Goal: Find contact information: Find contact information

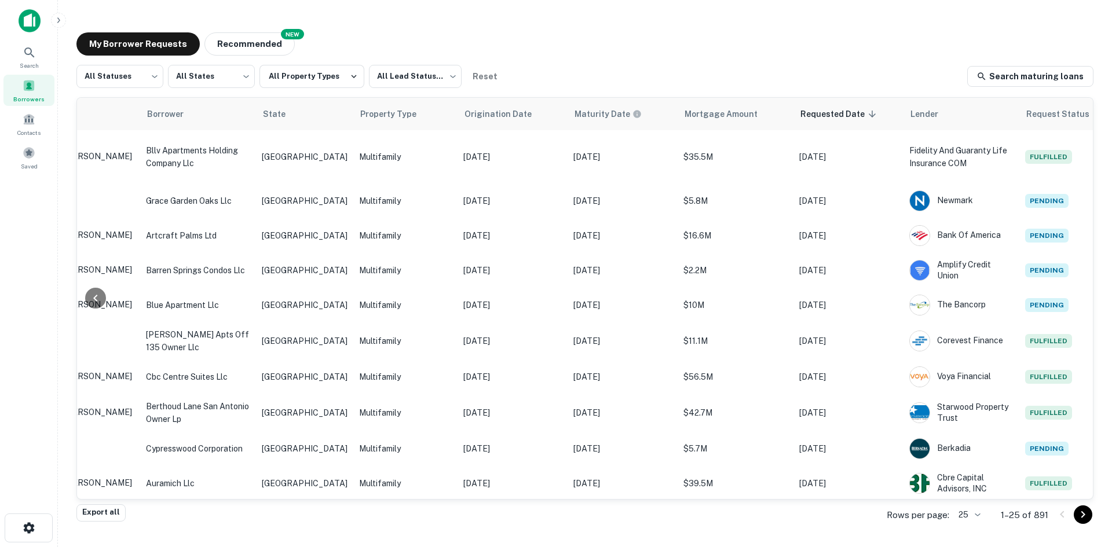
scroll to position [569, 237]
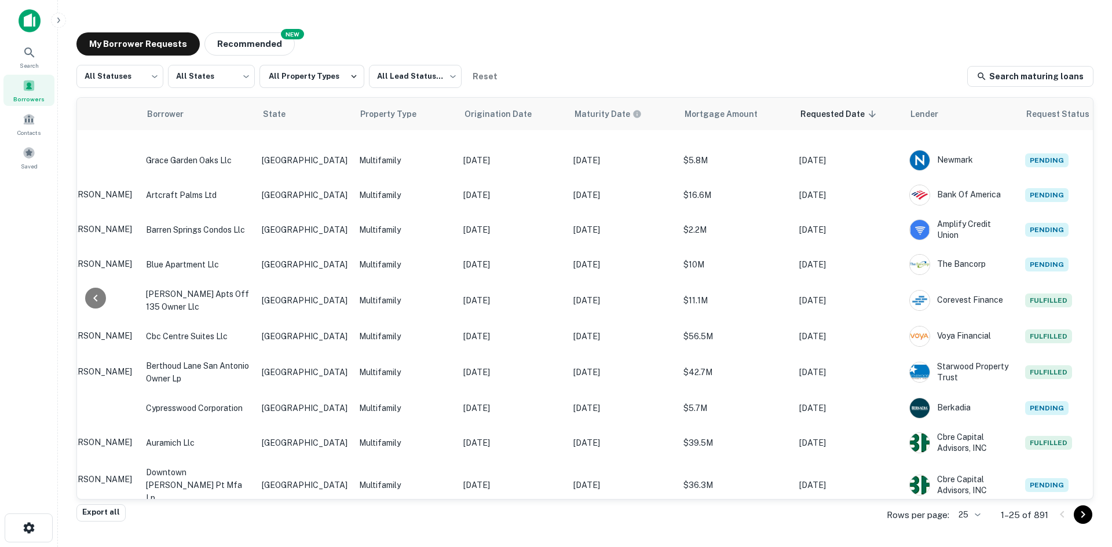
click at [964, 508] on body "Search Borrowers Contacts Saved My Borrower Requests NEW Recommended All Status…" at bounding box center [556, 273] width 1112 height 547
click at [969, 441] on li "50" at bounding box center [969, 439] width 39 height 21
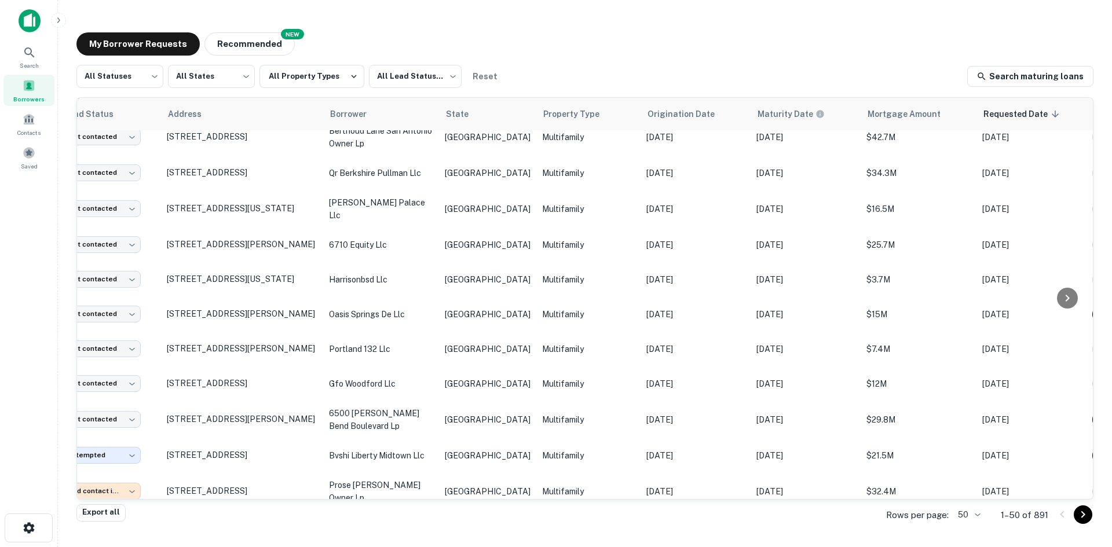
scroll to position [1112, 0]
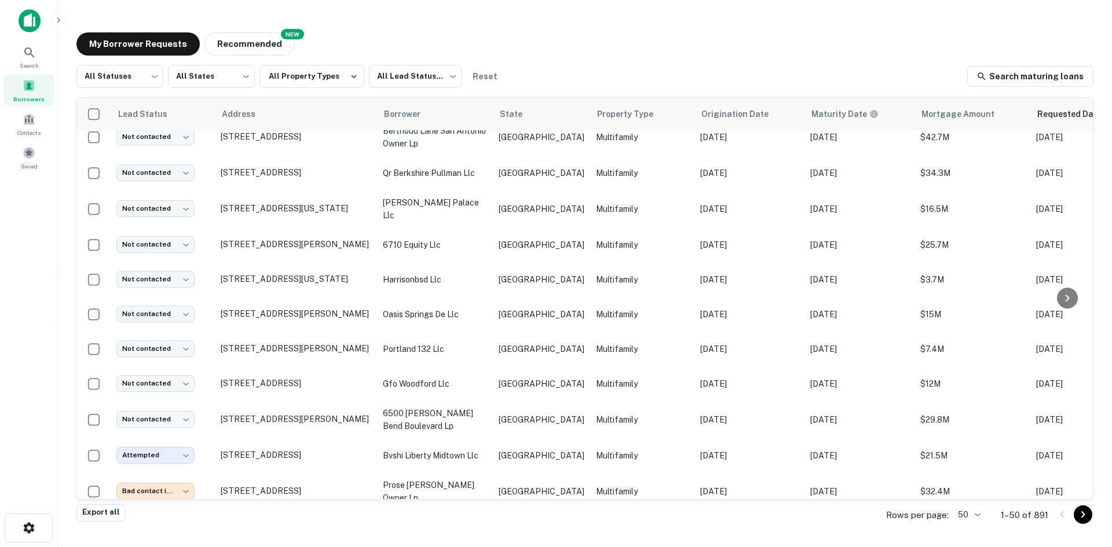
drag, startPoint x: 502, startPoint y: 500, endPoint x: 636, endPoint y: 500, distance: 134.3
click at [636, 500] on div "Export all Rows per page: 50 ** 1–50 of 891" at bounding box center [584, 515] width 1017 height 31
drag, startPoint x: 636, startPoint y: 500, endPoint x: 688, endPoint y: 496, distance: 51.7
click at [688, 496] on div "All Statuses *** ​ All States *** ​ All Property Types All Lead Statuses *** ​ …" at bounding box center [584, 284] width 1017 height 439
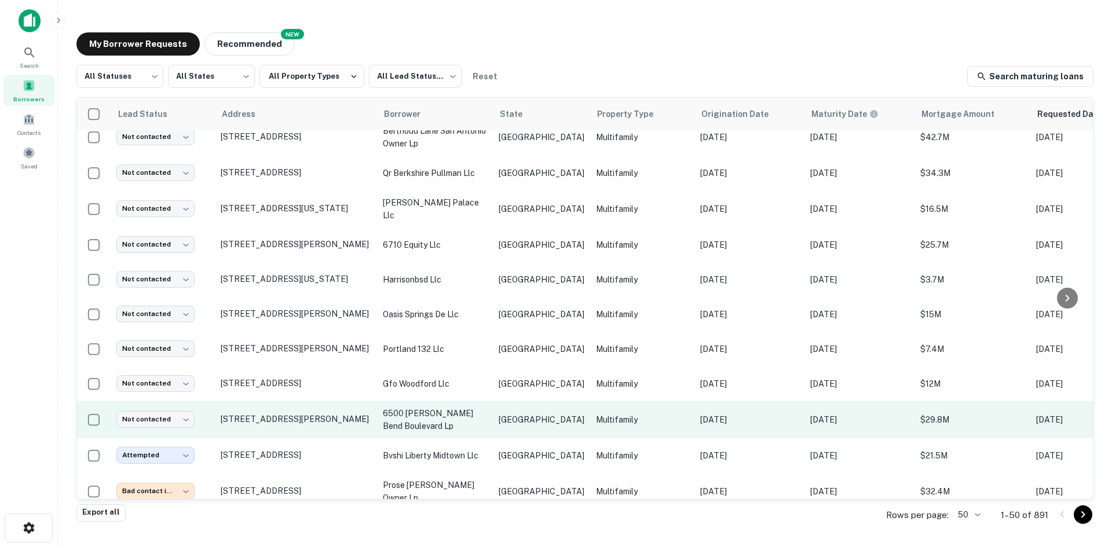
click at [498, 404] on td "[GEOGRAPHIC_DATA]" at bounding box center [541, 419] width 97 height 37
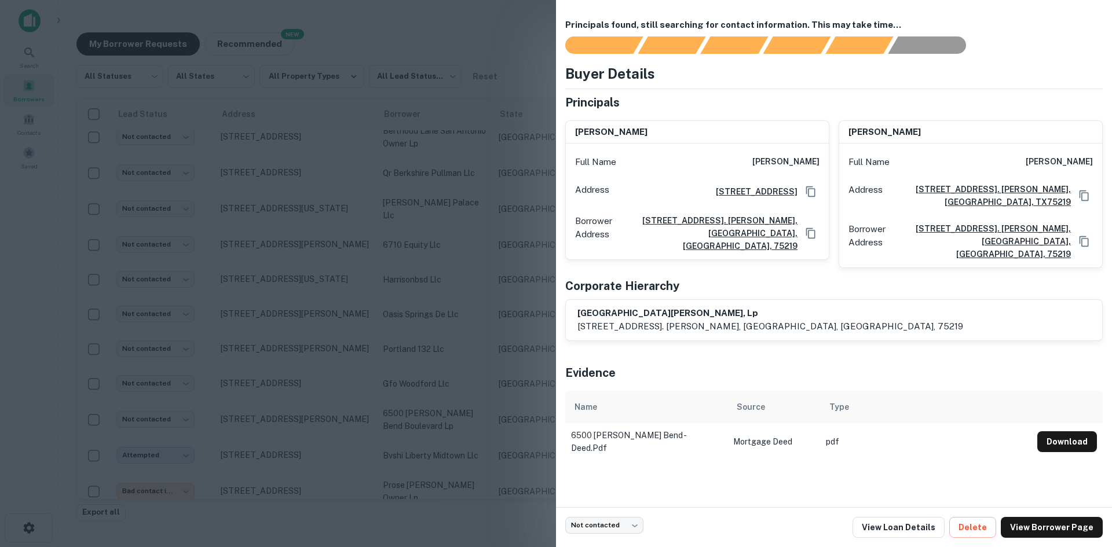
click at [578, 307] on h6 "[GEOGRAPHIC_DATA][PERSON_NAME], lp" at bounding box center [770, 313] width 386 height 13
click at [178, 396] on div at bounding box center [556, 273] width 1112 height 547
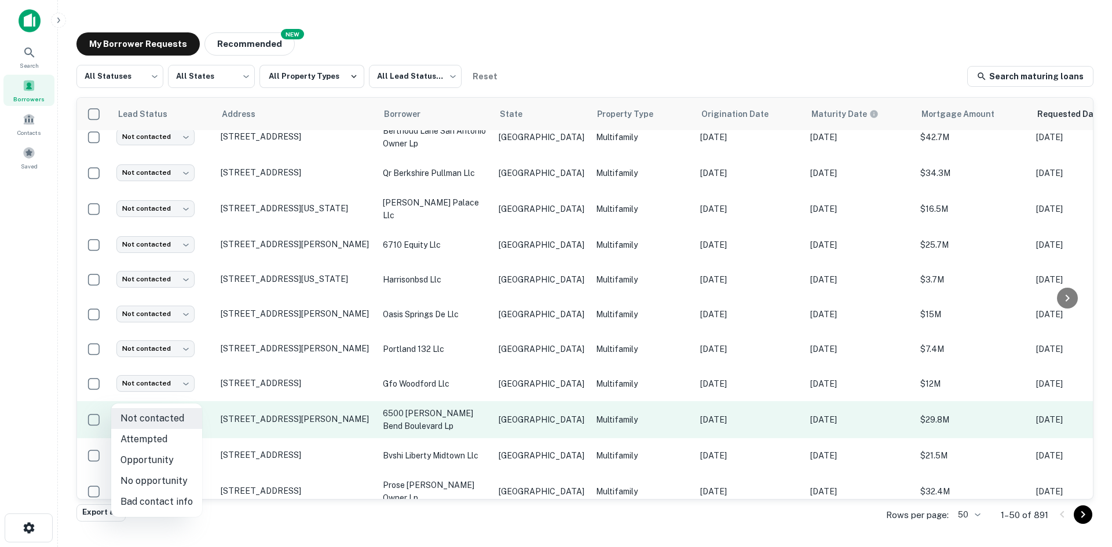
click at [178, 402] on body "Search Borrowers Contacts Saved My Borrower Requests NEW Recommended All Status…" at bounding box center [556, 273] width 1112 height 547
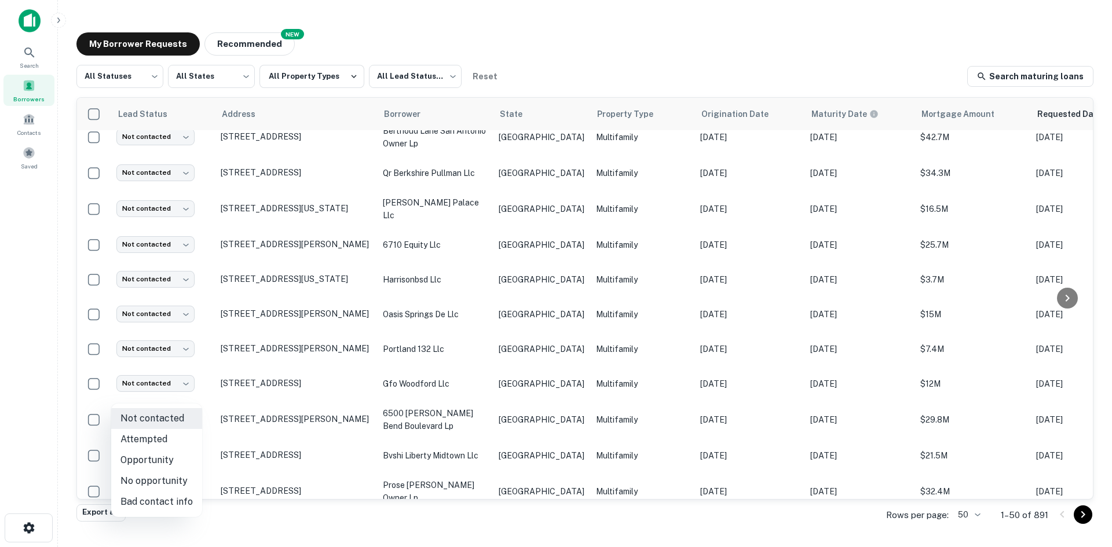
click at [174, 510] on li "Bad contact info" at bounding box center [156, 502] width 91 height 21
type input "**********"
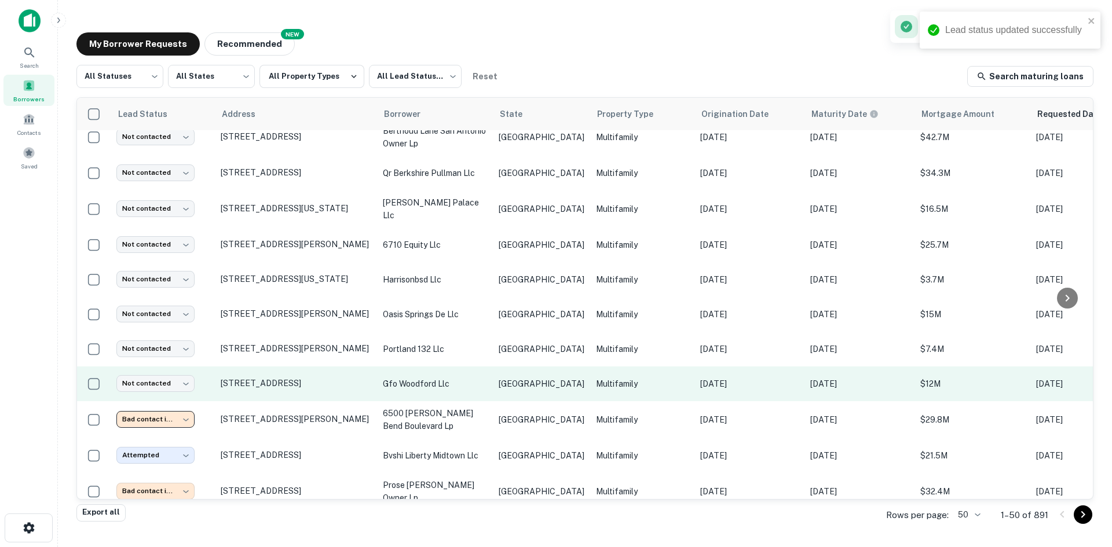
click at [450, 375] on td "gfo woodford llc" at bounding box center [435, 384] width 116 height 35
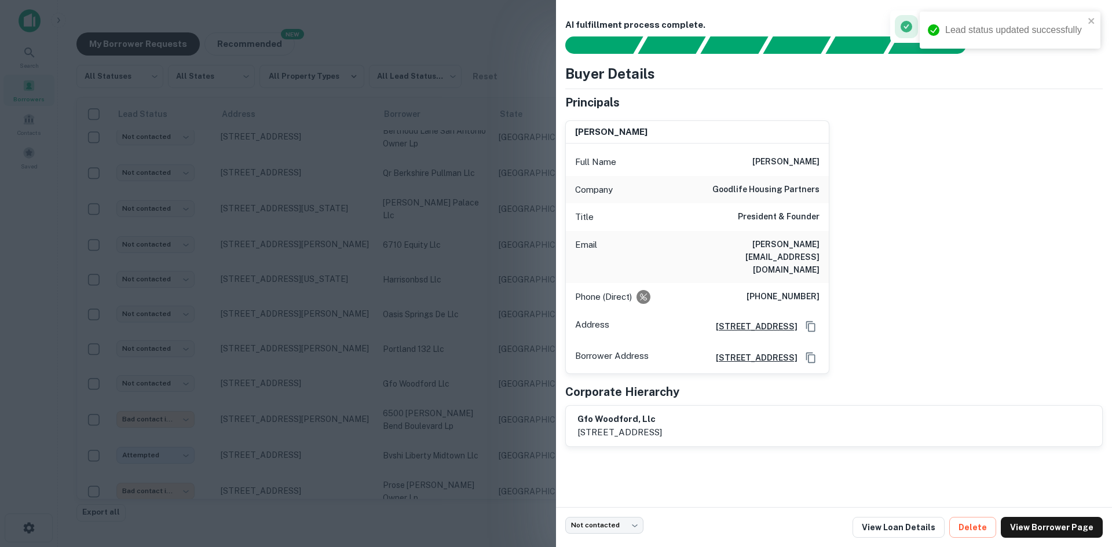
click at [782, 244] on h6 "[PERSON_NAME][EMAIL_ADDRESS][DOMAIN_NAME]" at bounding box center [749, 257] width 139 height 38
copy h6 "[PERSON_NAME][EMAIL_ADDRESS][DOMAIN_NAME]"
click at [388, 296] on div at bounding box center [556, 273] width 1112 height 547
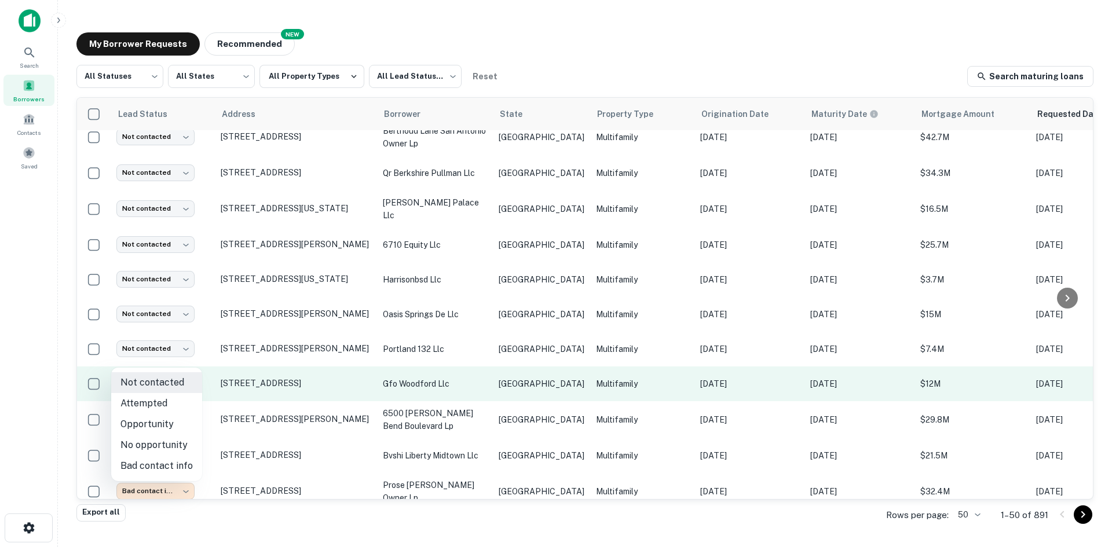
click at [183, 355] on body "Search Borrowers Contacts Saved My Borrower Requests NEW Recommended All Status…" at bounding box center [556, 273] width 1112 height 547
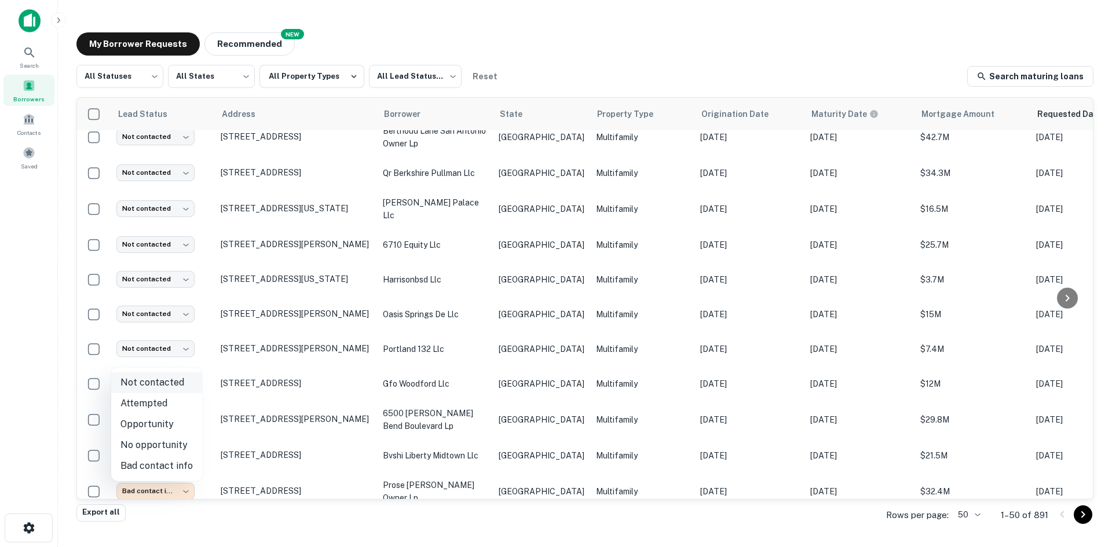
click at [183, 391] on li "Not contacted" at bounding box center [156, 382] width 91 height 21
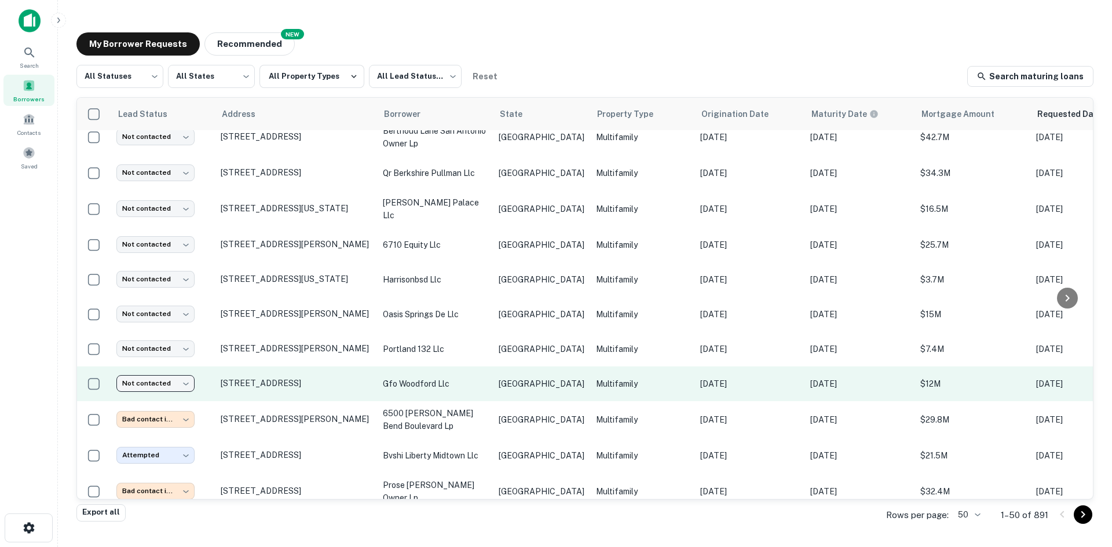
click at [178, 360] on body "Search Borrowers Contacts Saved My Borrower Requests NEW Recommended All Status…" at bounding box center [556, 273] width 1112 height 547
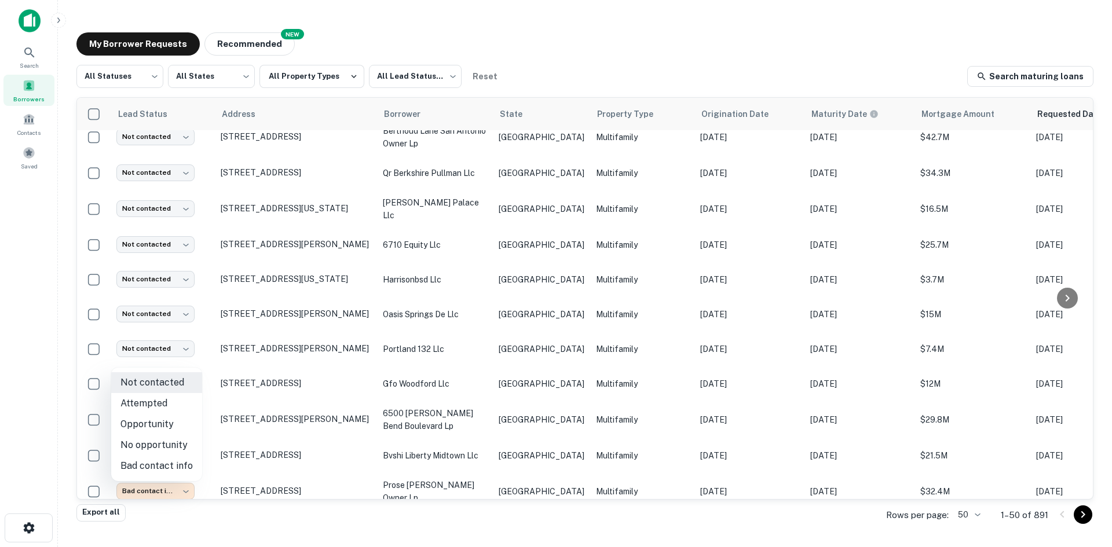
click at [171, 397] on li "Attempted" at bounding box center [156, 403] width 91 height 21
type input "*********"
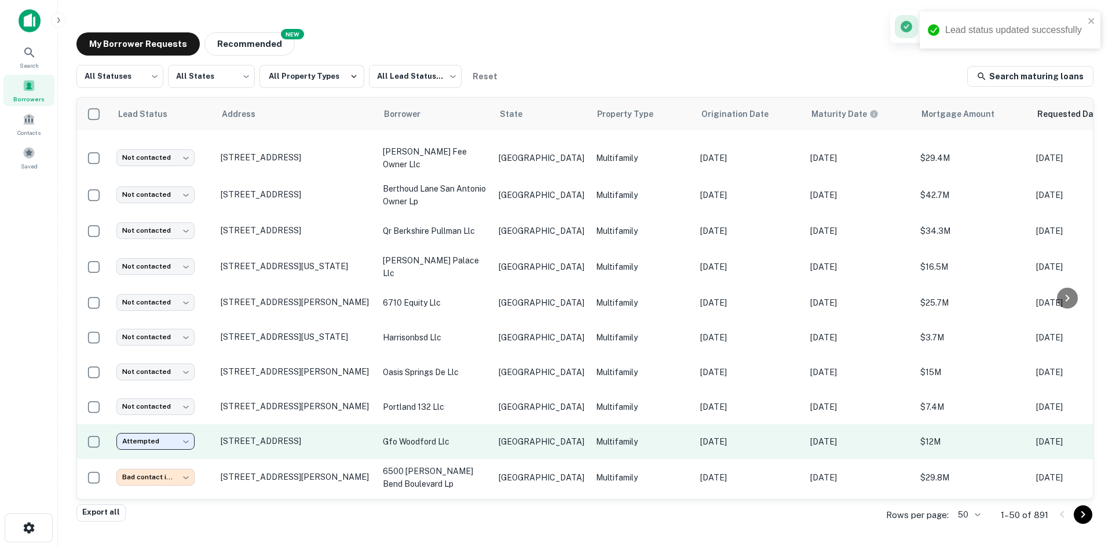
scroll to position [997, 0]
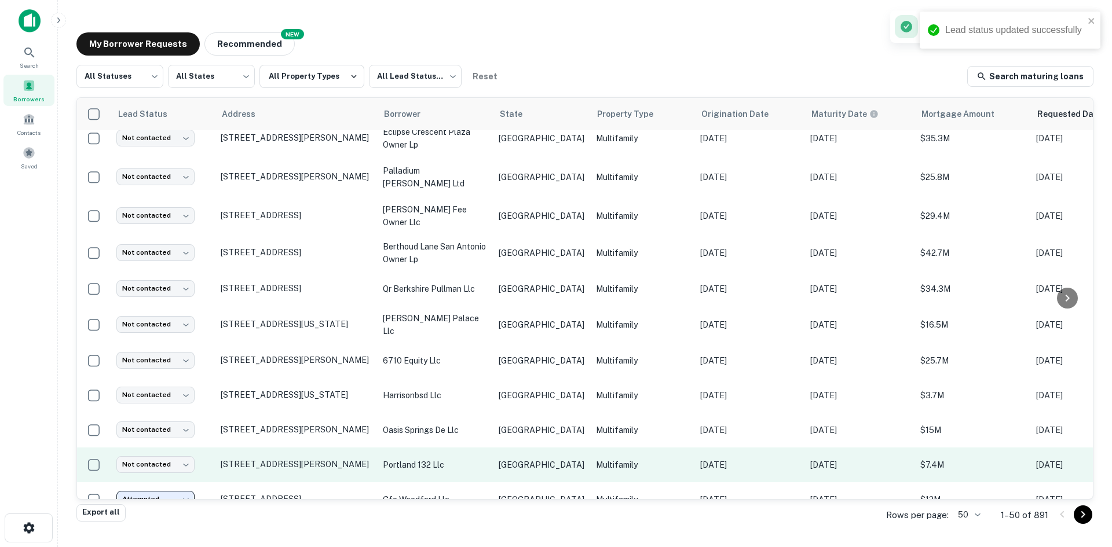
click at [700, 459] on p "[DATE]" at bounding box center [749, 465] width 98 height 13
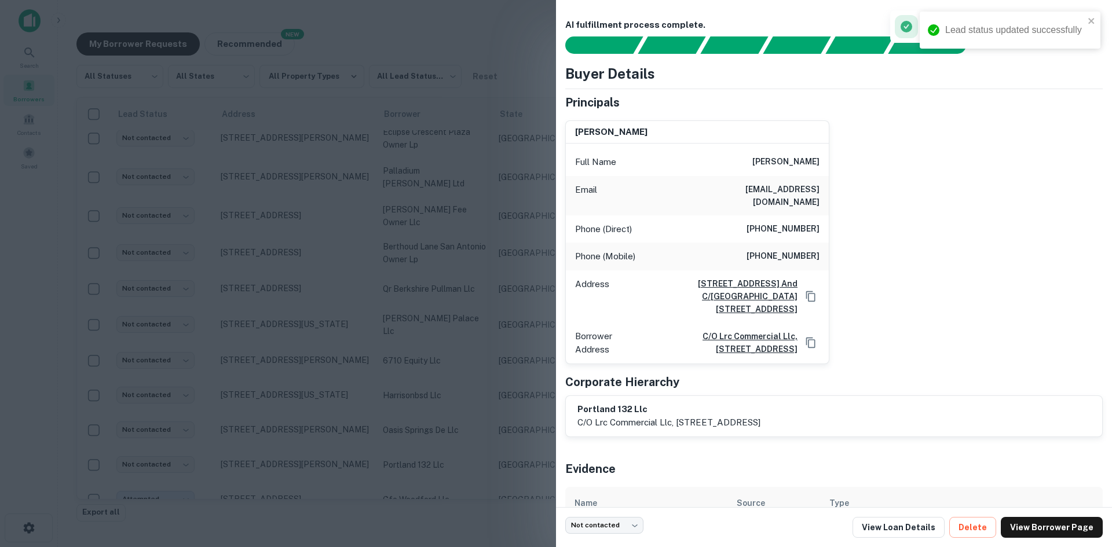
click at [785, 195] on h6 "[EMAIL_ADDRESS][DOMAIN_NAME]" at bounding box center [749, 195] width 139 height 25
click at [785, 192] on h6 "[EMAIL_ADDRESS][DOMAIN_NAME]" at bounding box center [749, 195] width 139 height 25
drag, startPoint x: 753, startPoint y: 197, endPoint x: 705, endPoint y: 197, distance: 48.1
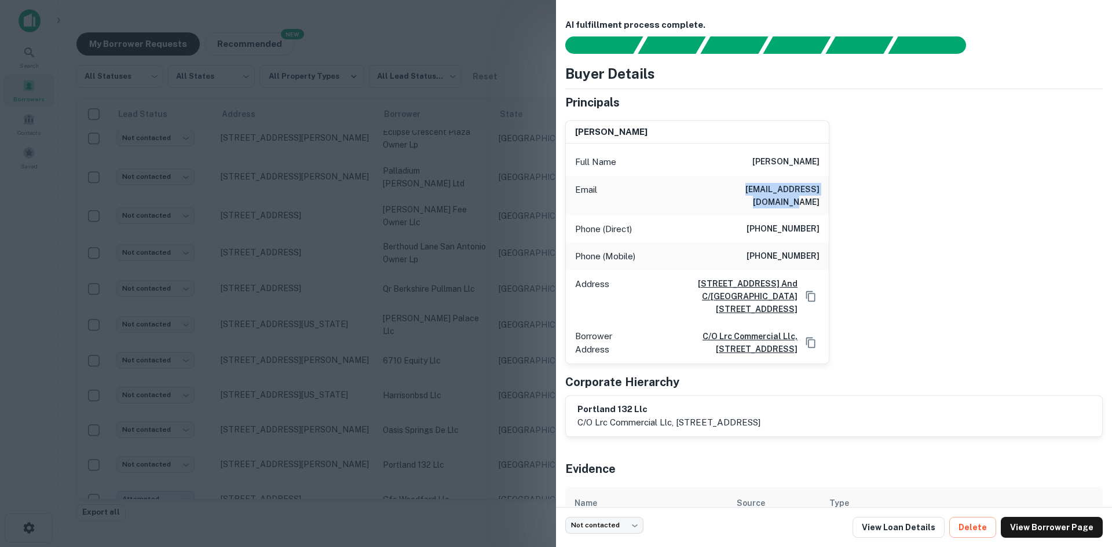
click at [705, 197] on div "Email [EMAIL_ADDRESS][DOMAIN_NAME]" at bounding box center [697, 195] width 263 height 39
drag, startPoint x: 752, startPoint y: 181, endPoint x: 749, endPoint y: 188, distance: 7.5
click at [567, 334] on div "Borrower Address c/o lrc commercial llc, [STREET_ADDRESS]" at bounding box center [697, 343] width 263 height 41
click at [155, 438] on div at bounding box center [556, 273] width 1112 height 547
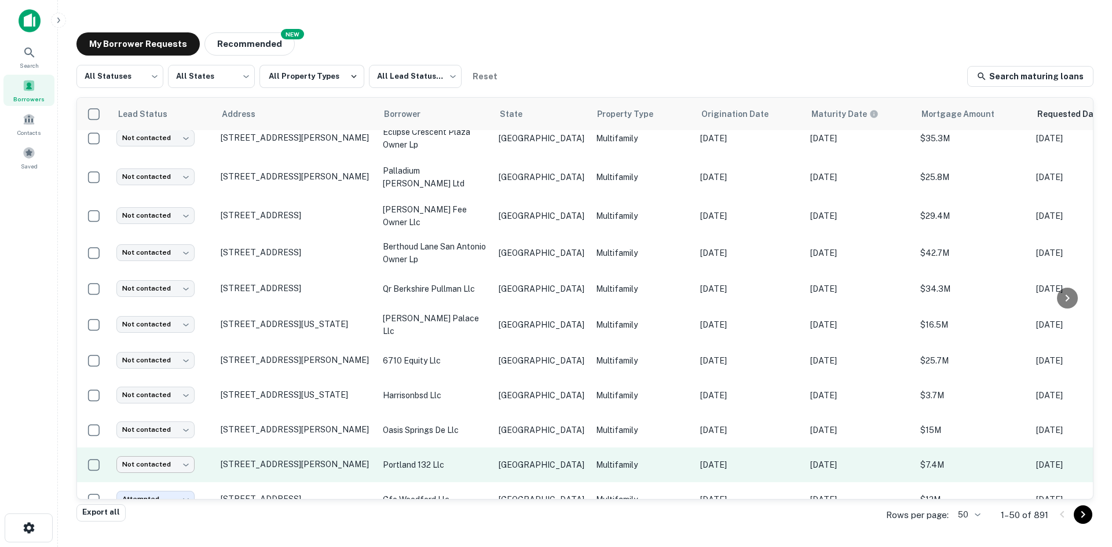
click at [159, 442] on body "Search Borrowers Contacts Saved My Borrower Requests NEW Recommended All Status…" at bounding box center [556, 273] width 1112 height 547
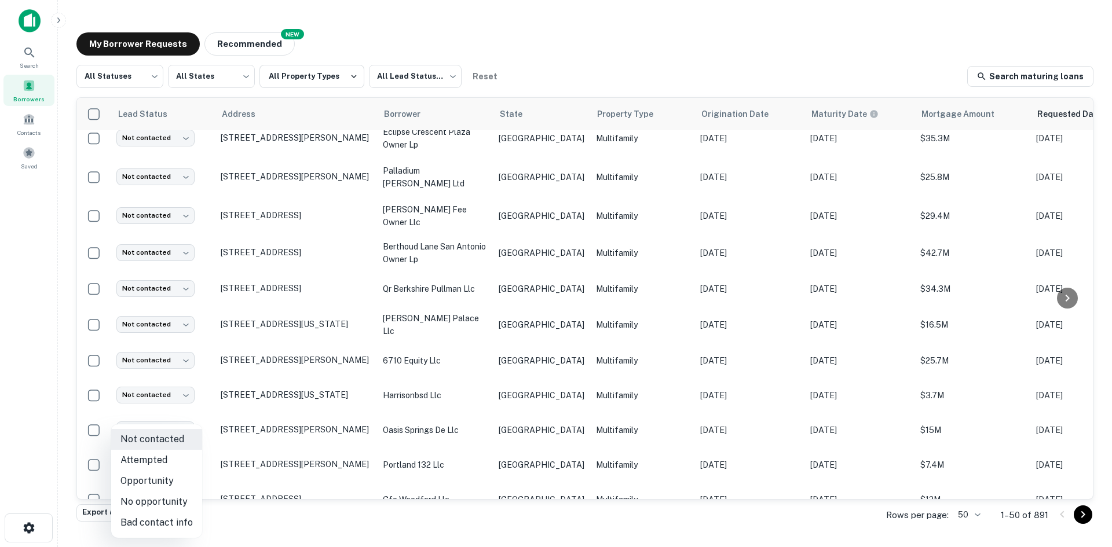
click at [167, 455] on li "Attempted" at bounding box center [156, 460] width 91 height 21
type input "*********"
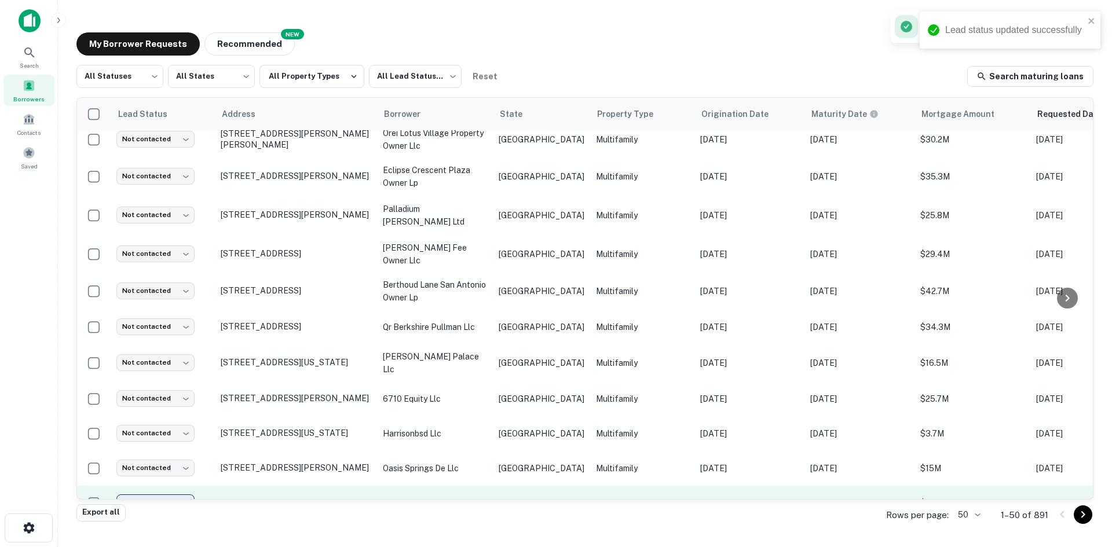
scroll to position [939, 0]
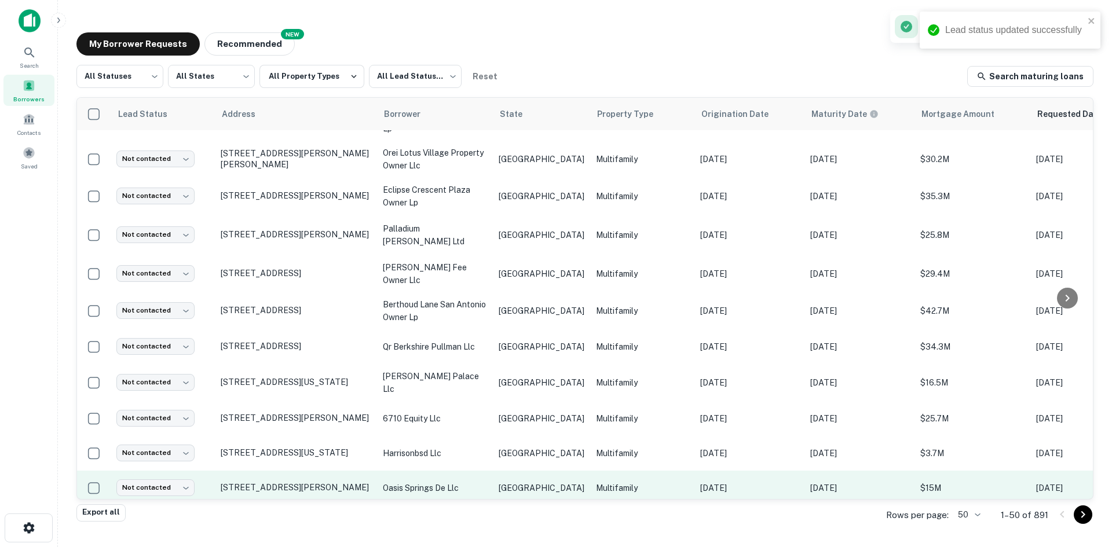
click at [477, 471] on td "oasis springs de llc" at bounding box center [435, 488] width 116 height 35
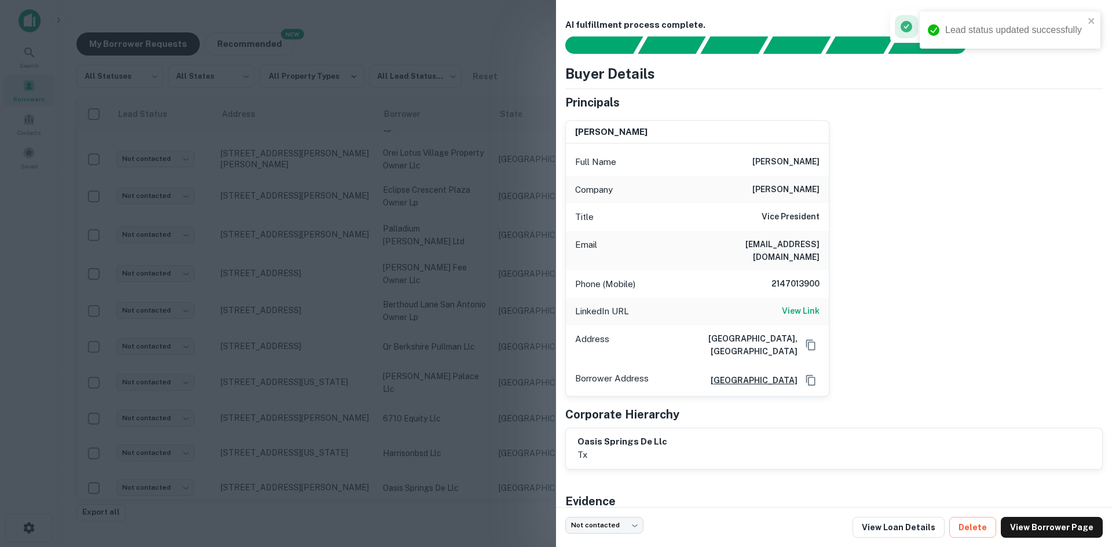
click at [795, 238] on h6 "[EMAIL_ADDRESS][DOMAIN_NAME]" at bounding box center [749, 250] width 139 height 25
copy h6 "[EMAIL_ADDRESS][DOMAIN_NAME]"
click at [133, 464] on div at bounding box center [556, 273] width 1112 height 547
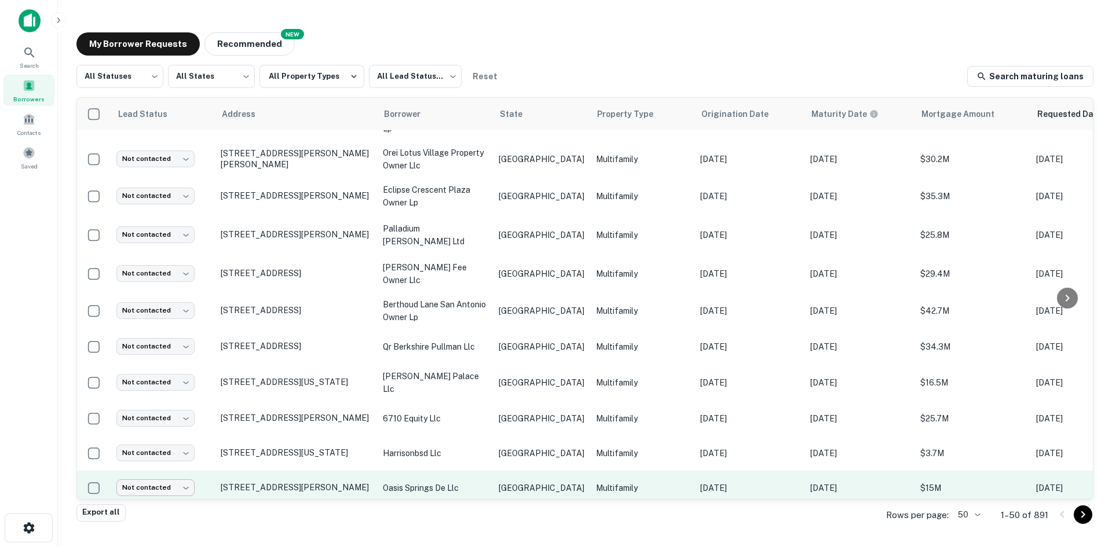
click at [143, 464] on body "Search Borrowers Contacts Saved My Borrower Requests NEW Recommended All Status…" at bounding box center [556, 273] width 1112 height 547
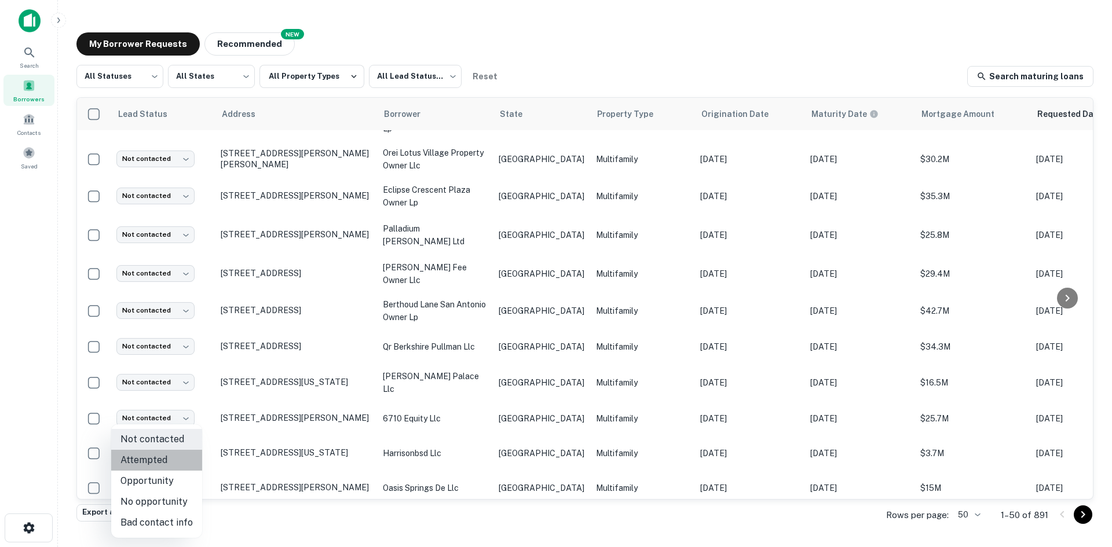
click at [166, 463] on li "Attempted" at bounding box center [156, 460] width 91 height 21
type input "*********"
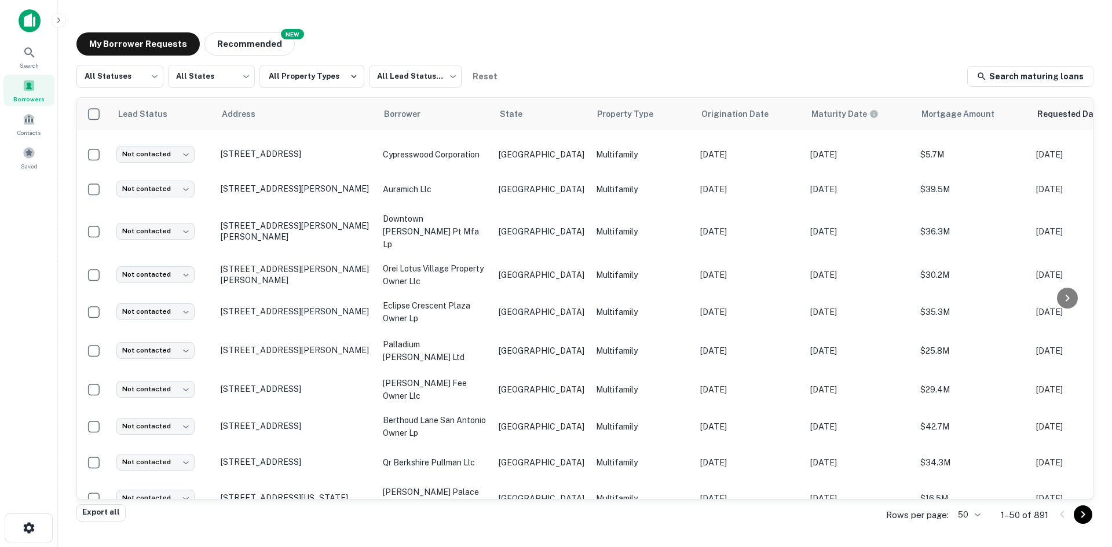
scroll to position [881, 0]
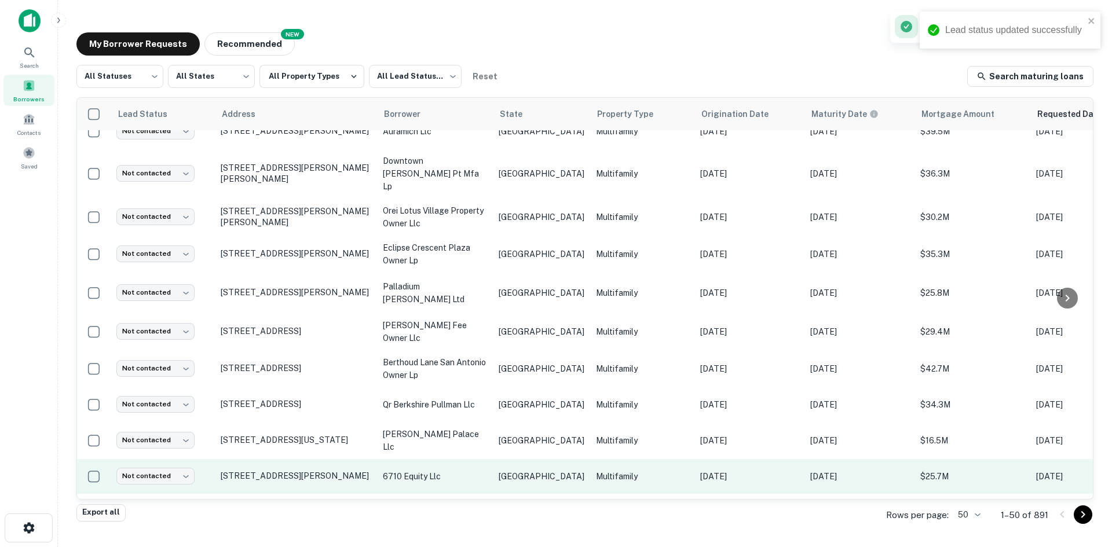
click at [590, 467] on td "Multifamily" at bounding box center [642, 476] width 104 height 35
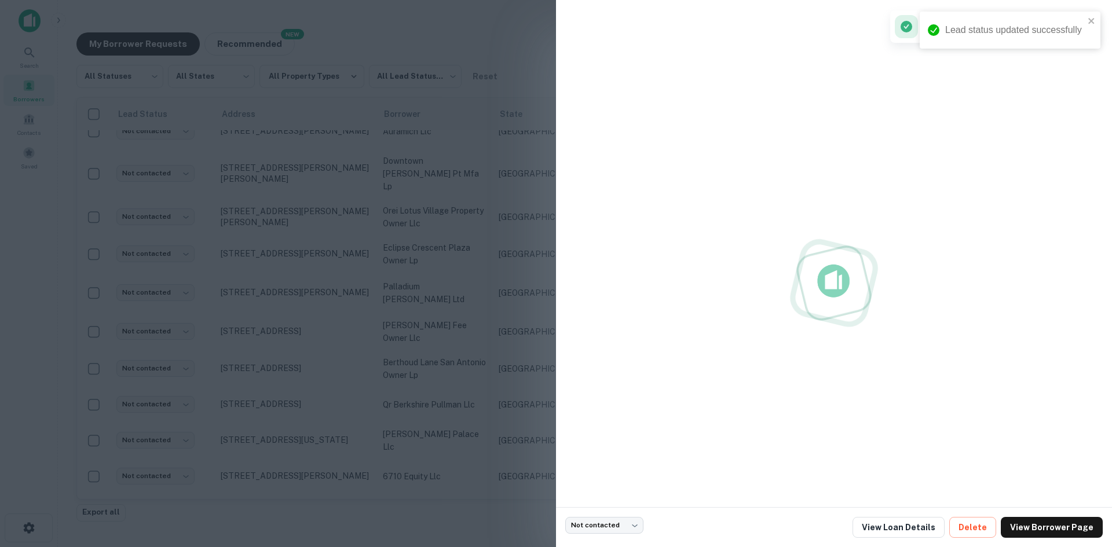
click at [494, 477] on div at bounding box center [556, 273] width 1112 height 547
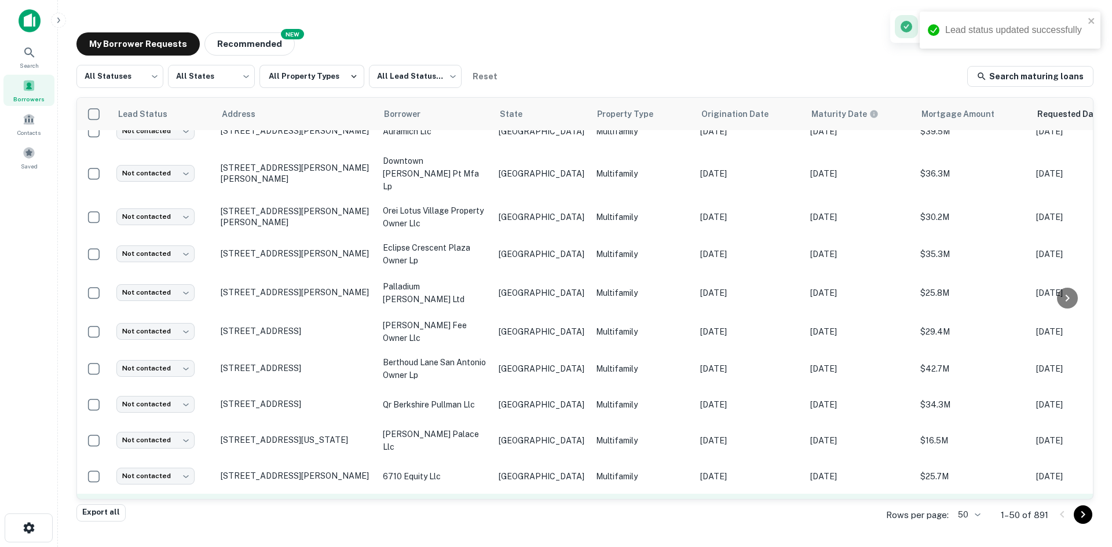
click at [462, 505] on p "harrisonbsd llc" at bounding box center [435, 511] width 104 height 13
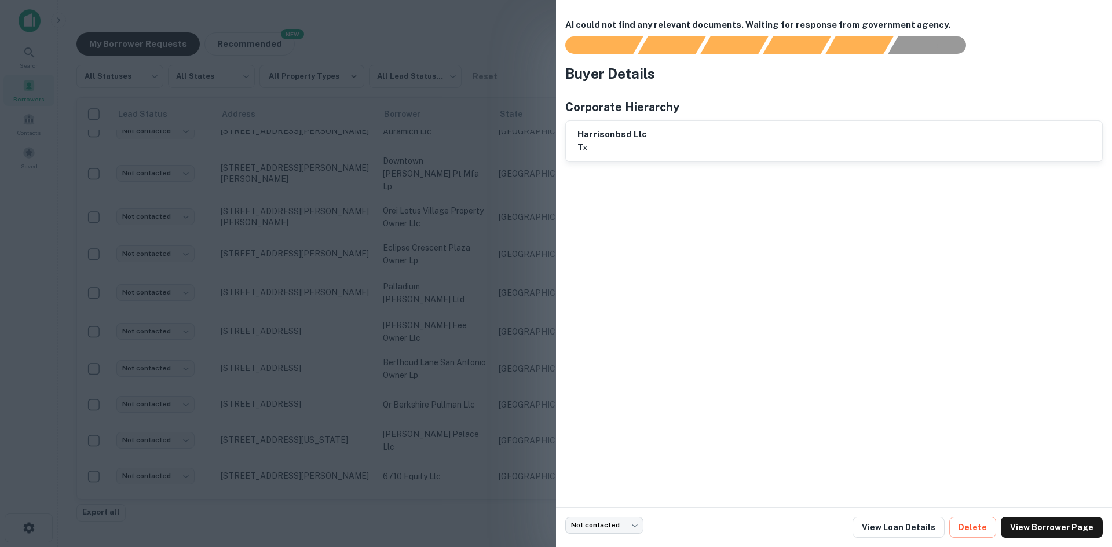
click at [338, 250] on div at bounding box center [556, 273] width 1112 height 547
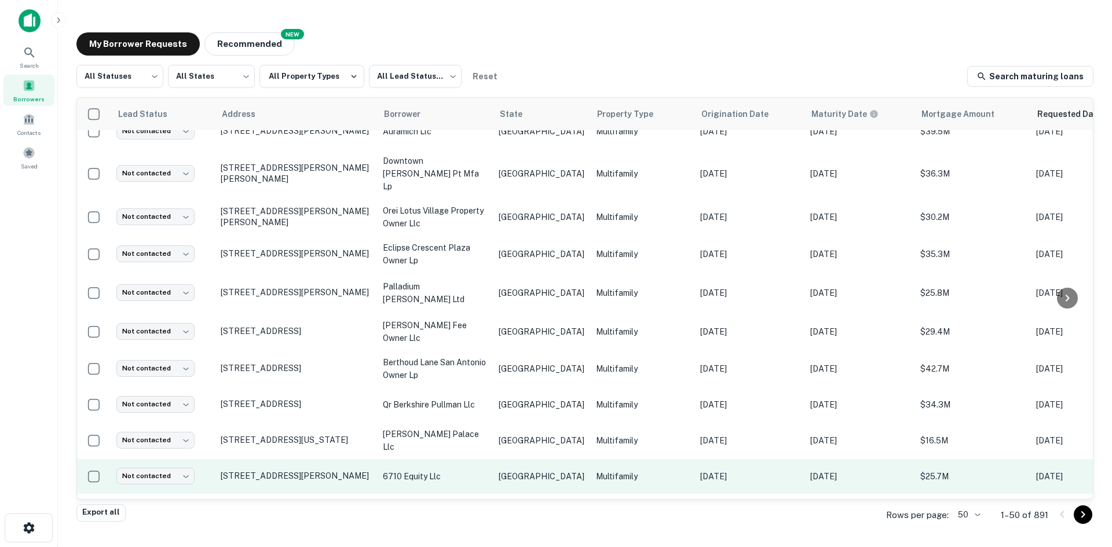
click at [628, 470] on p "Multifamily" at bounding box center [642, 476] width 93 height 13
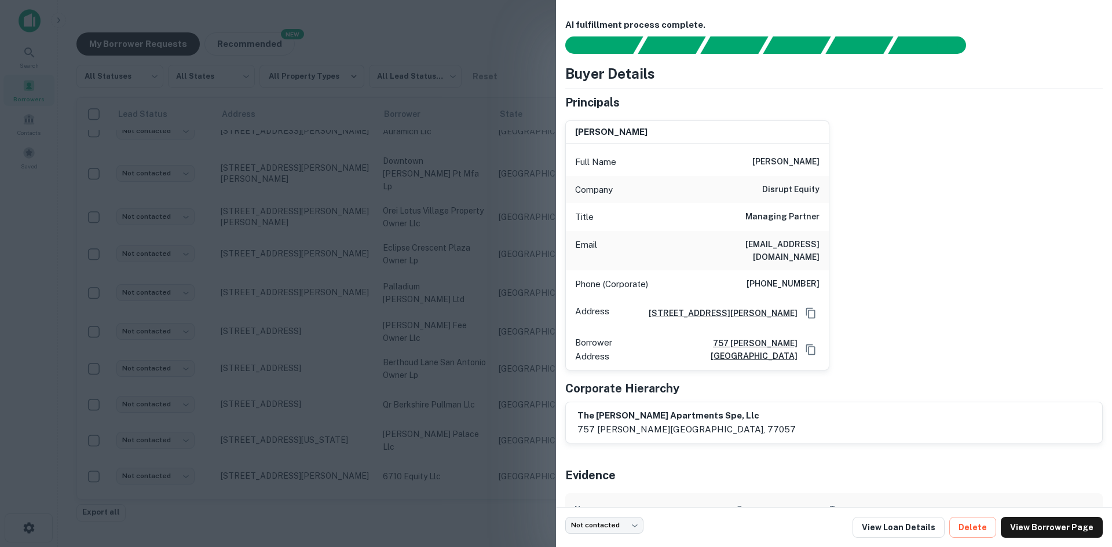
click at [770, 254] on div "Email [EMAIL_ADDRESS][DOMAIN_NAME]" at bounding box center [697, 250] width 263 height 39
click at [365, 346] on div at bounding box center [556, 273] width 1112 height 547
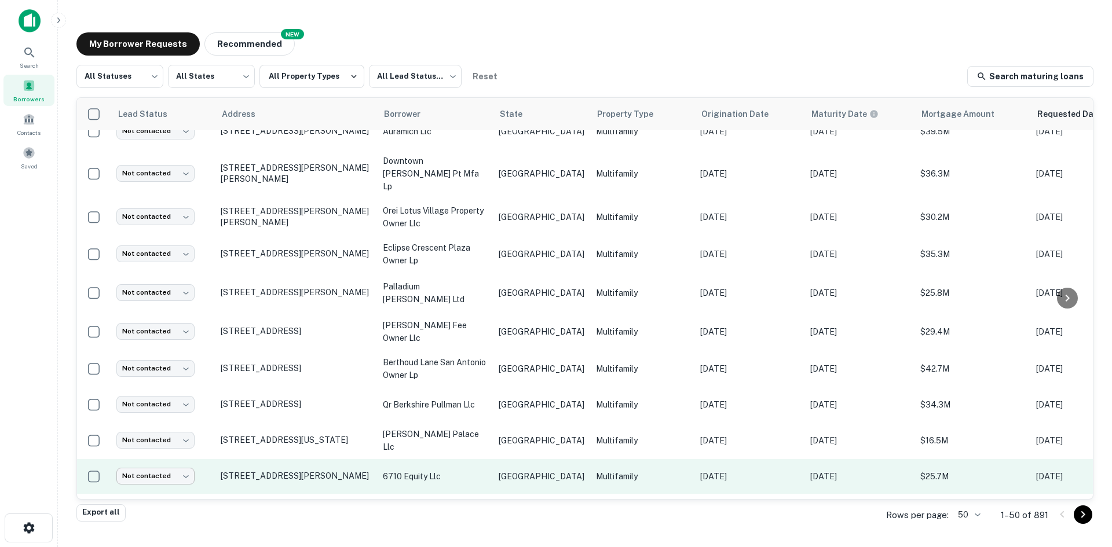
click at [148, 447] on body "Search Borrowers Contacts Saved My Borrower Requests NEW Recommended All Status…" at bounding box center [556, 273] width 1112 height 547
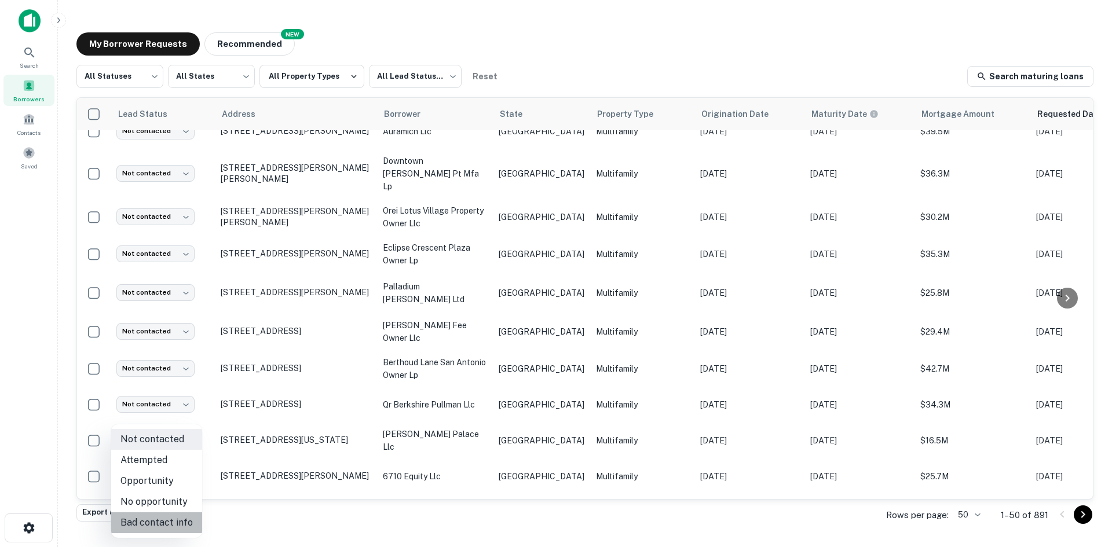
click at [174, 521] on li "Bad contact info" at bounding box center [156, 522] width 91 height 21
type input "**********"
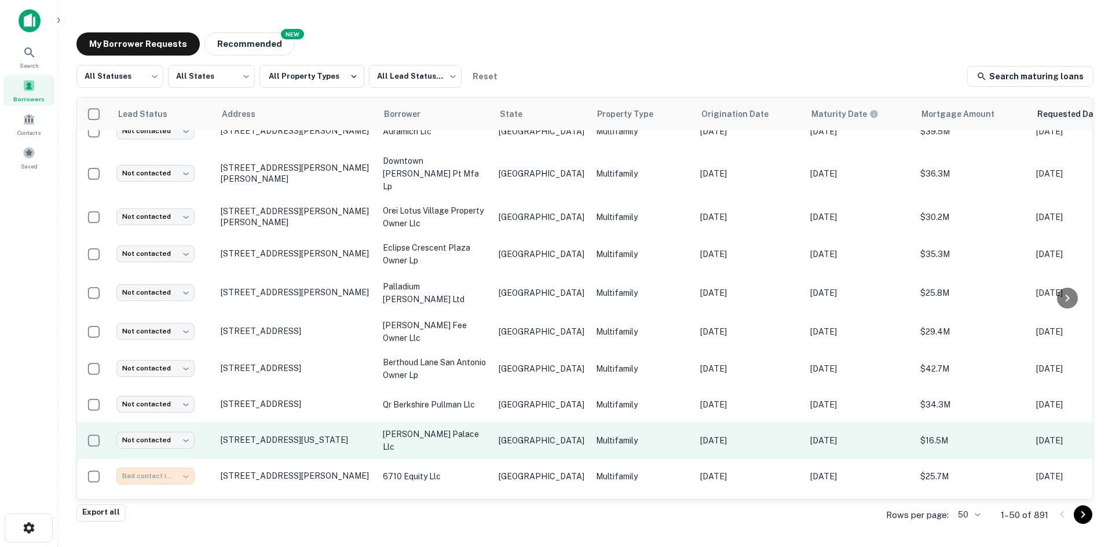
click at [741, 434] on p "[DATE]" at bounding box center [749, 440] width 98 height 13
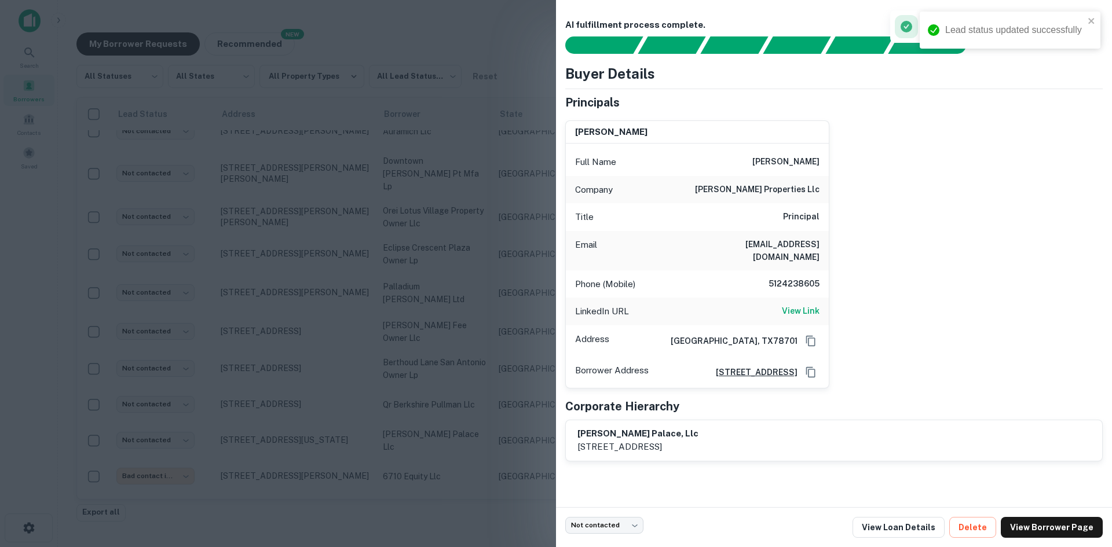
click at [807, 240] on h6 "[EMAIL_ADDRESS][DOMAIN_NAME]" at bounding box center [749, 250] width 139 height 25
copy h6 "[EMAIL_ADDRESS][DOMAIN_NAME]"
click at [325, 275] on div at bounding box center [556, 273] width 1112 height 547
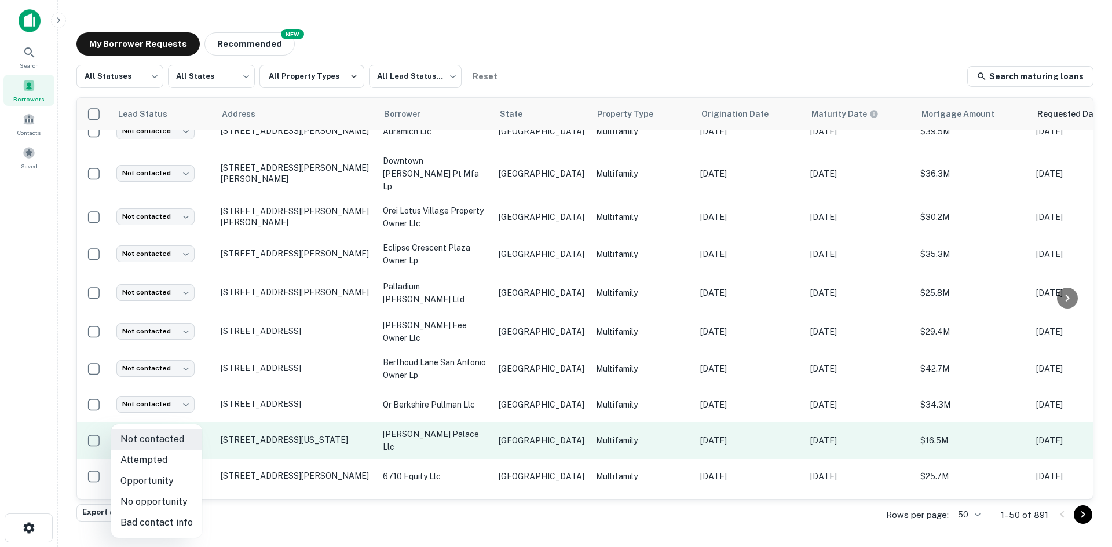
click at [172, 421] on body "Search Borrowers Contacts Saved My Borrower Requests NEW Recommended All Status…" at bounding box center [556, 273] width 1112 height 547
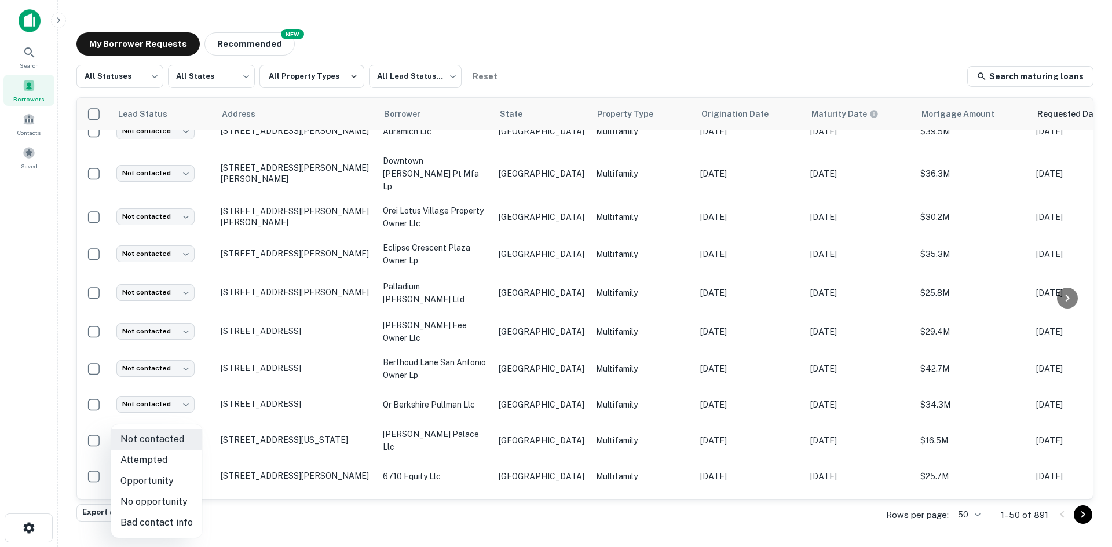
click at [175, 456] on li "Attempted" at bounding box center [156, 460] width 91 height 21
type input "*********"
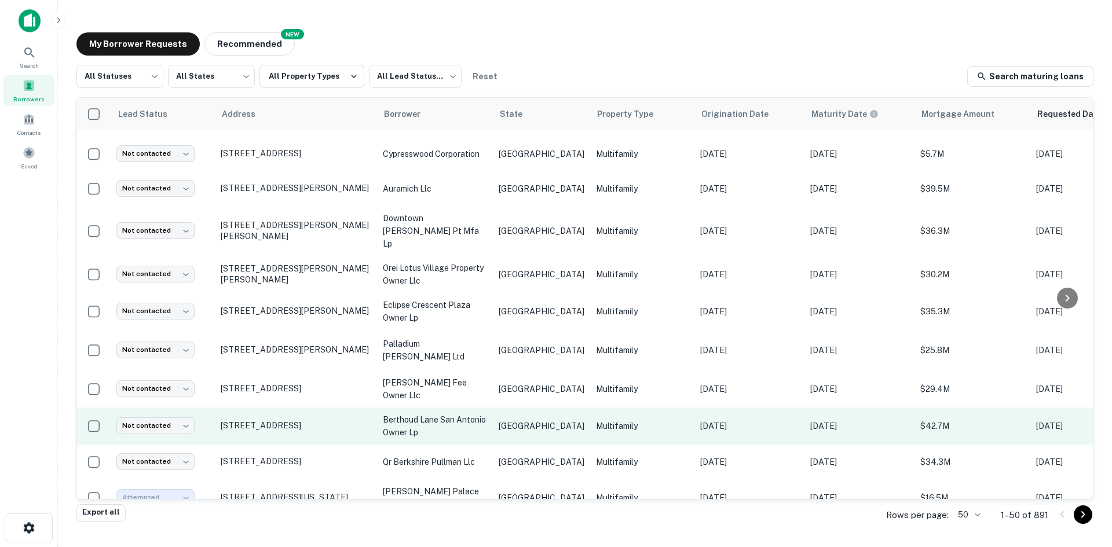
scroll to position [823, 0]
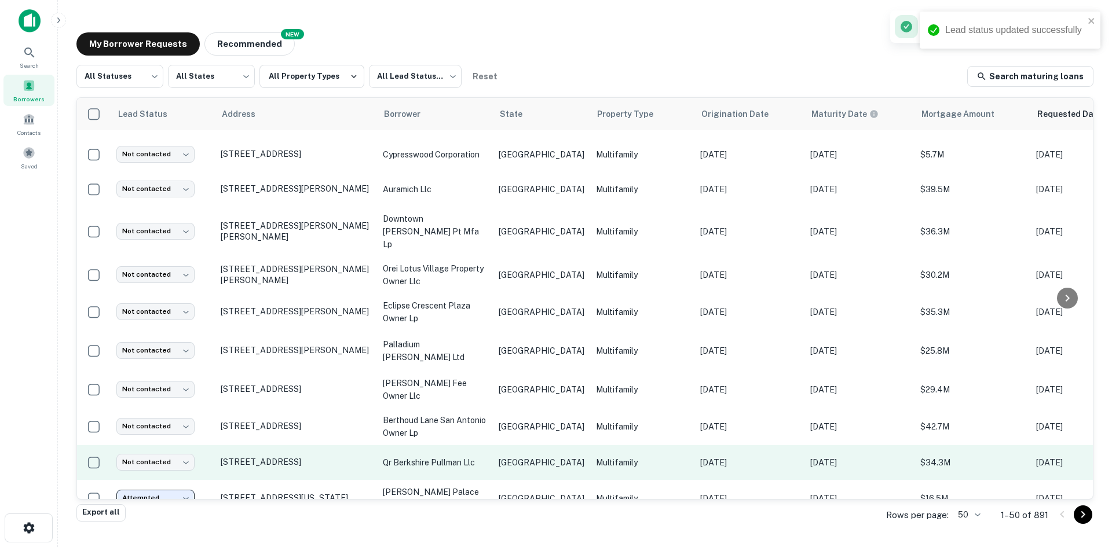
click at [517, 456] on p "[GEOGRAPHIC_DATA]" at bounding box center [542, 462] width 86 height 13
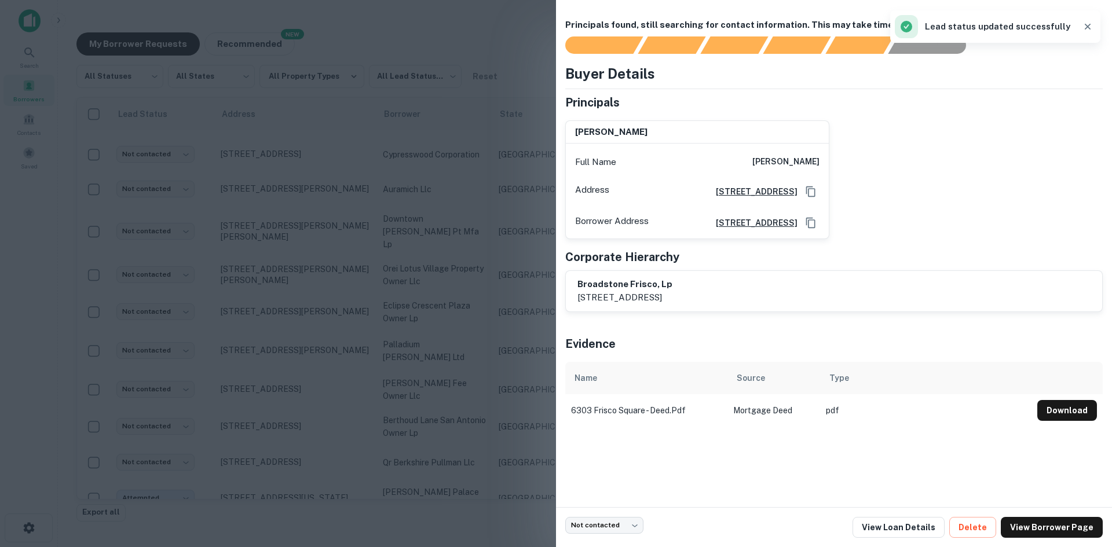
click at [422, 332] on div at bounding box center [556, 273] width 1112 height 547
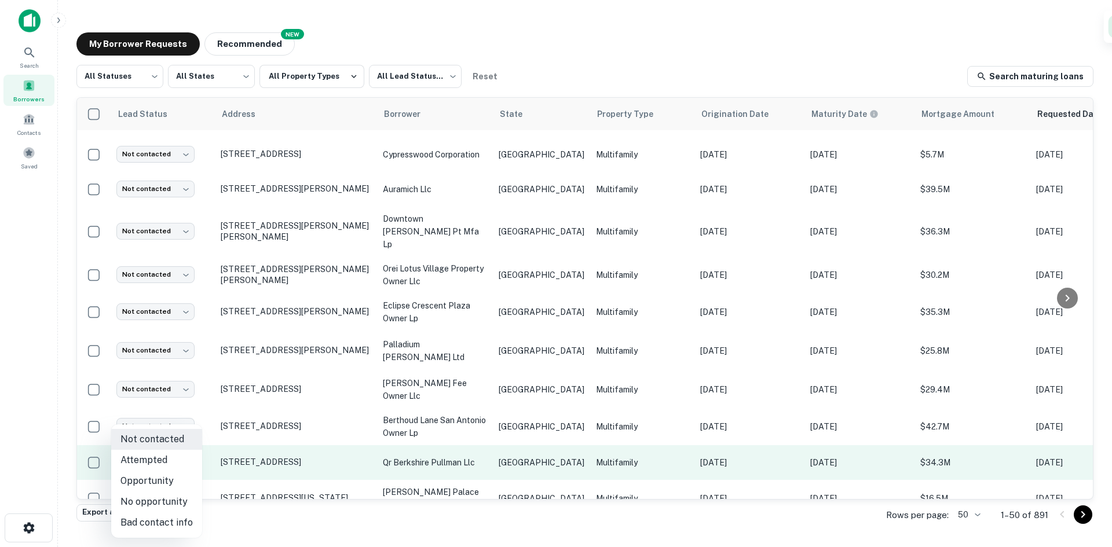
click at [187, 445] on body "Search Borrowers Contacts Saved My Borrower Requests NEW Recommended All Status…" at bounding box center [556, 273] width 1112 height 547
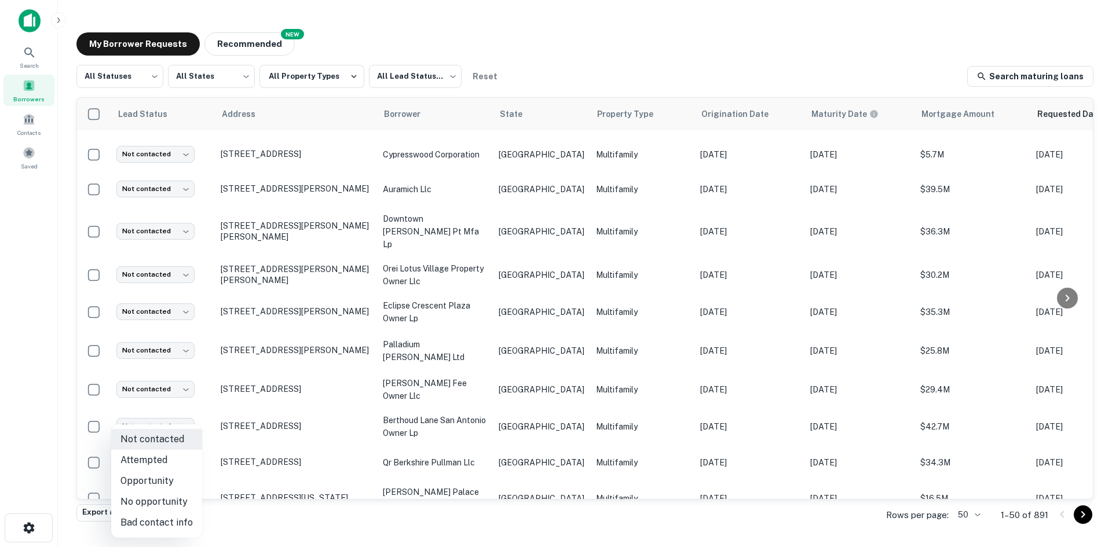
click at [172, 521] on li "Bad contact info" at bounding box center [156, 522] width 91 height 21
type input "**********"
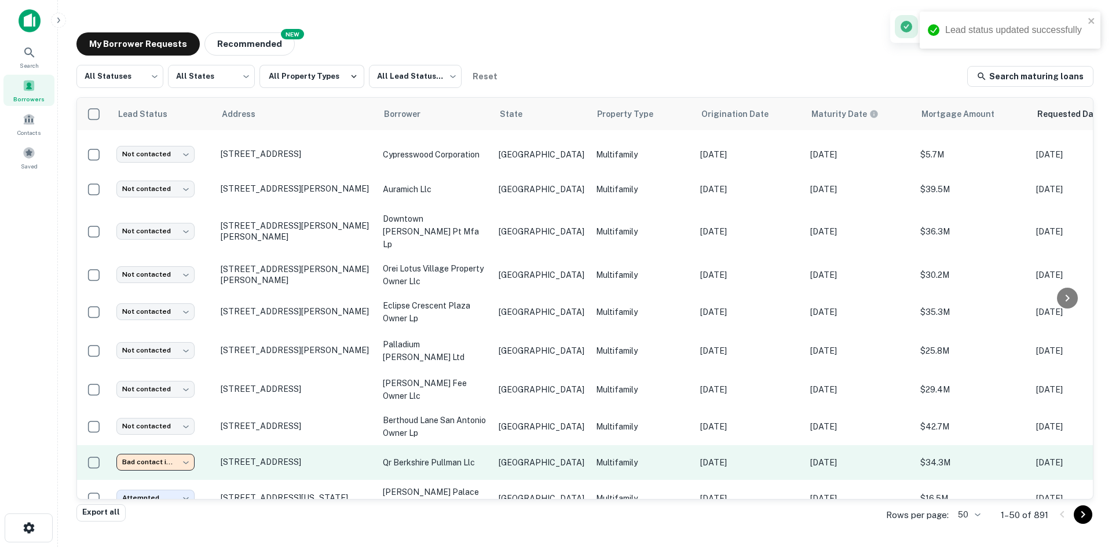
scroll to position [765, 0]
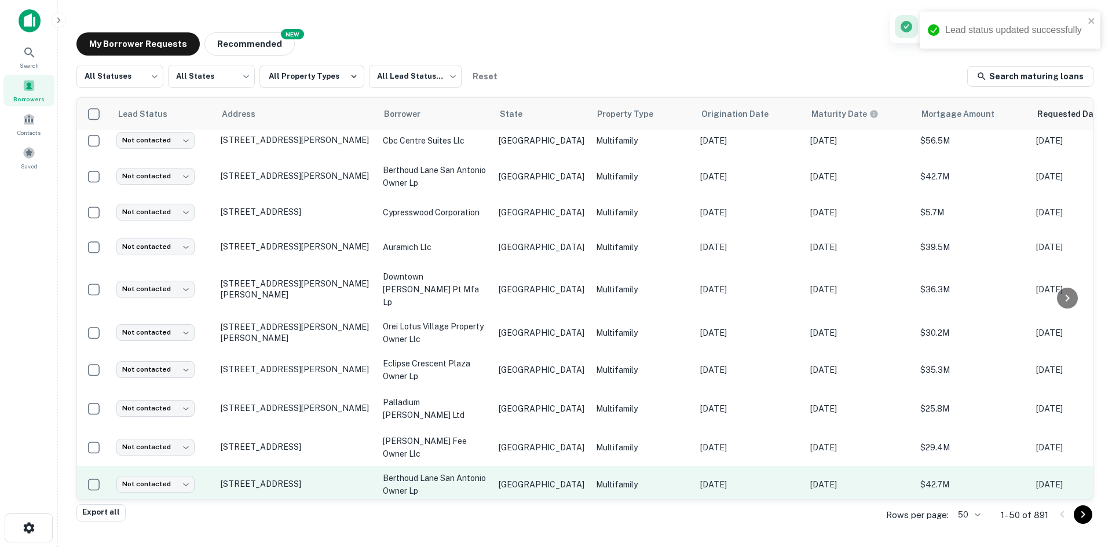
click at [590, 470] on td "Multifamily" at bounding box center [642, 484] width 104 height 37
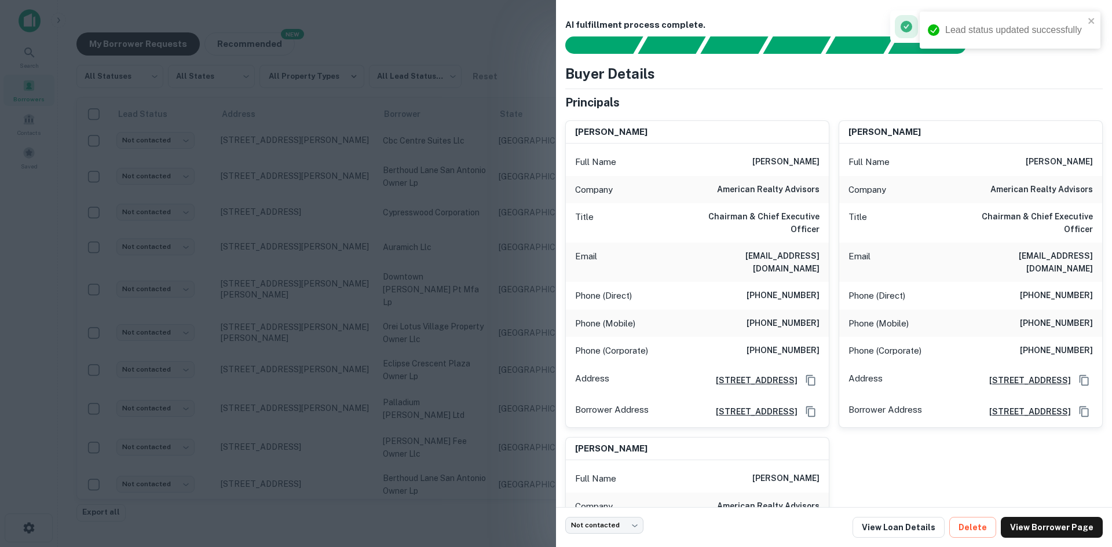
click at [781, 250] on h6 "[EMAIL_ADDRESS][DOMAIN_NAME]" at bounding box center [749, 262] width 139 height 25
copy h6 "[EMAIL_ADDRESS][DOMAIN_NAME]"
click at [284, 431] on div at bounding box center [556, 273] width 1112 height 547
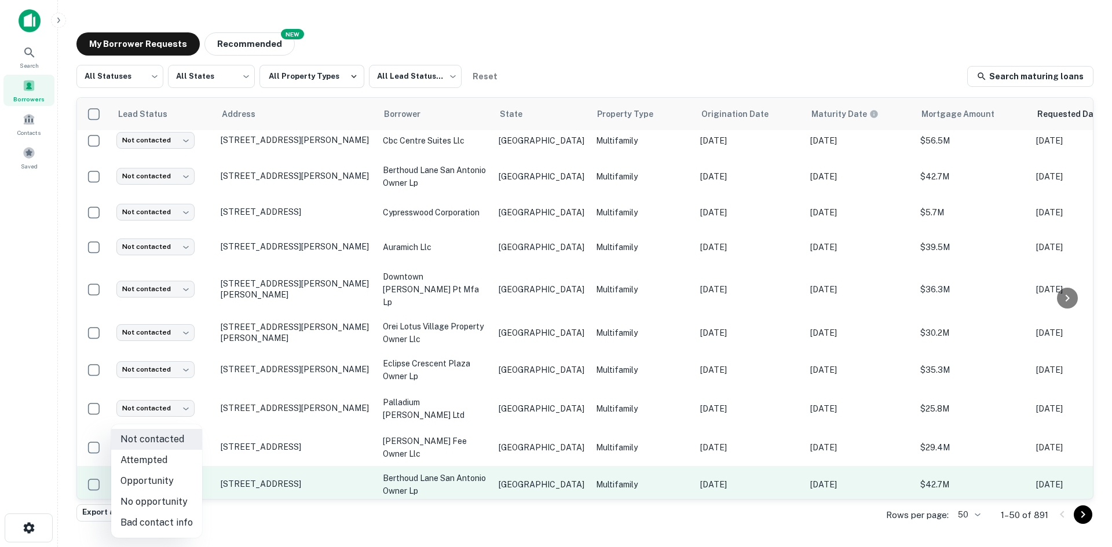
click at [149, 464] on body "Search Borrowers Contacts Saved My Borrower Requests NEW Recommended All Status…" at bounding box center [556, 273] width 1112 height 547
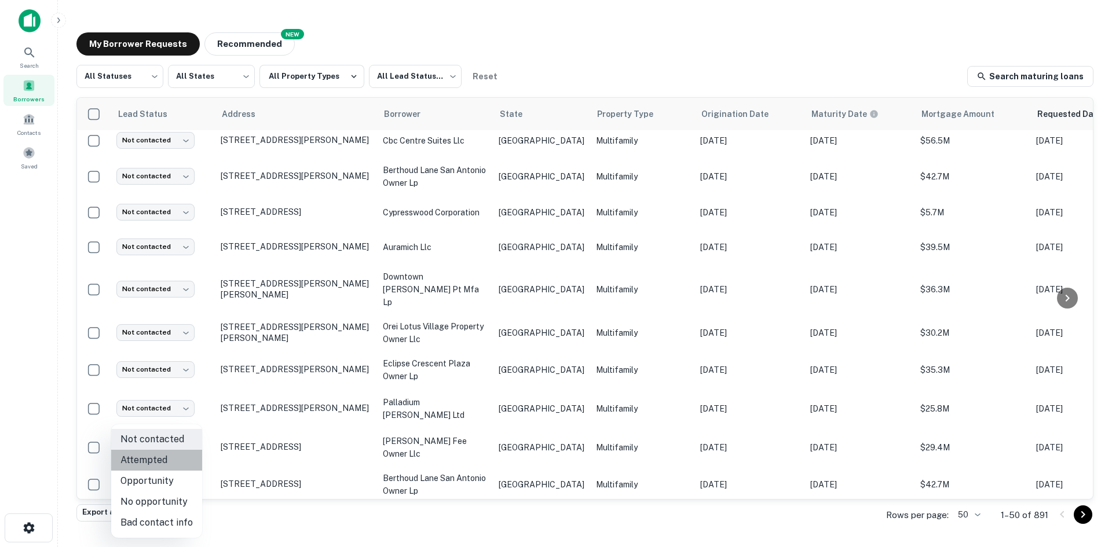
click at [158, 462] on li "Attempted" at bounding box center [156, 460] width 91 height 21
type input "*********"
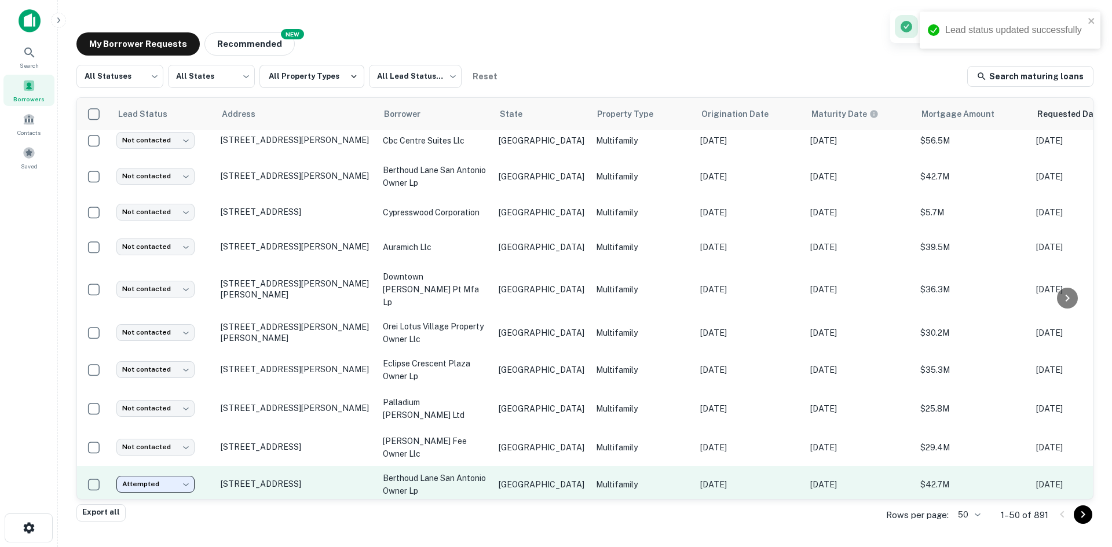
scroll to position [707, 0]
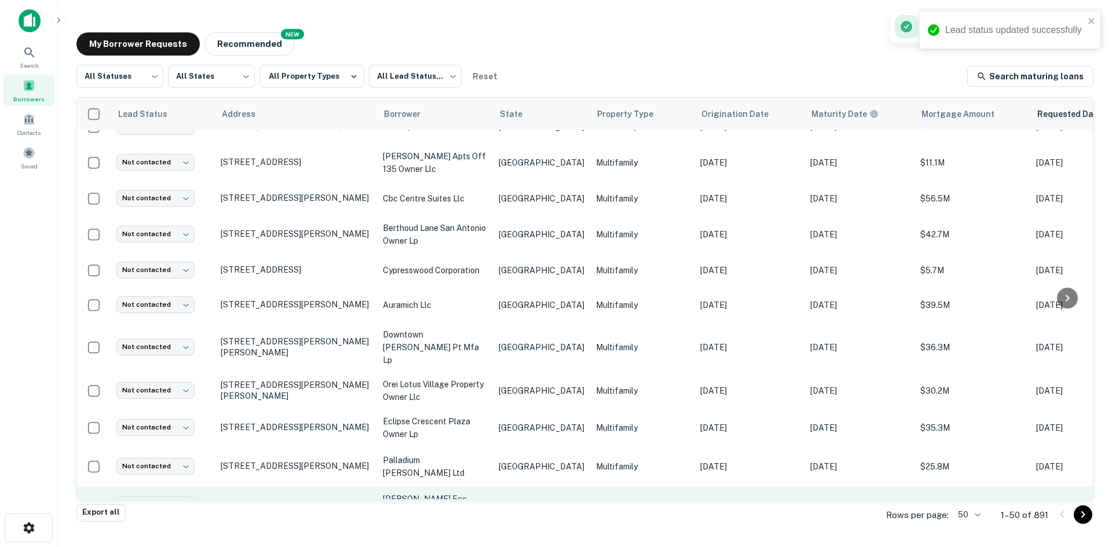
click at [614, 487] on td "Multifamily" at bounding box center [642, 505] width 104 height 37
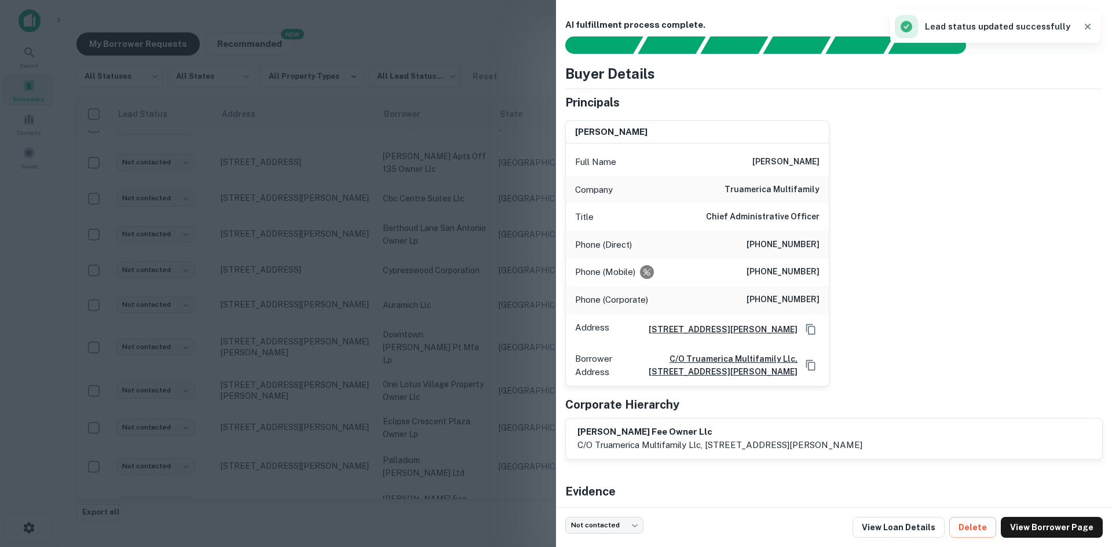
click at [393, 304] on div at bounding box center [556, 273] width 1112 height 547
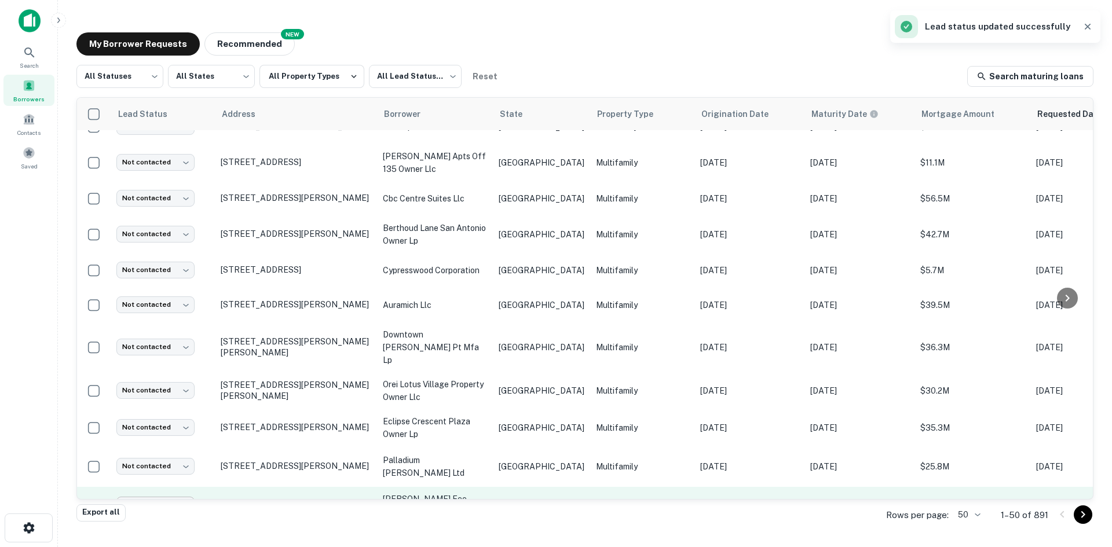
click at [160, 477] on body "Lead status updated successfully Search Borrowers Contacts Saved My Borrower Re…" at bounding box center [556, 273] width 1112 height 547
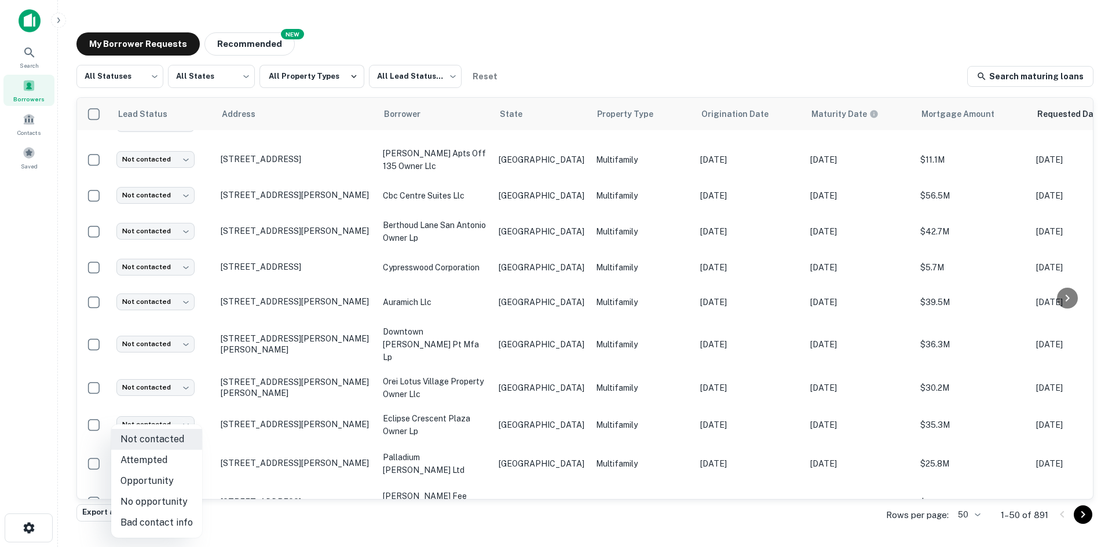
click at [174, 523] on li "Bad contact info" at bounding box center [156, 522] width 91 height 21
type input "**********"
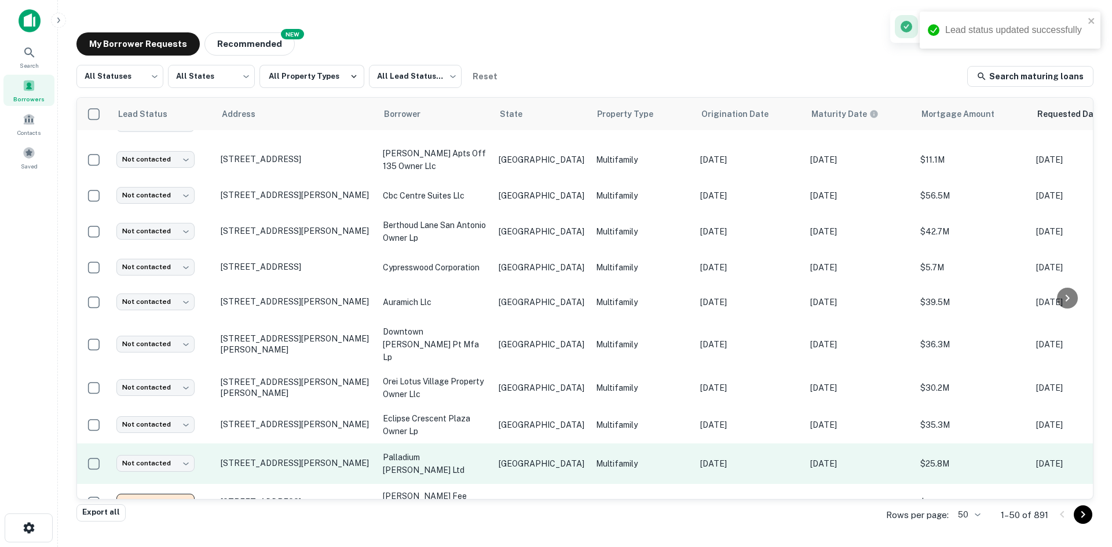
click at [590, 454] on td "Multifamily" at bounding box center [642, 464] width 104 height 41
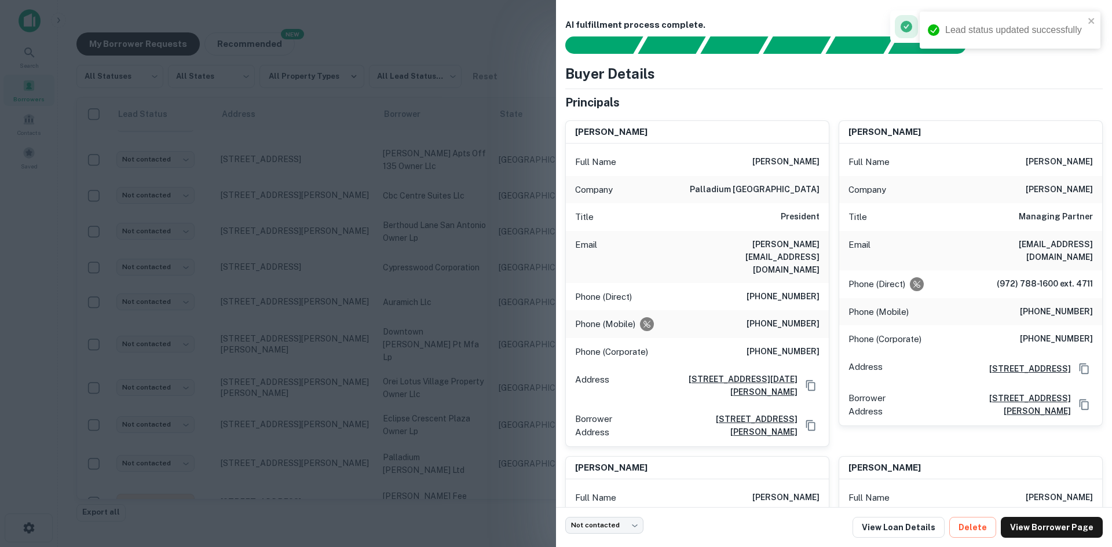
click at [793, 244] on h6 "[PERSON_NAME][EMAIL_ADDRESS][DOMAIN_NAME]" at bounding box center [749, 257] width 139 height 38
drag, startPoint x: 793, startPoint y: 244, endPoint x: 1071, endPoint y: 239, distance: 278.6
click at [1071, 239] on h6 "[EMAIL_ADDRESS][DOMAIN_NAME]" at bounding box center [1023, 250] width 139 height 25
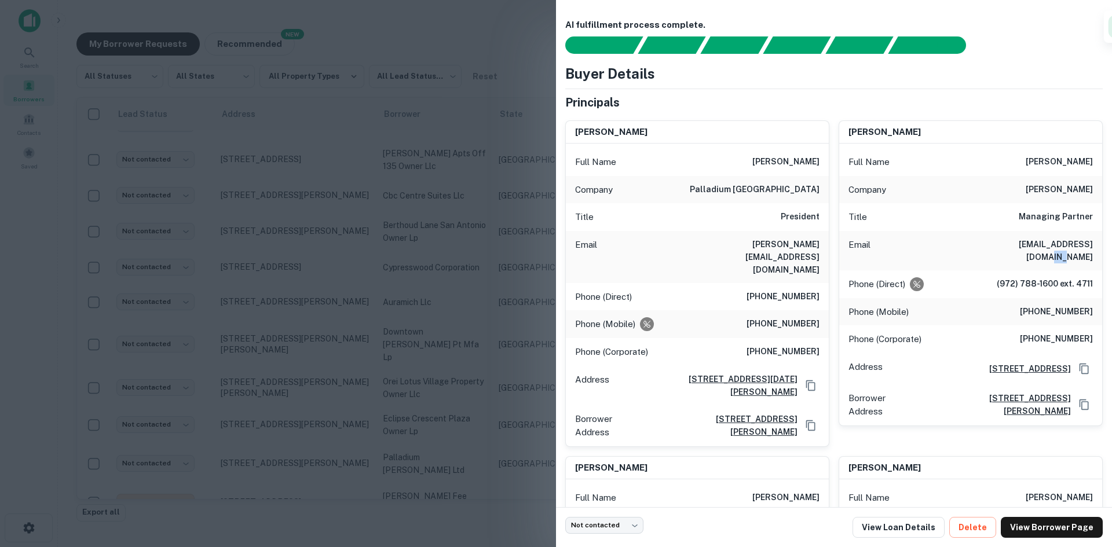
click at [1071, 239] on h6 "[EMAIL_ADDRESS][DOMAIN_NAME]" at bounding box center [1023, 250] width 139 height 25
click at [926, 225] on div "Title Managing Partner" at bounding box center [970, 217] width 263 height 28
click at [761, 240] on h6 "[PERSON_NAME][EMAIL_ADDRESS][DOMAIN_NAME]" at bounding box center [749, 257] width 139 height 38
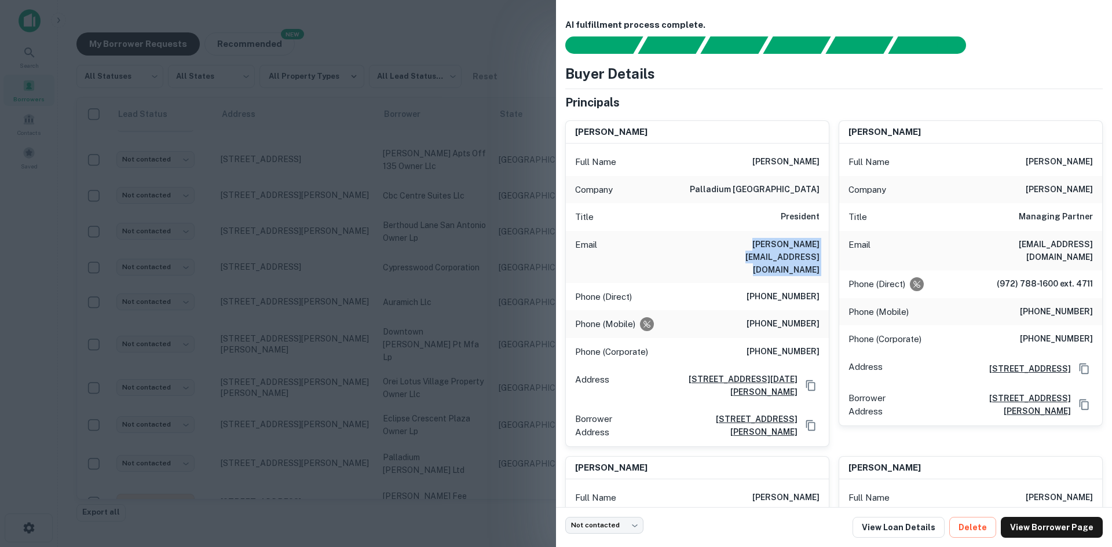
click at [761, 240] on h6 "[PERSON_NAME][EMAIL_ADDRESS][DOMAIN_NAME]" at bounding box center [749, 257] width 139 height 38
copy h6 "[PERSON_NAME][EMAIL_ADDRESS][DOMAIN_NAME]"
click at [373, 388] on div at bounding box center [556, 273] width 1112 height 547
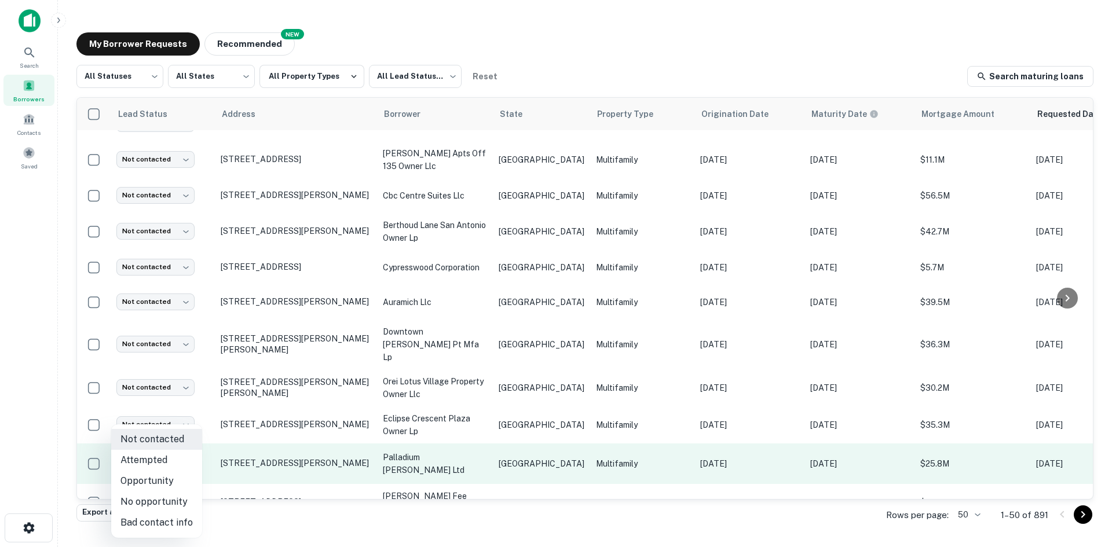
click at [161, 450] on body "Search Borrowers Contacts Saved My Borrower Requests NEW Recommended All Status…" at bounding box center [556, 273] width 1112 height 547
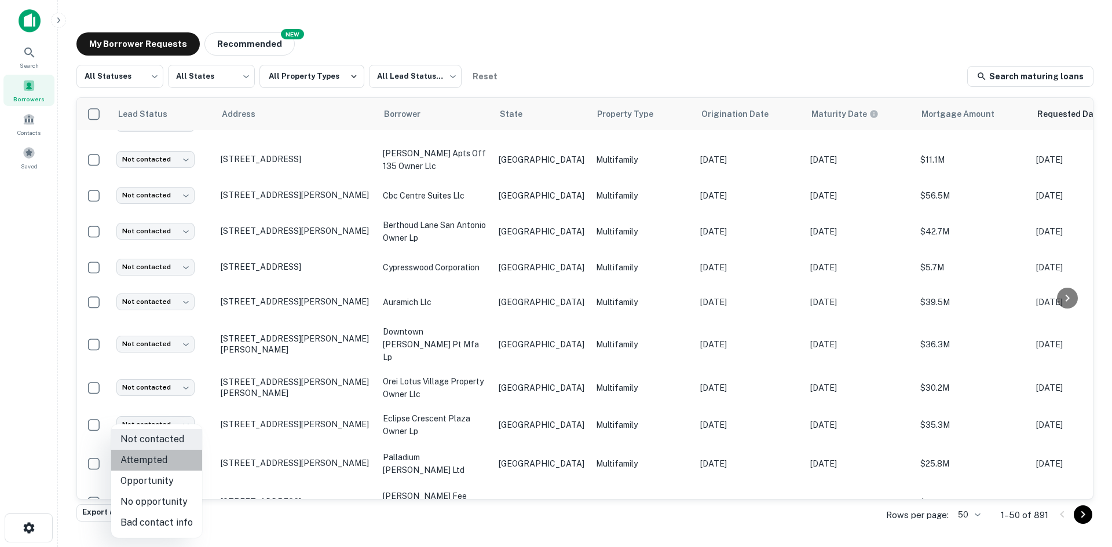
click at [164, 464] on li "Attempted" at bounding box center [156, 460] width 91 height 21
type input "*********"
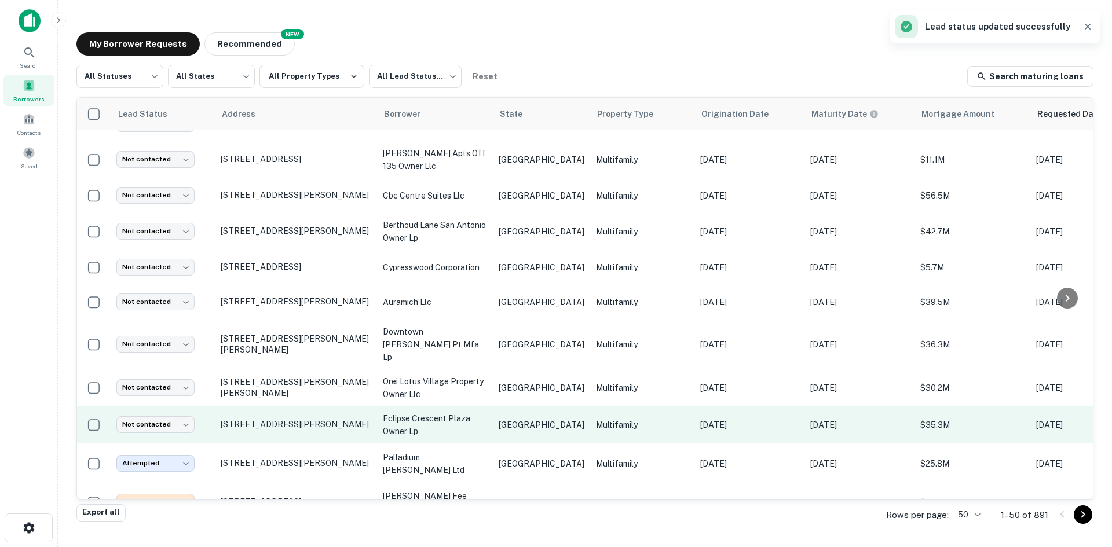
click at [596, 419] on p "Multifamily" at bounding box center [642, 425] width 93 height 13
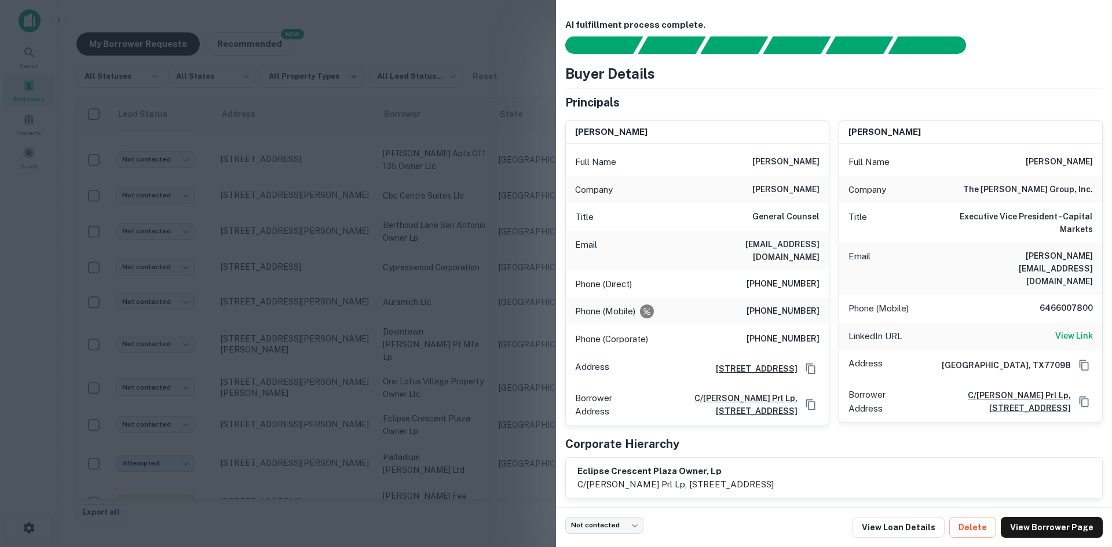
click at [774, 246] on h6 "[EMAIL_ADDRESS][DOMAIN_NAME]" at bounding box center [749, 250] width 139 height 25
click at [970, 256] on div "Email [PERSON_NAME][EMAIL_ADDRESS][DOMAIN_NAME]" at bounding box center [970, 269] width 263 height 52
click at [971, 256] on div "Email [PERSON_NAME][EMAIL_ADDRESS][DOMAIN_NAME]" at bounding box center [970, 269] width 263 height 52
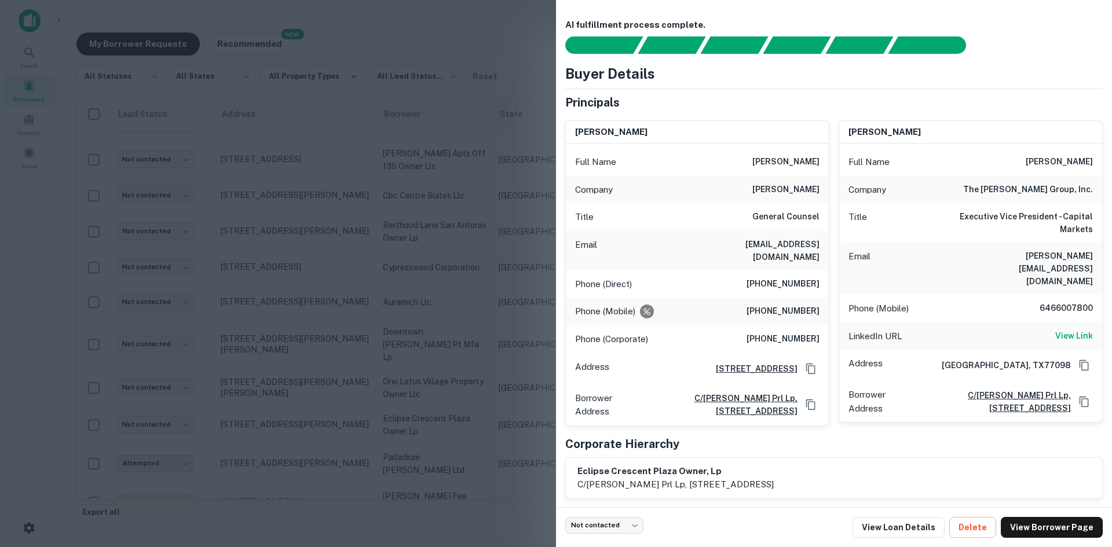
click at [313, 256] on div at bounding box center [556, 273] width 1112 height 547
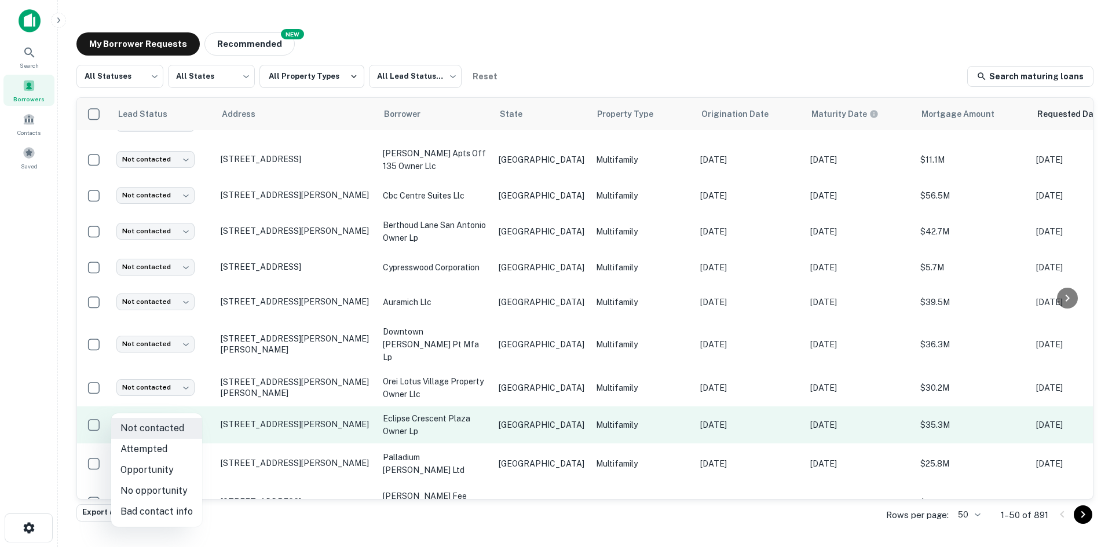
click at [155, 401] on body "Search Borrowers Contacts Saved My Borrower Requests NEW Recommended All Status…" at bounding box center [556, 273] width 1112 height 547
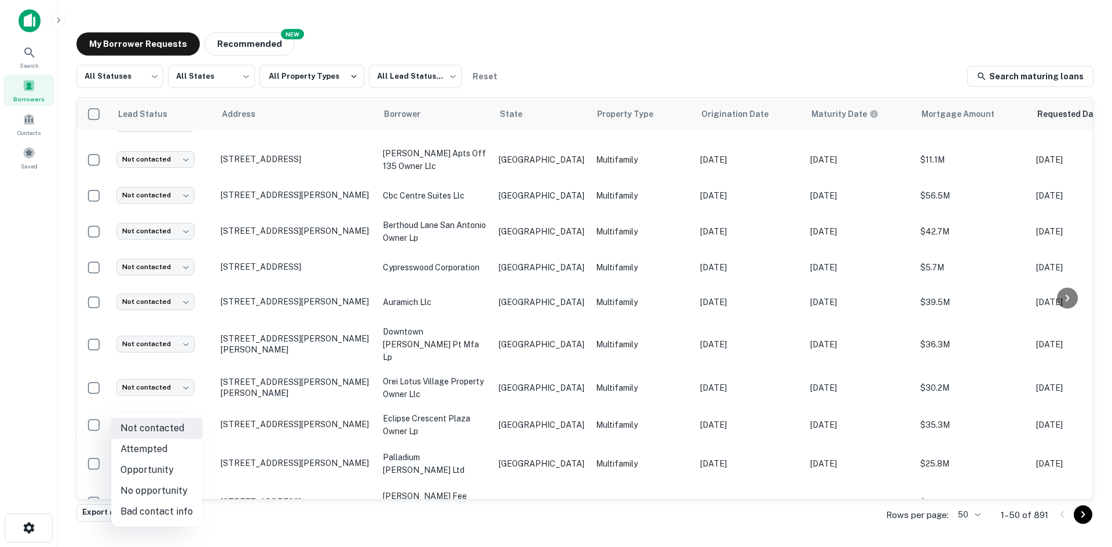
click at [164, 504] on li "Bad contact info" at bounding box center [156, 511] width 91 height 21
type input "**********"
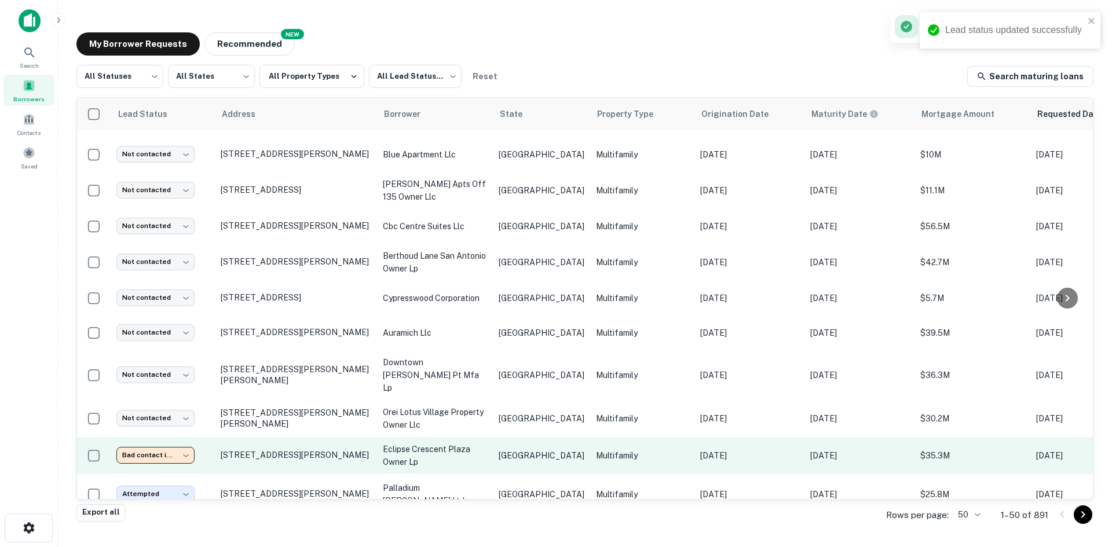
scroll to position [652, 0]
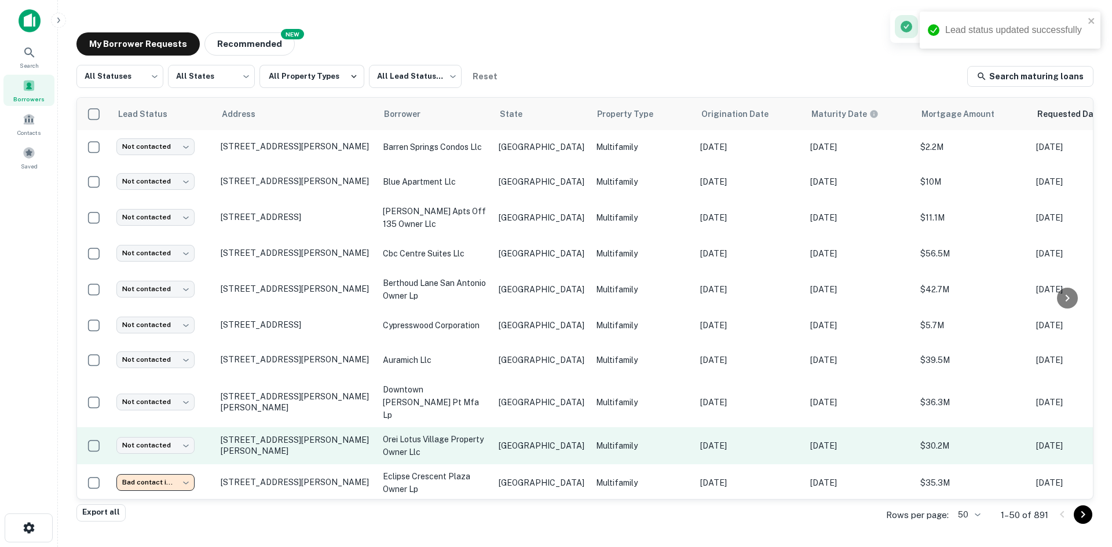
click at [590, 427] on td "Multifamily" at bounding box center [642, 445] width 104 height 37
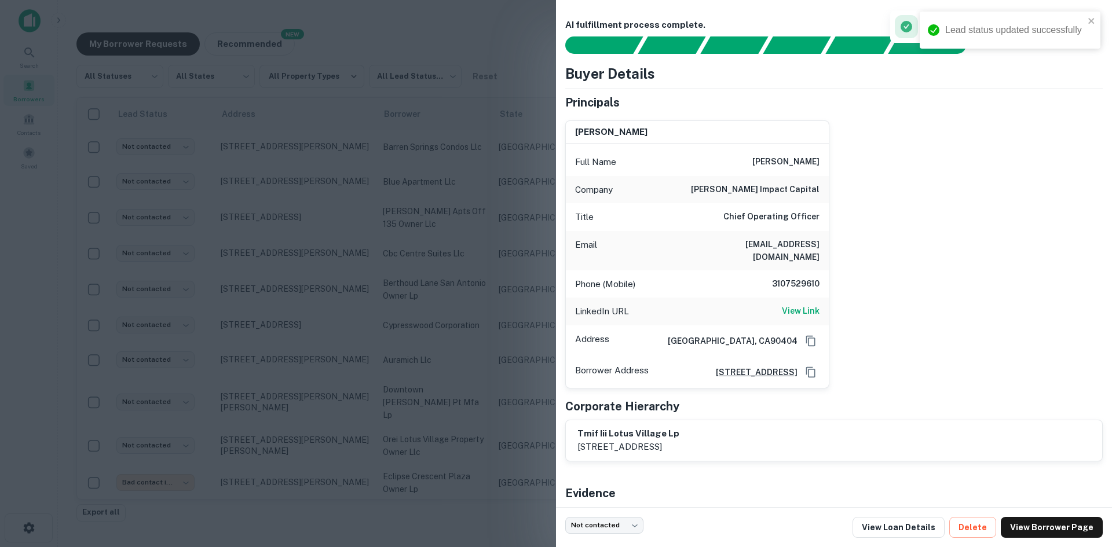
click at [772, 239] on h6 "[EMAIL_ADDRESS][DOMAIN_NAME]" at bounding box center [749, 250] width 139 height 25
drag, startPoint x: 772, startPoint y: 239, endPoint x: 768, endPoint y: 246, distance: 7.3
drag, startPoint x: 768, startPoint y: 246, endPoint x: 492, endPoint y: 288, distance: 280.1
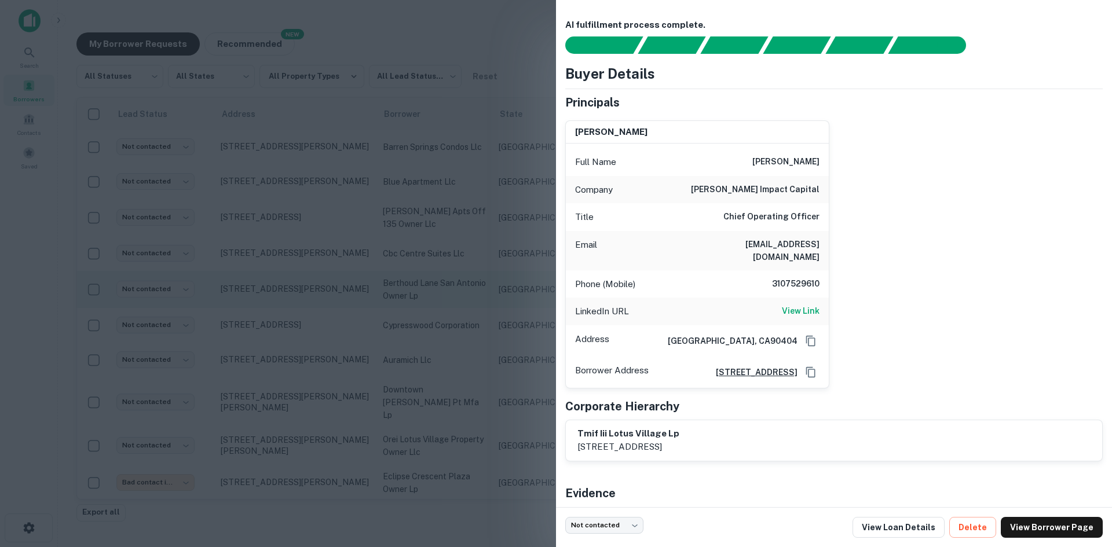
click at [492, 288] on div at bounding box center [556, 273] width 1112 height 547
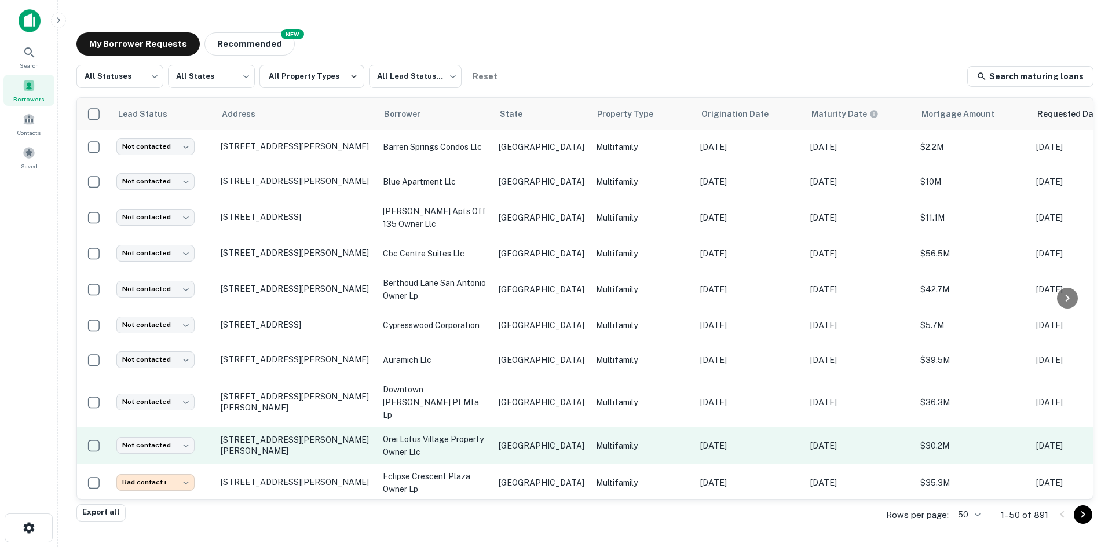
click at [459, 433] on p "orei lotus village property owner llc" at bounding box center [435, 445] width 104 height 25
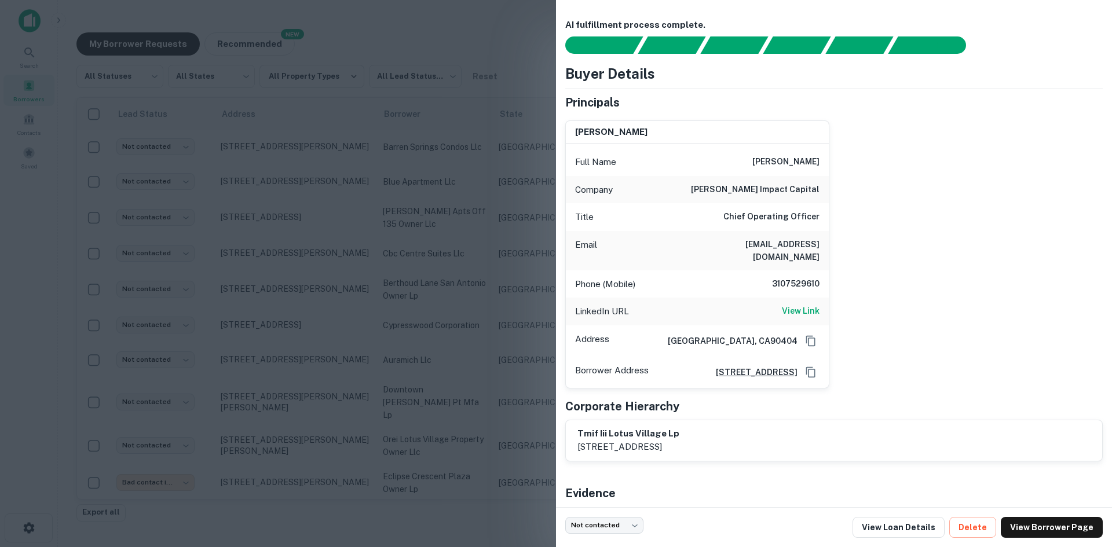
click at [775, 236] on div "Email [EMAIL_ADDRESS][DOMAIN_NAME]" at bounding box center [697, 250] width 263 height 39
click at [763, 247] on h6 "[EMAIL_ADDRESS][DOMAIN_NAME]" at bounding box center [749, 250] width 139 height 25
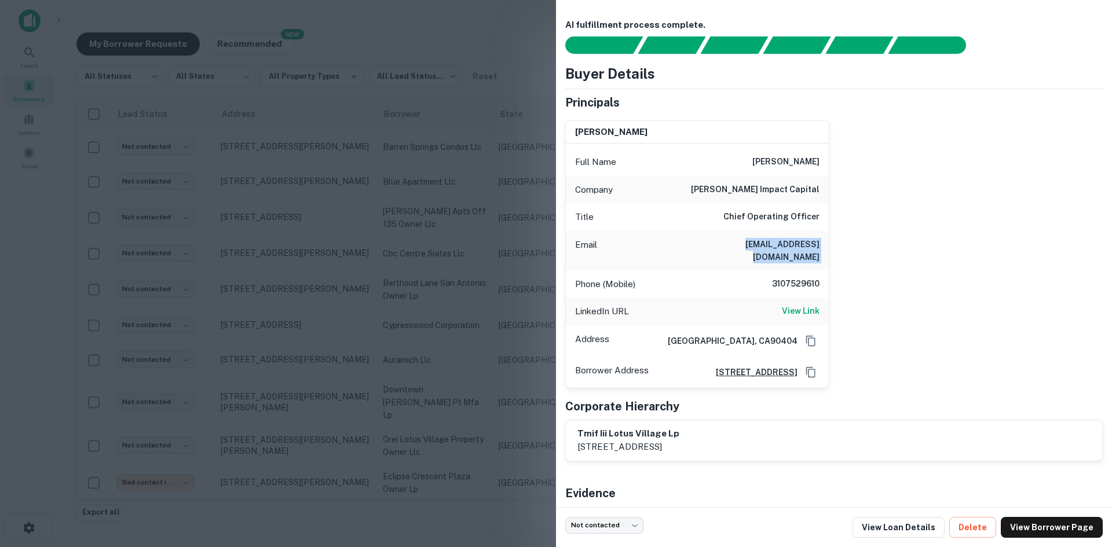
click at [779, 240] on h6 "[EMAIL_ADDRESS][DOMAIN_NAME]" at bounding box center [749, 250] width 139 height 25
click at [274, 293] on div at bounding box center [556, 273] width 1112 height 547
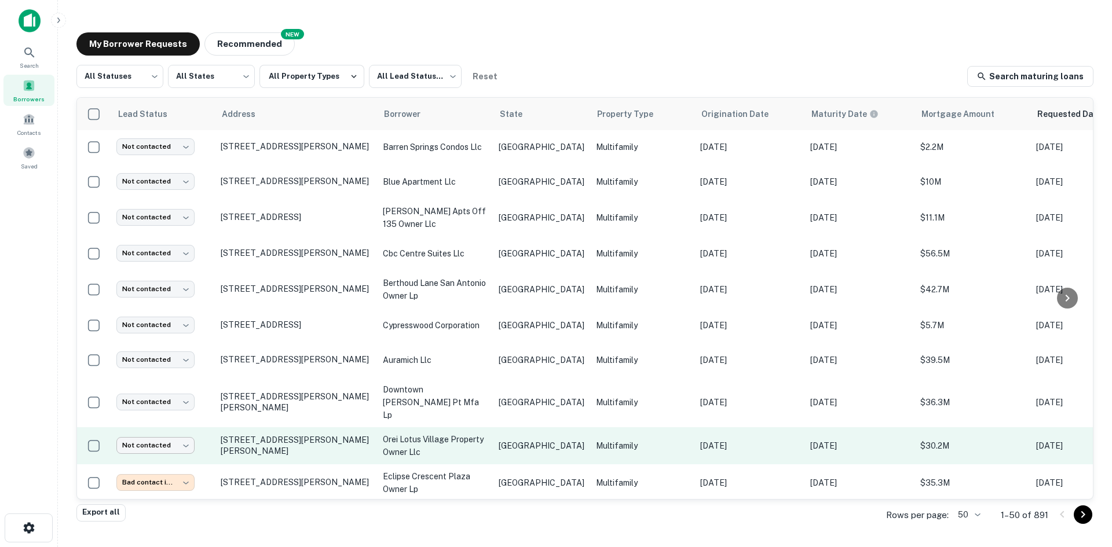
click at [179, 423] on body "Search Borrowers Contacts Saved My Borrower Requests NEW Recommended All Status…" at bounding box center [556, 273] width 1112 height 547
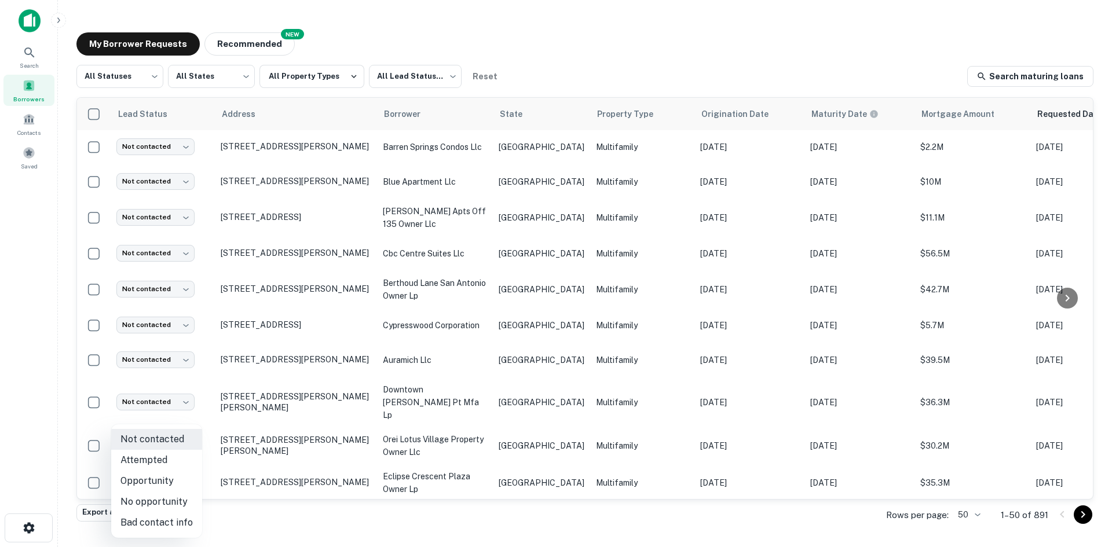
click at [157, 453] on li "Attempted" at bounding box center [156, 460] width 91 height 21
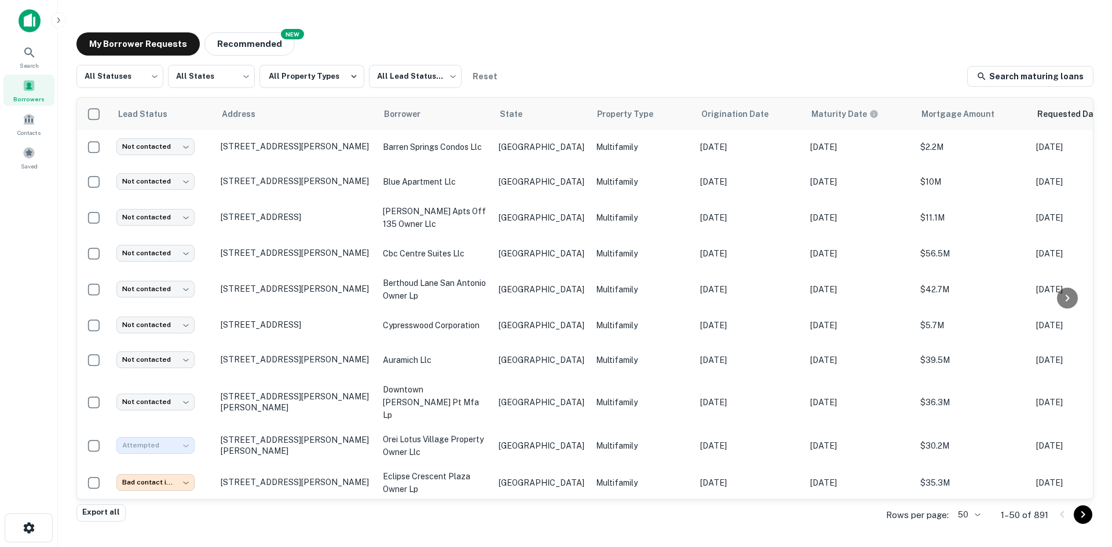
type input "*********"
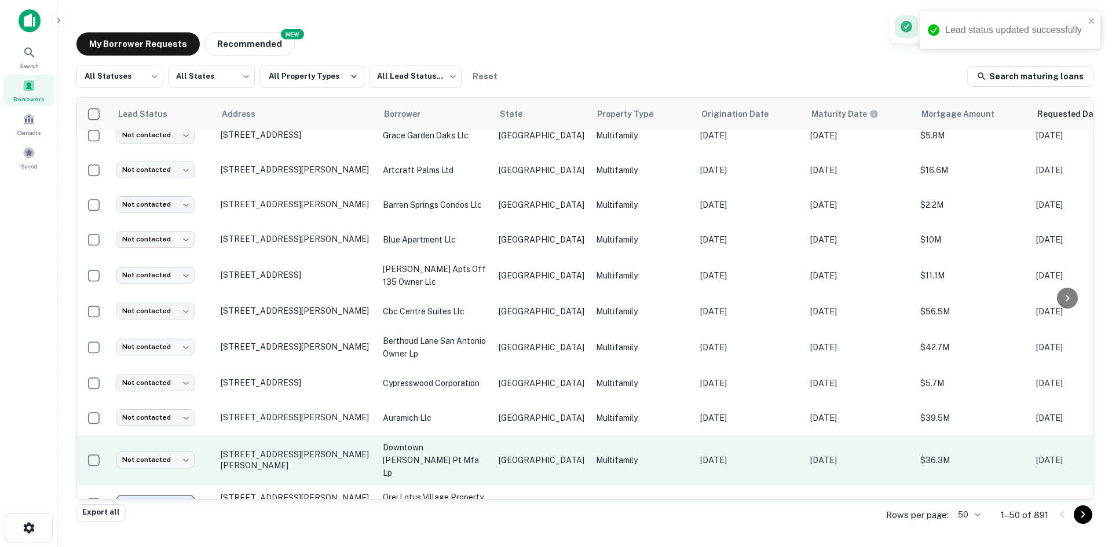
click at [512, 458] on td "[GEOGRAPHIC_DATA]" at bounding box center [541, 460] width 97 height 50
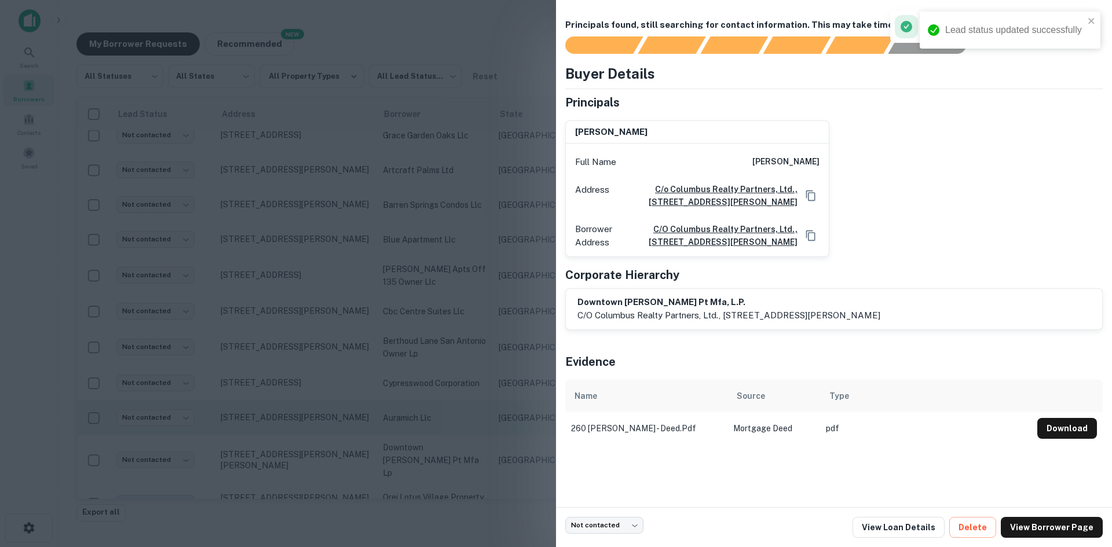
click at [322, 318] on div at bounding box center [556, 273] width 1112 height 547
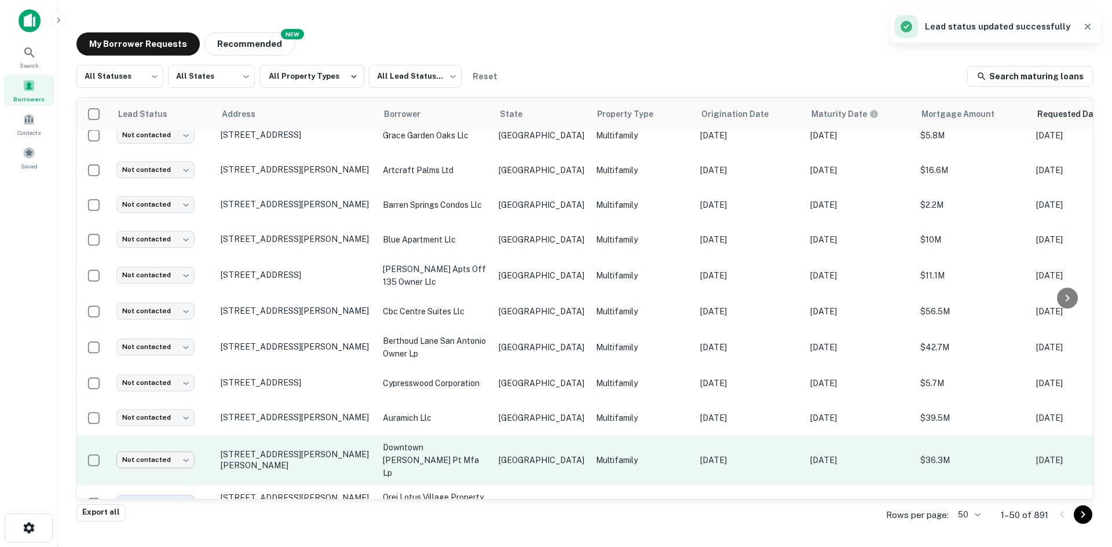
click at [156, 446] on body "Lead status updated successfully Search Borrowers Contacts Saved My Borrower Re…" at bounding box center [556, 273] width 1112 height 547
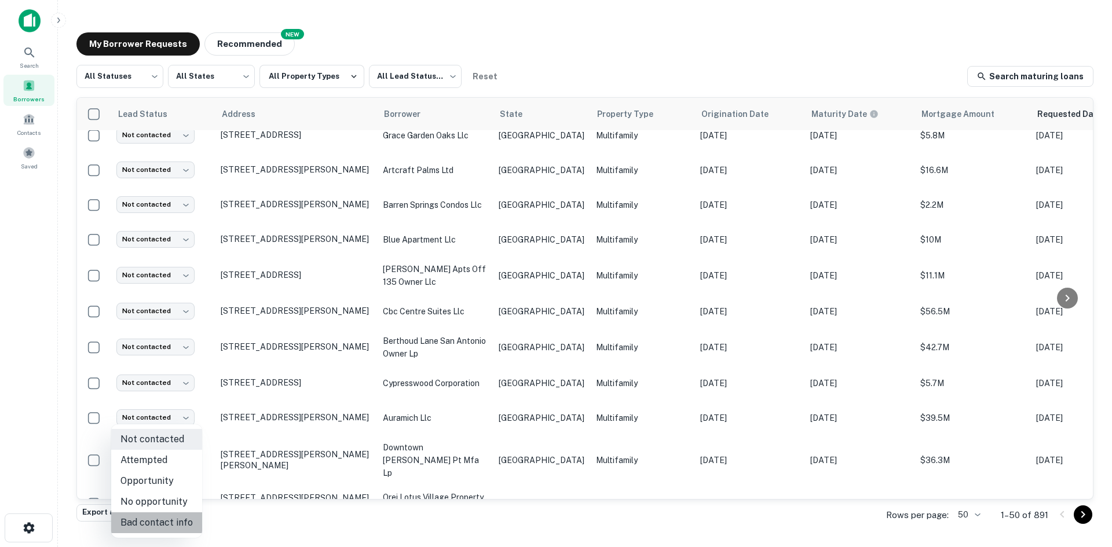
click at [167, 522] on li "Bad contact info" at bounding box center [156, 522] width 91 height 21
type input "**********"
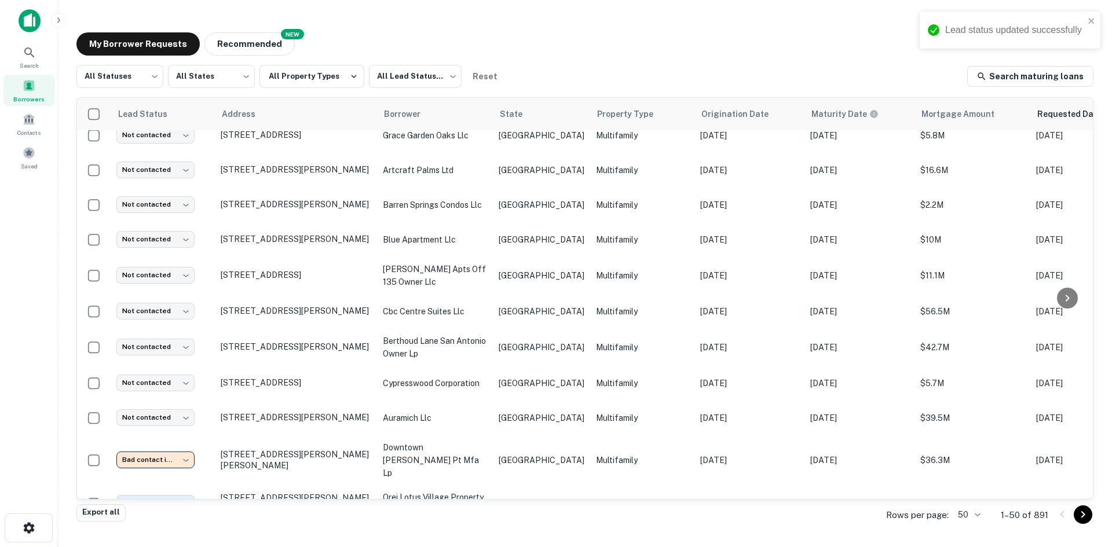
scroll to position [536, 0]
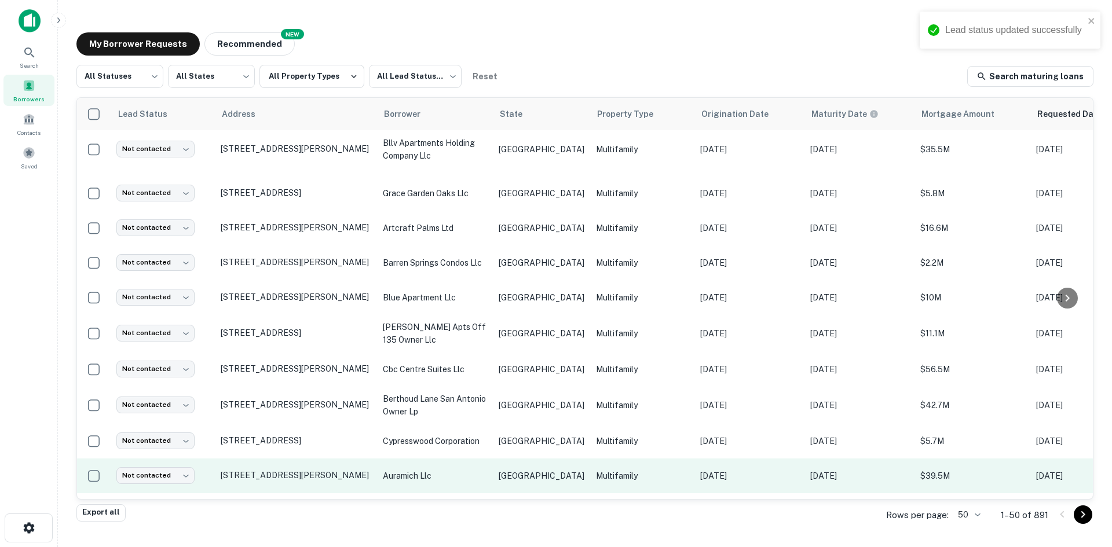
click at [514, 461] on td "[GEOGRAPHIC_DATA]" at bounding box center [541, 476] width 97 height 35
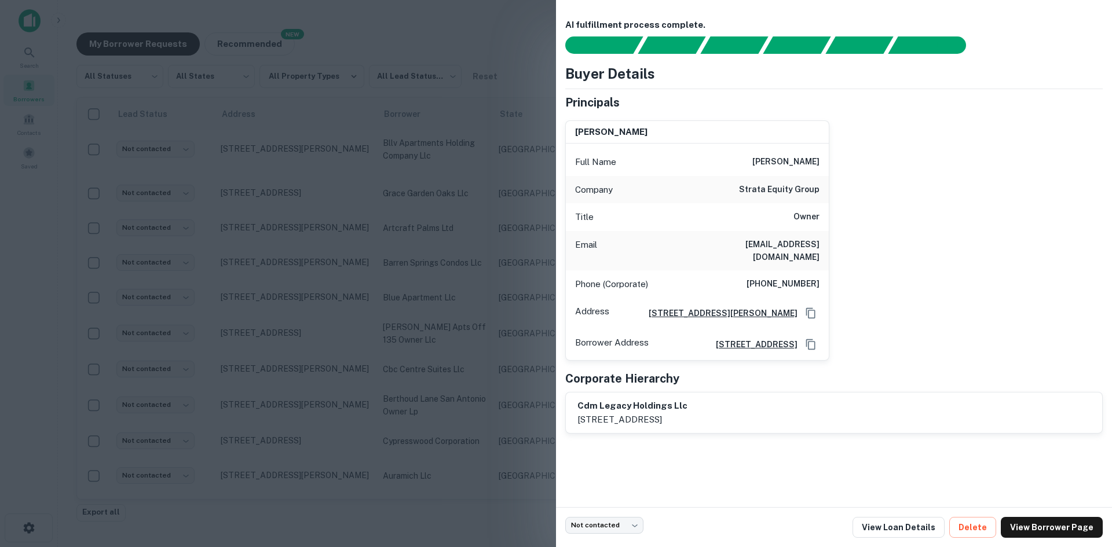
click at [798, 240] on h6 "[EMAIL_ADDRESS][DOMAIN_NAME]" at bounding box center [749, 250] width 139 height 25
copy h6 "[EMAIL_ADDRESS][DOMAIN_NAME]"
drag, startPoint x: 357, startPoint y: 422, endPoint x: 377, endPoint y: 426, distance: 20.1
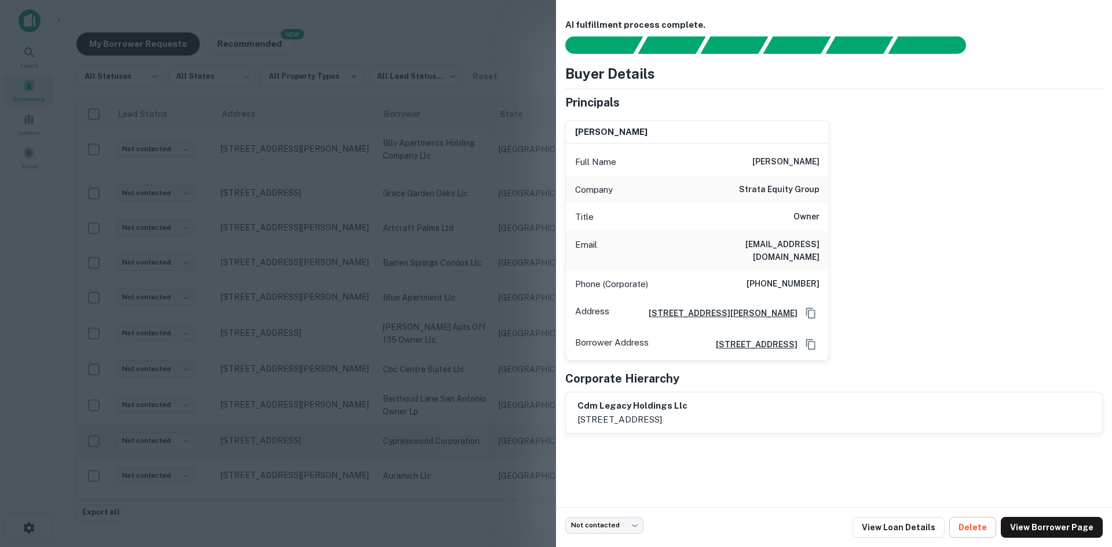
click at [357, 422] on div at bounding box center [556, 273] width 1112 height 547
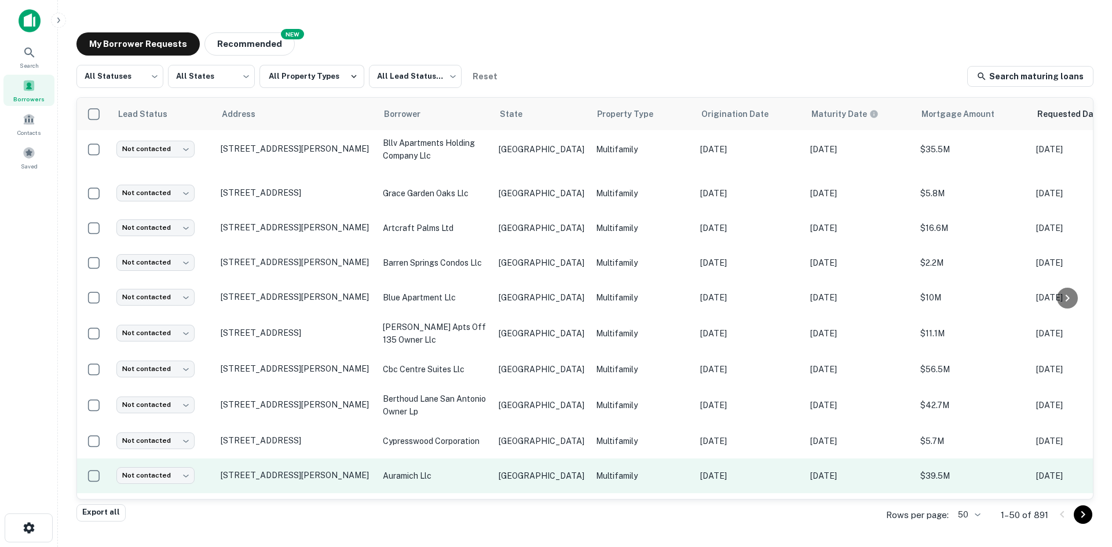
click at [464, 460] on td "auramich llc" at bounding box center [435, 476] width 116 height 35
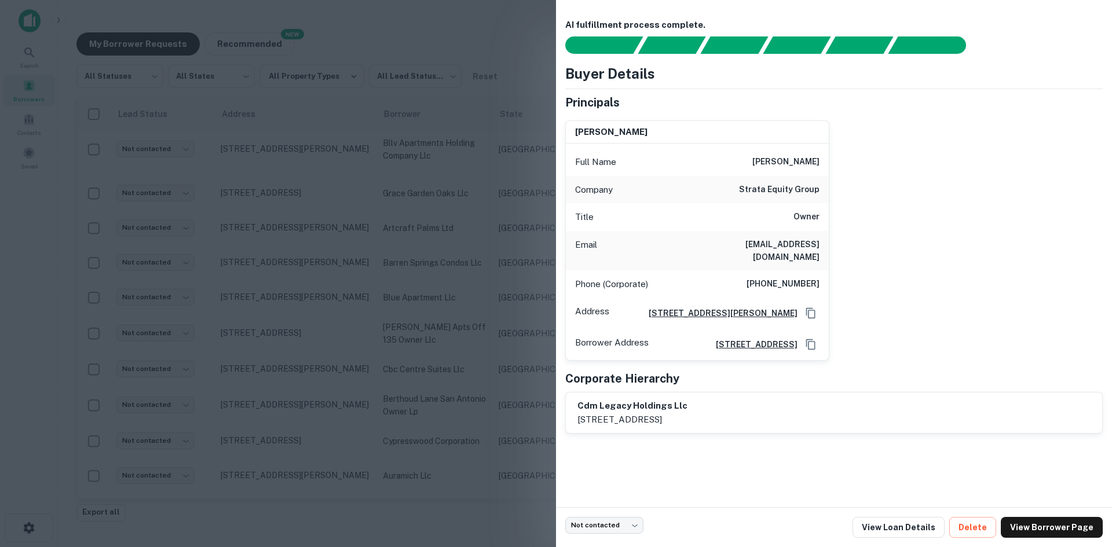
click at [159, 415] on div at bounding box center [556, 273] width 1112 height 547
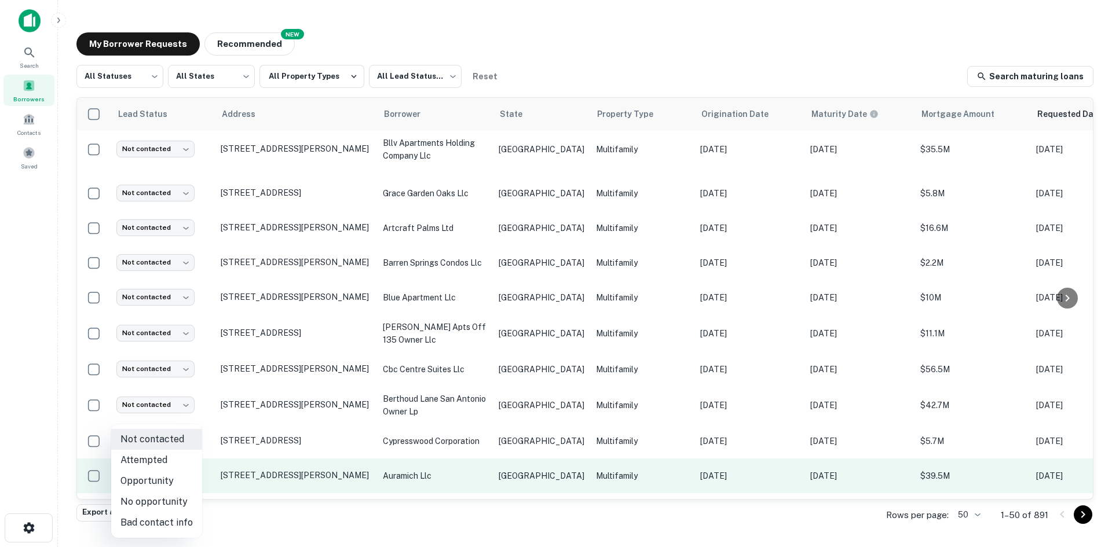
click at [169, 466] on body "Search Borrowers Contacts Saved My Borrower Requests NEW Recommended All Status…" at bounding box center [556, 273] width 1112 height 547
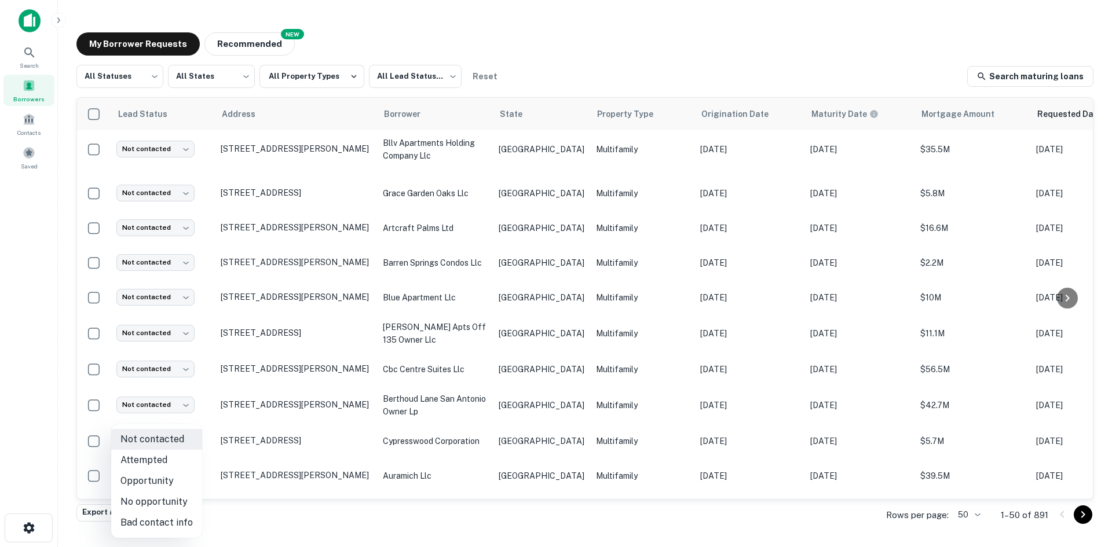
click at [172, 460] on li "Attempted" at bounding box center [156, 460] width 91 height 21
type input "*********"
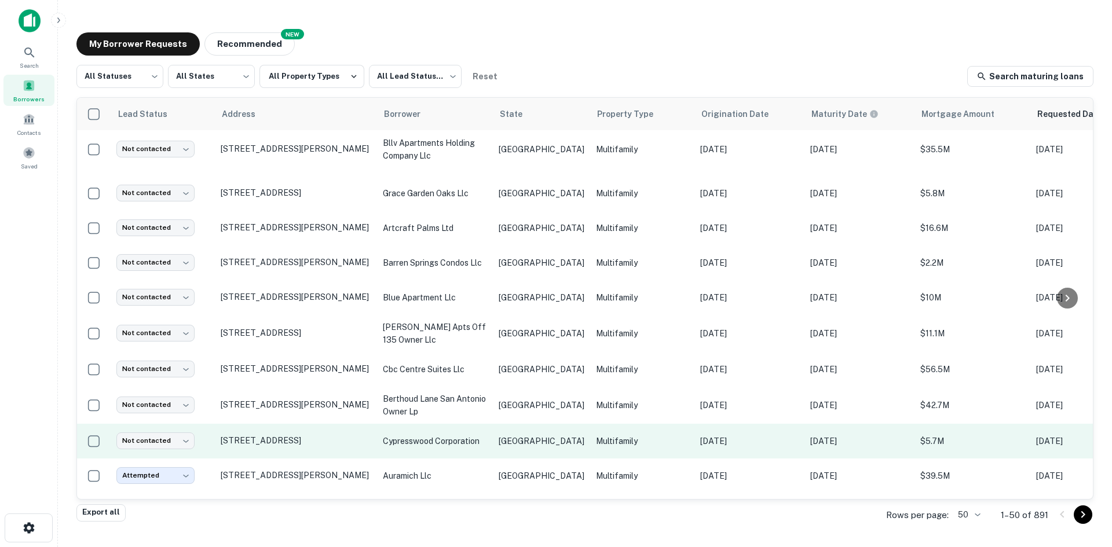
click at [647, 435] on p "Multifamily" at bounding box center [642, 441] width 93 height 13
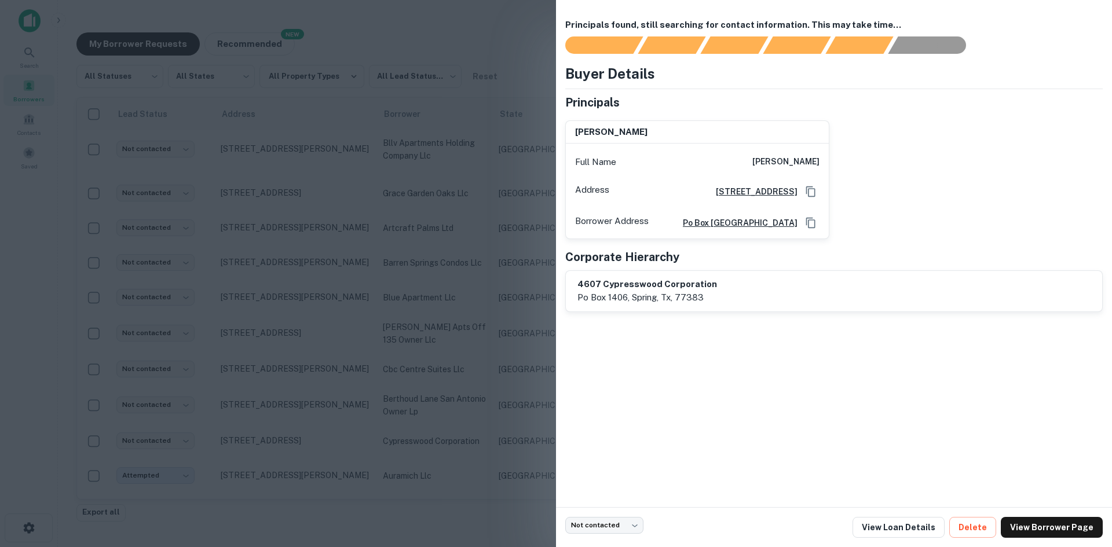
click at [306, 202] on div at bounding box center [556, 273] width 1112 height 547
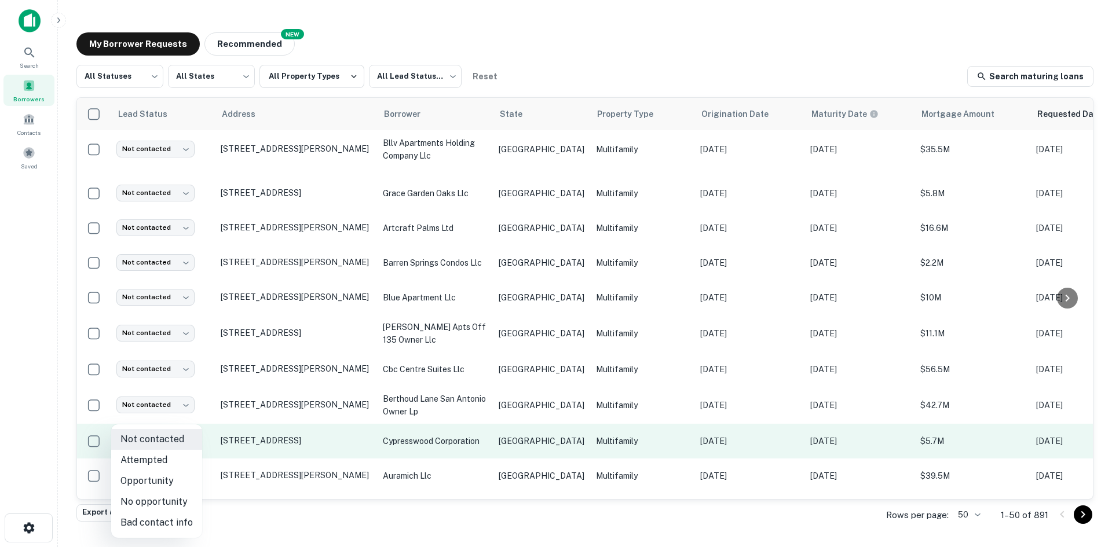
click at [163, 440] on body "Search Borrowers Contacts Saved My Borrower Requests NEW Recommended All Status…" at bounding box center [556, 273] width 1112 height 547
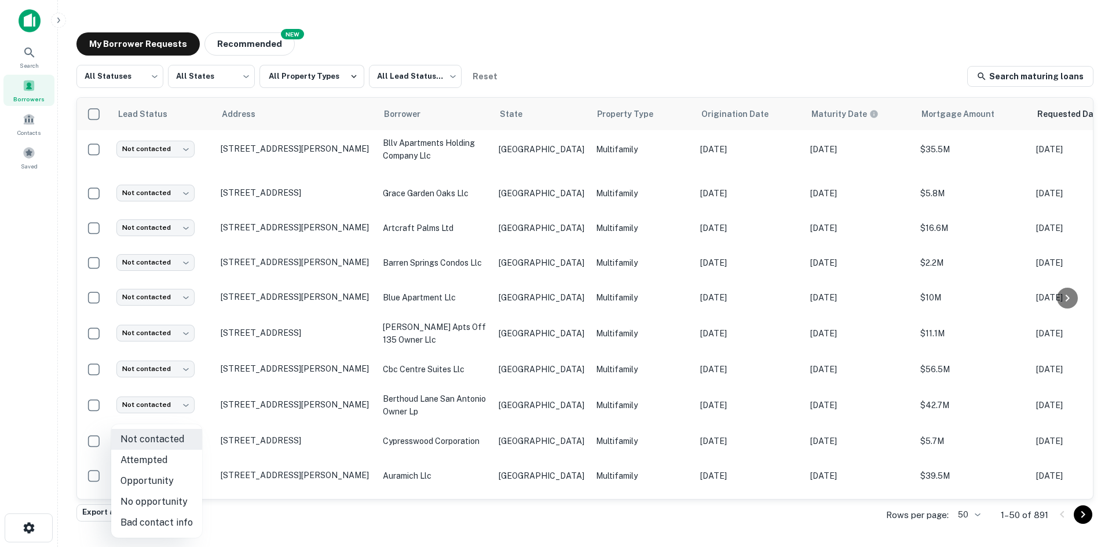
click at [152, 516] on li "Bad contact info" at bounding box center [156, 522] width 91 height 21
type input "**********"
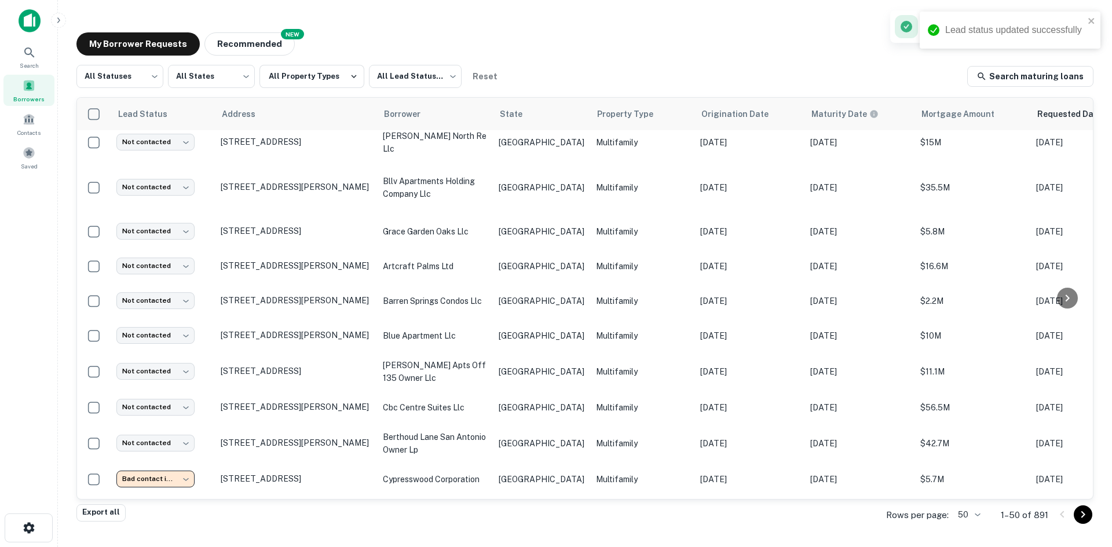
scroll to position [478, 0]
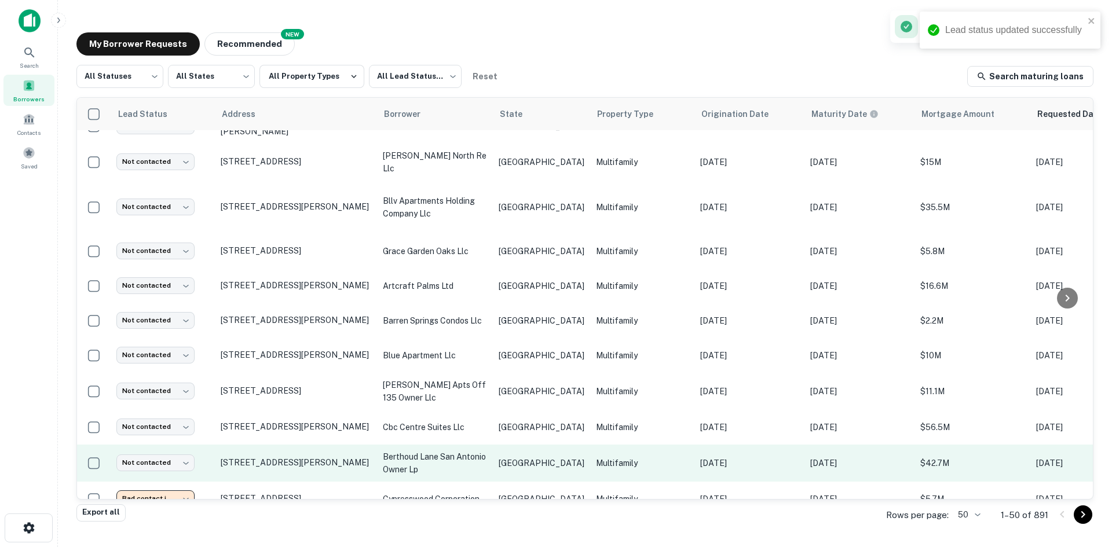
click at [488, 449] on td "berthoud lane san antonio owner lp" at bounding box center [435, 463] width 116 height 37
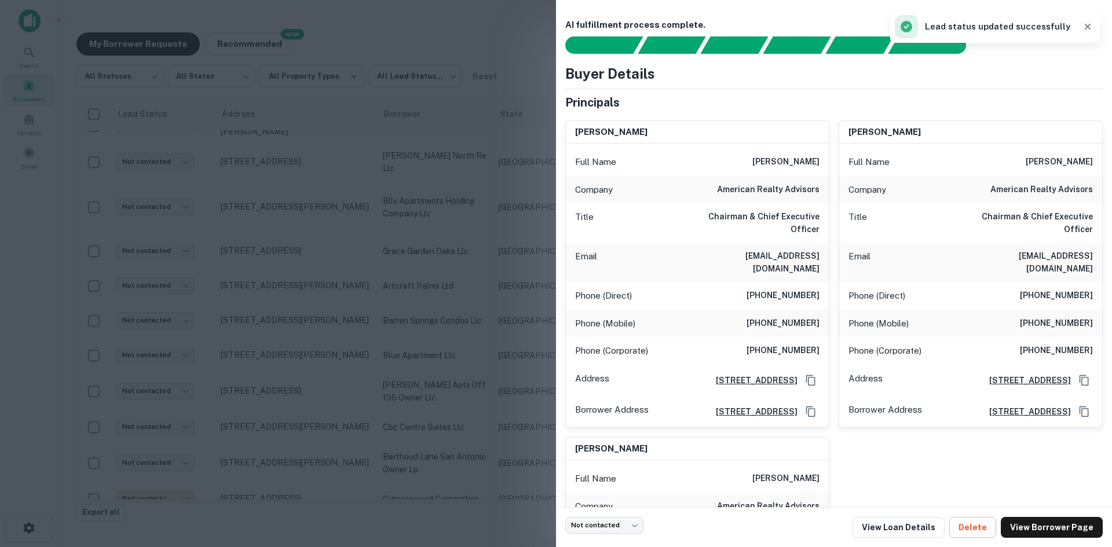
click at [518, 215] on div at bounding box center [556, 273] width 1112 height 547
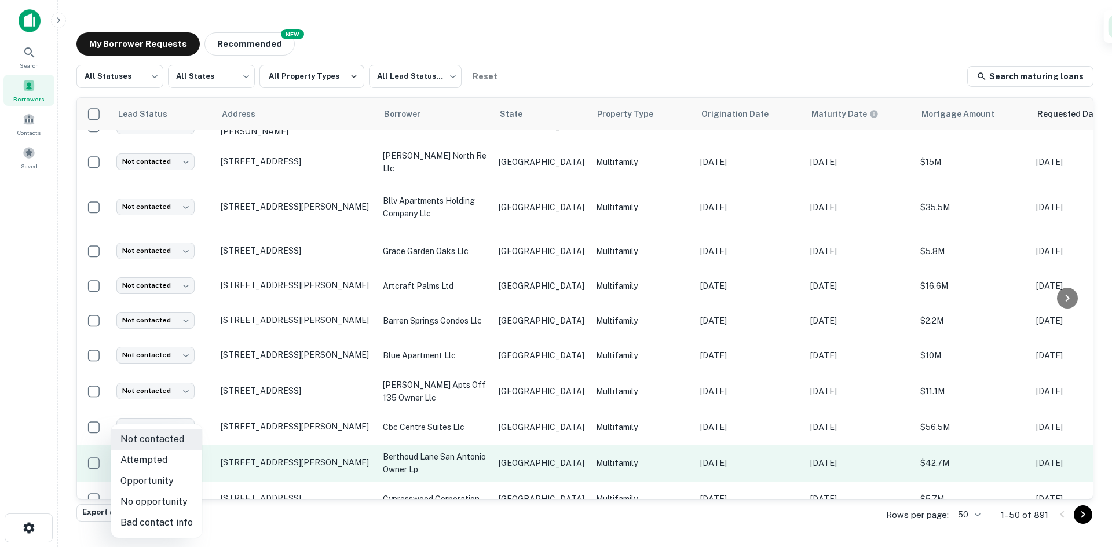
click at [162, 453] on body "Search Borrowers Contacts Saved My Borrower Requests NEW Recommended All Status…" at bounding box center [556, 273] width 1112 height 547
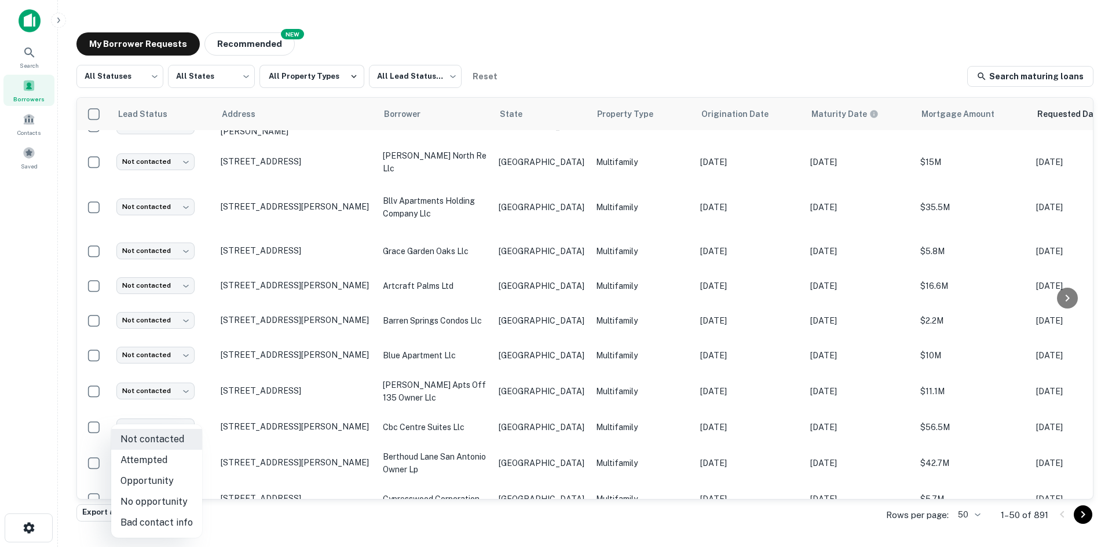
click at [146, 519] on li "Bad contact info" at bounding box center [156, 522] width 91 height 21
type input "**********"
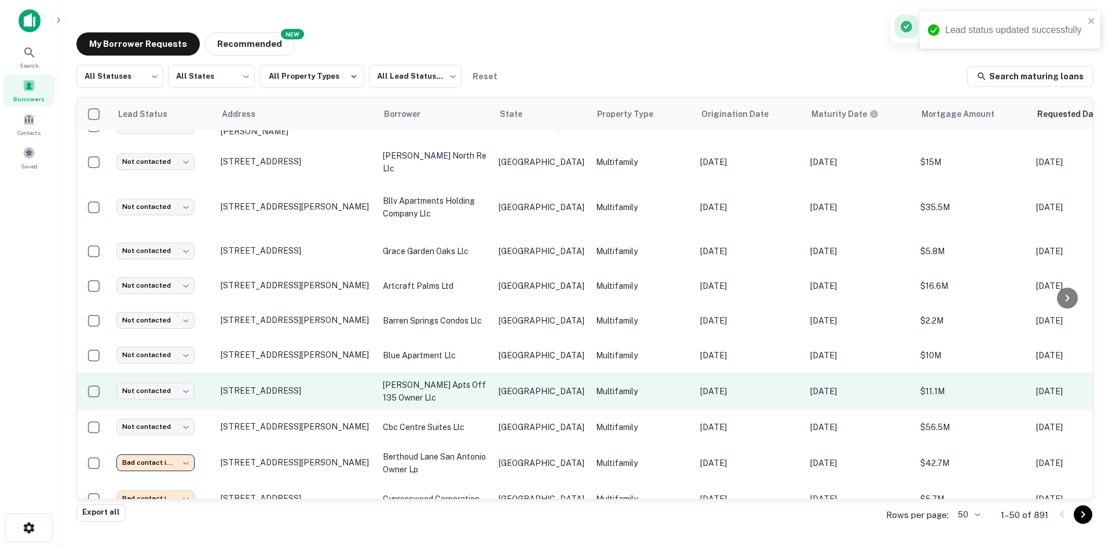
scroll to position [420, 0]
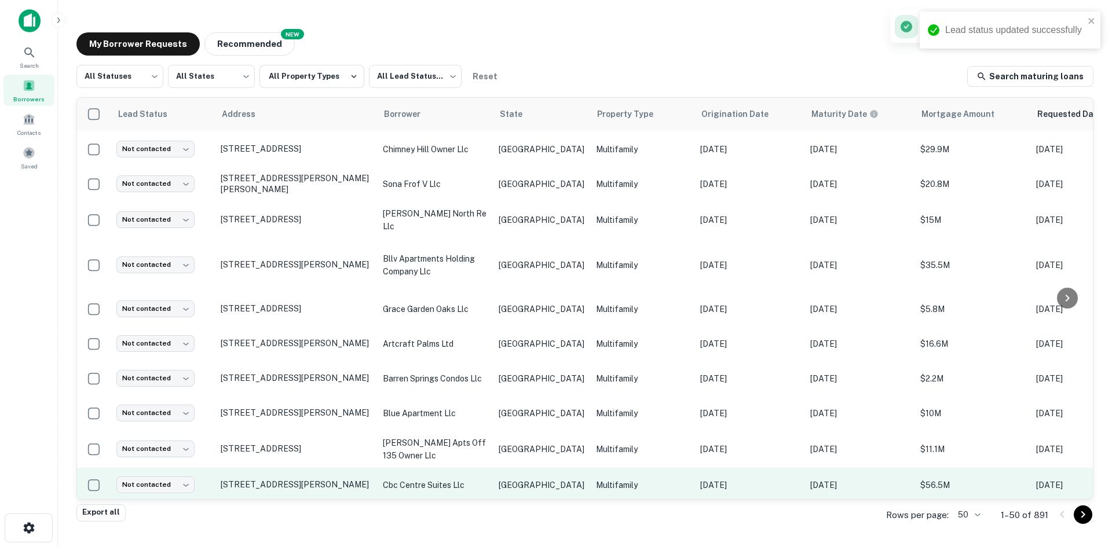
click at [596, 468] on td "Multifamily" at bounding box center [642, 485] width 104 height 35
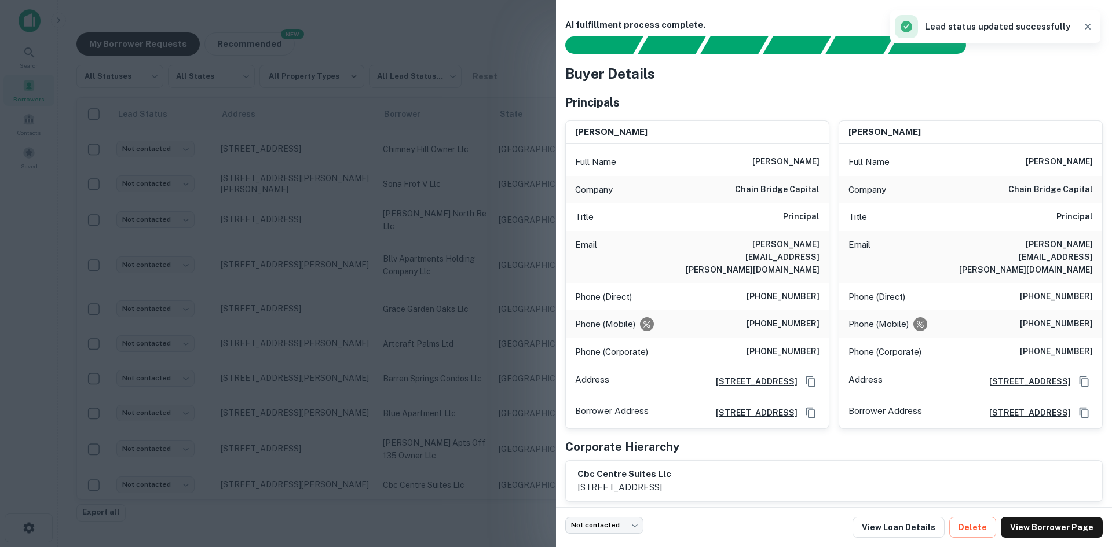
click at [774, 251] on h6 "[PERSON_NAME][EMAIL_ADDRESS][PERSON_NAME][DOMAIN_NAME]" at bounding box center [749, 257] width 139 height 38
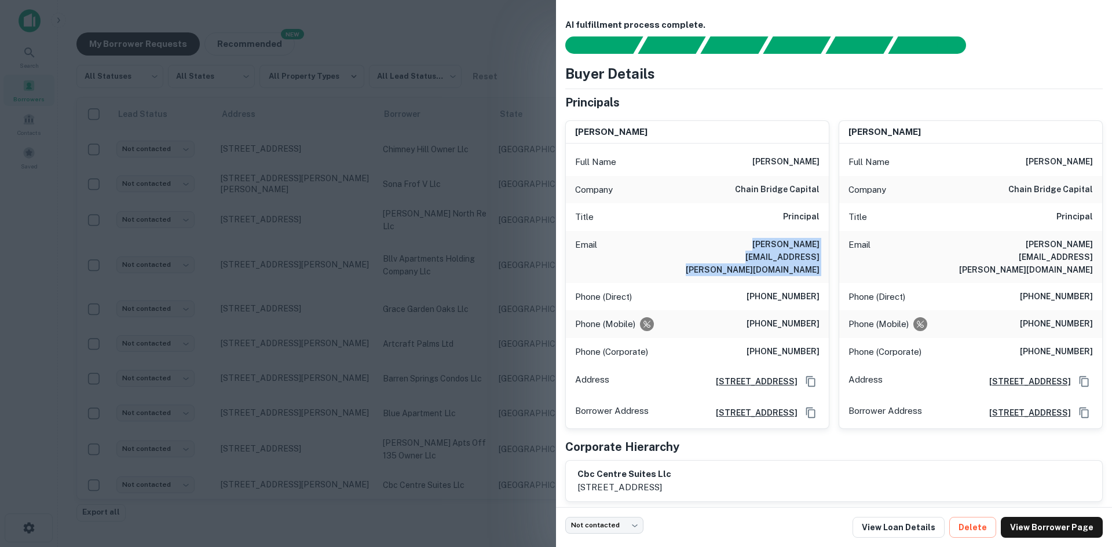
click at [774, 251] on h6 "[PERSON_NAME][EMAIL_ADDRESS][PERSON_NAME][DOMAIN_NAME]" at bounding box center [749, 257] width 139 height 38
copy h6 "[PERSON_NAME][EMAIL_ADDRESS][PERSON_NAME][DOMAIN_NAME]"
click at [413, 287] on div at bounding box center [556, 273] width 1112 height 547
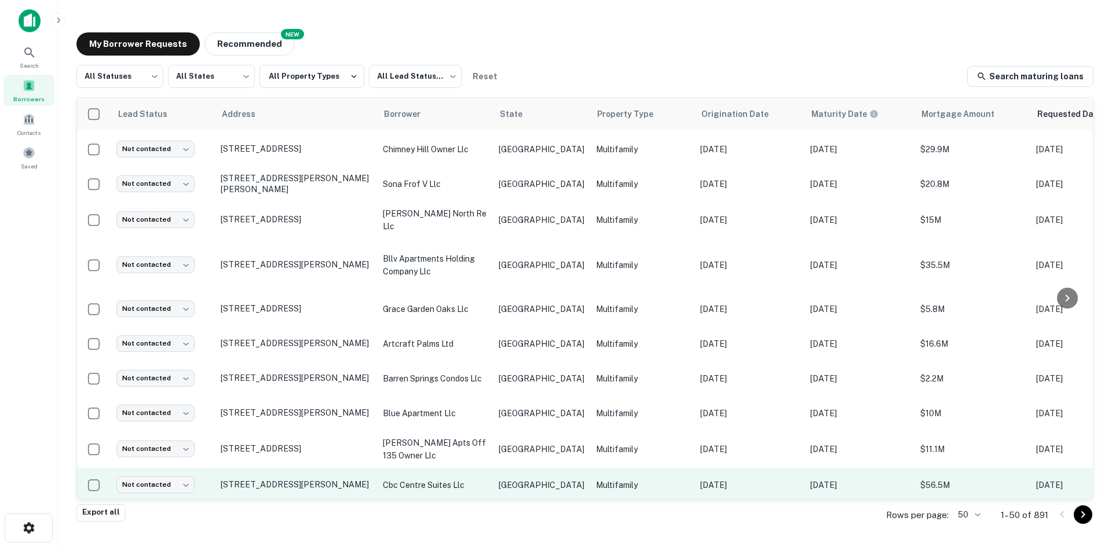
click at [505, 485] on td "[GEOGRAPHIC_DATA]" at bounding box center [541, 485] width 97 height 35
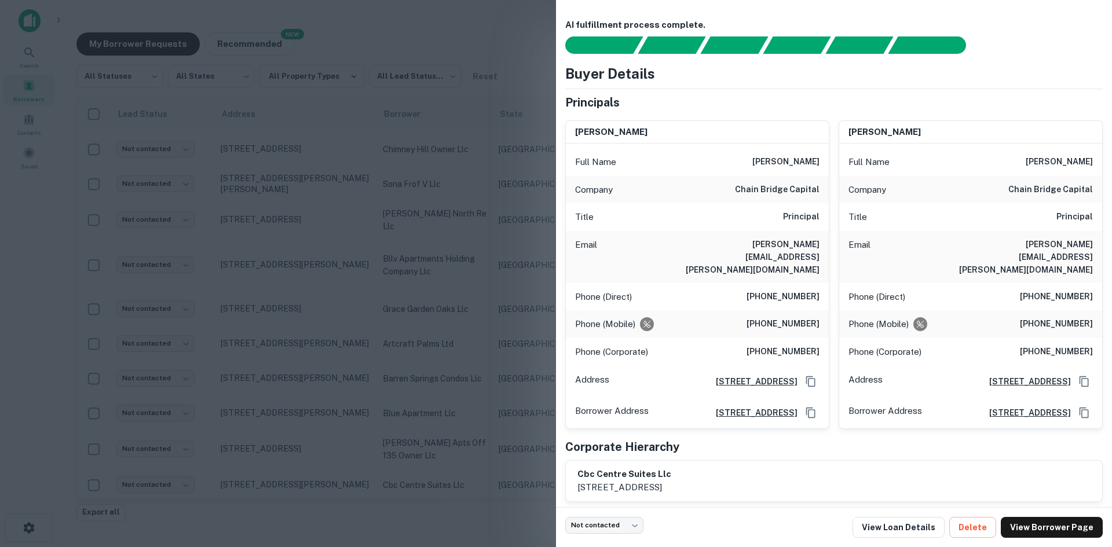
click at [780, 244] on h6 "[PERSON_NAME][EMAIL_ADDRESS][PERSON_NAME][DOMAIN_NAME]" at bounding box center [749, 257] width 139 height 38
copy h6 "[PERSON_NAME][EMAIL_ADDRESS][PERSON_NAME][DOMAIN_NAME]"
click at [294, 412] on div at bounding box center [556, 273] width 1112 height 547
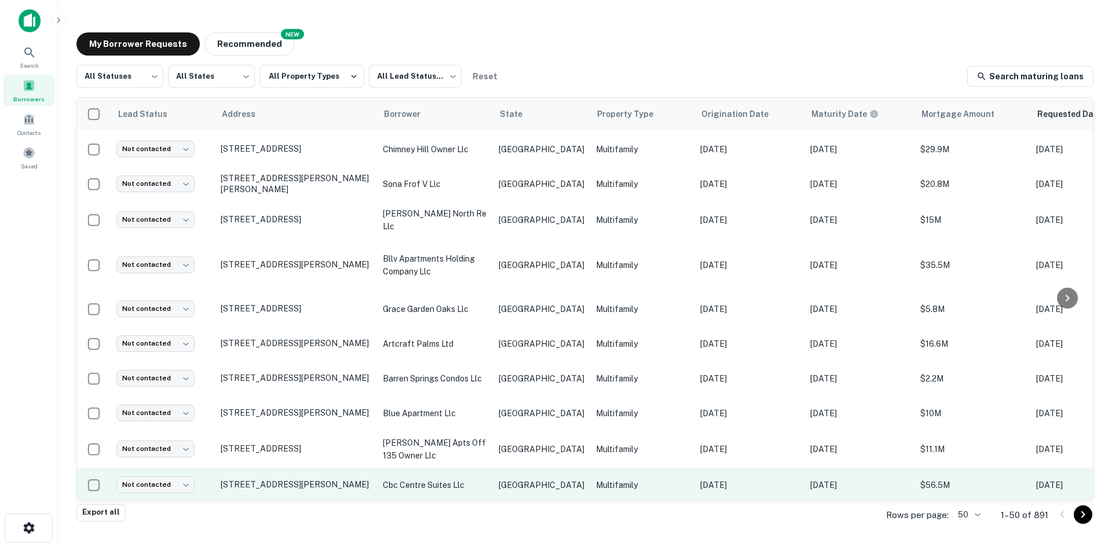
click at [148, 468] on td "Not contacted **** ​" at bounding box center [163, 485] width 104 height 35
click at [146, 471] on body "Search Borrowers Contacts Saved My Borrower Requests NEW Recommended All Status…" at bounding box center [556, 273] width 1112 height 547
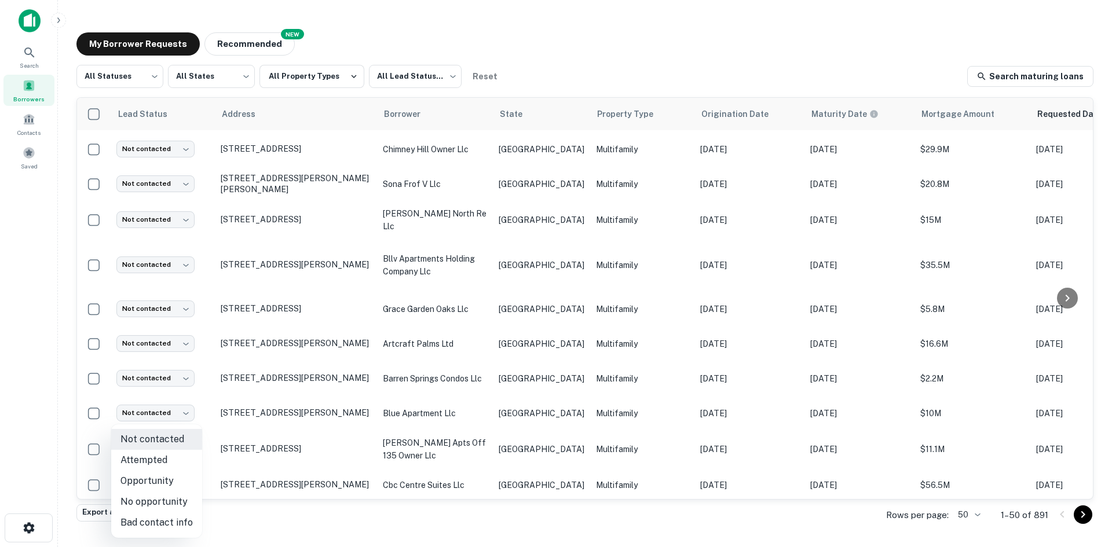
click at [151, 461] on li "Attempted" at bounding box center [156, 460] width 91 height 21
type input "*********"
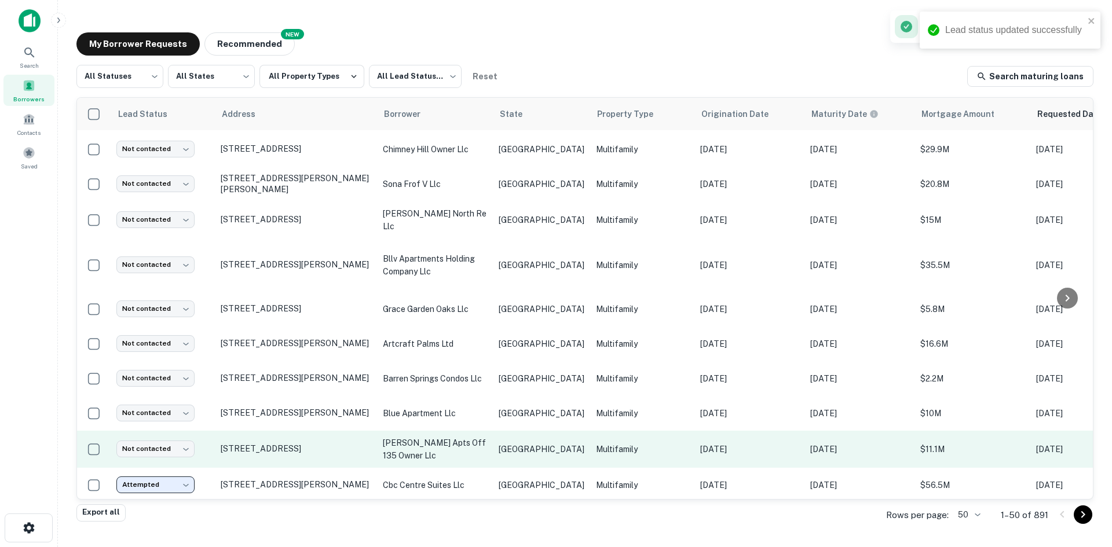
click at [533, 443] on p "[GEOGRAPHIC_DATA]" at bounding box center [542, 449] width 86 height 13
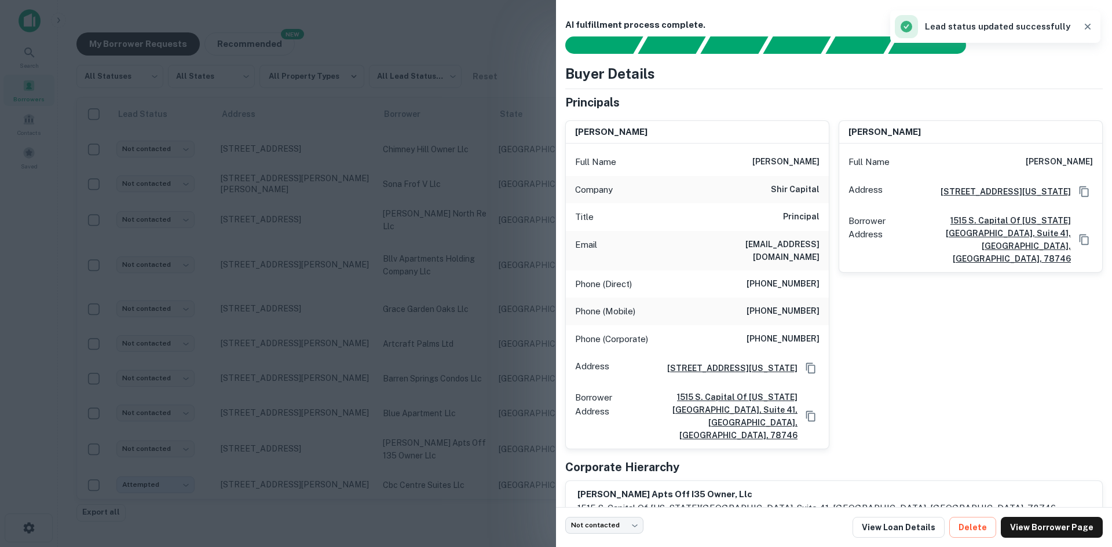
click at [796, 244] on h6 "[EMAIL_ADDRESS][DOMAIN_NAME]" at bounding box center [749, 250] width 139 height 25
copy h6 "[EMAIL_ADDRESS][DOMAIN_NAME]"
drag, startPoint x: 341, startPoint y: 369, endPoint x: 281, endPoint y: 398, distance: 66.3
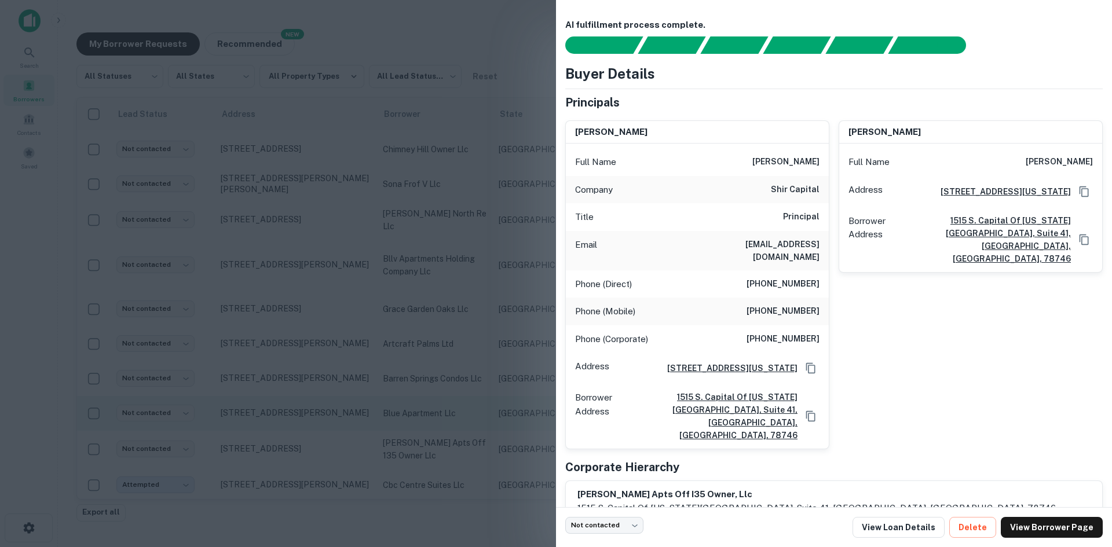
click at [340, 369] on div at bounding box center [556, 273] width 1112 height 547
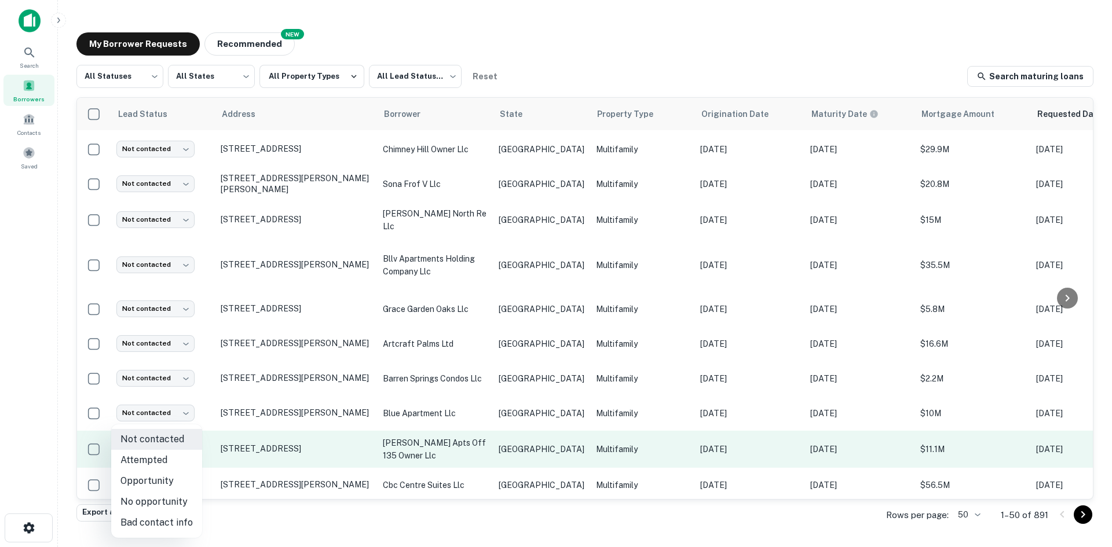
click at [179, 447] on body "Search Borrowers Contacts Saved My Borrower Requests NEW Recommended All Status…" at bounding box center [556, 273] width 1112 height 547
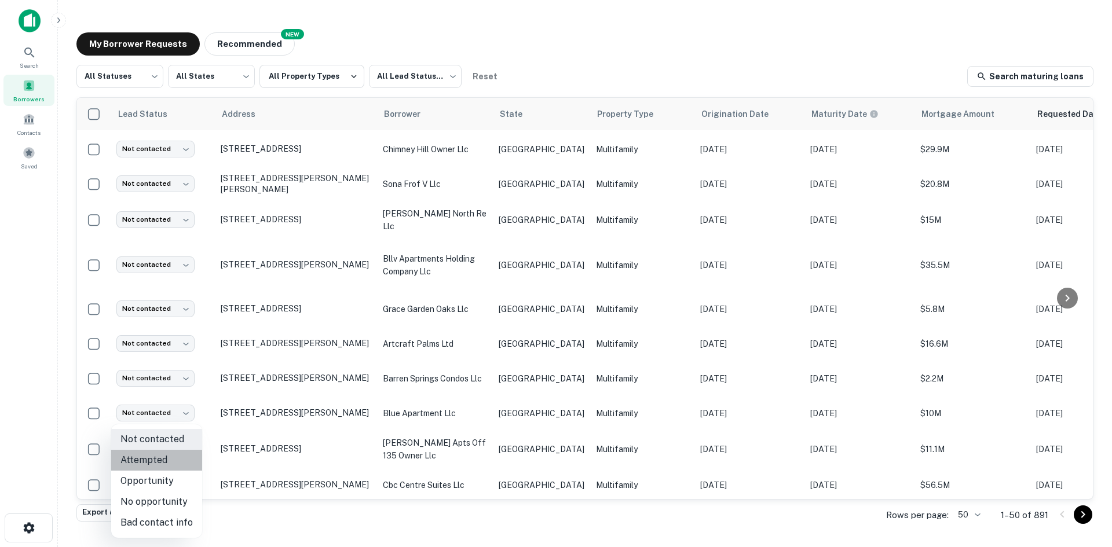
click at [167, 461] on li "Attempted" at bounding box center [156, 460] width 91 height 21
type input "*********"
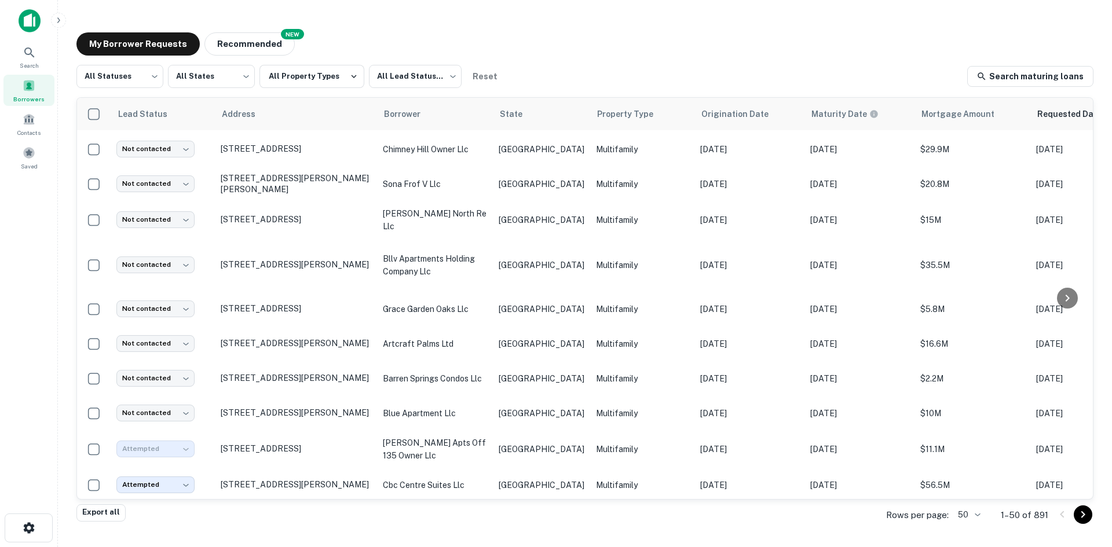
scroll to position [362, 0]
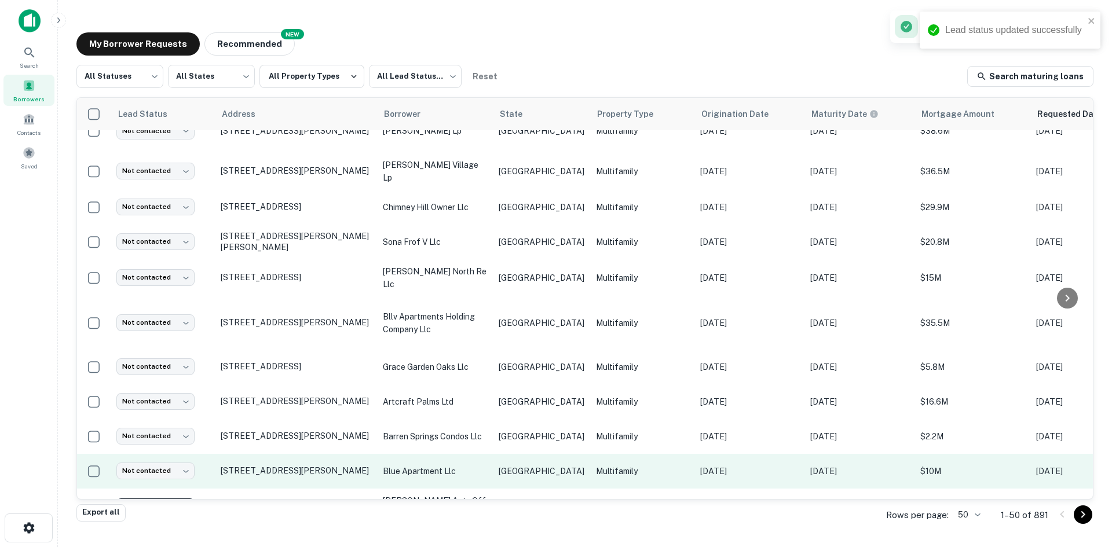
click at [625, 465] on p "Multifamily" at bounding box center [642, 471] width 93 height 13
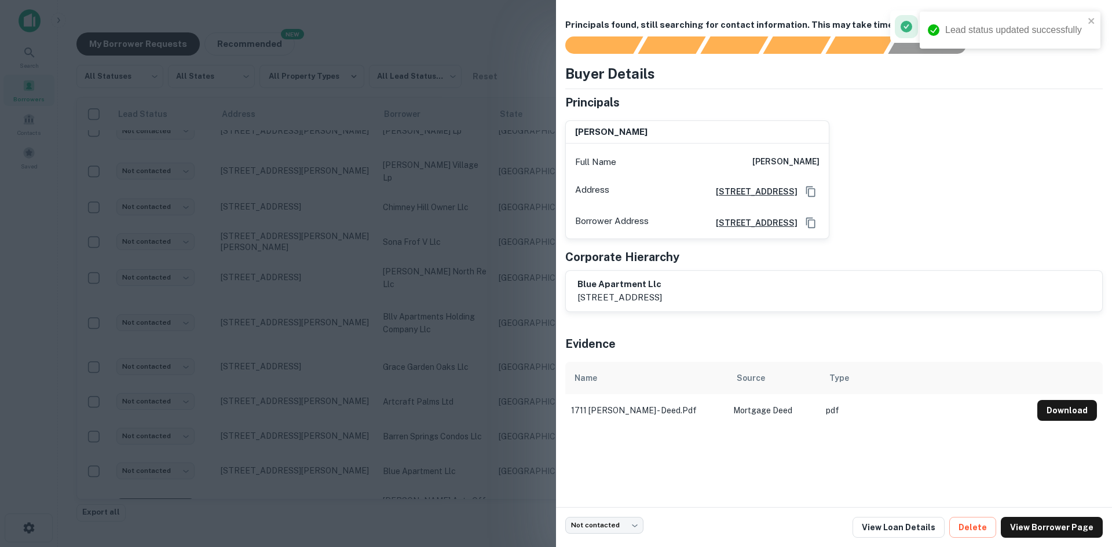
click at [387, 329] on div at bounding box center [556, 273] width 1112 height 547
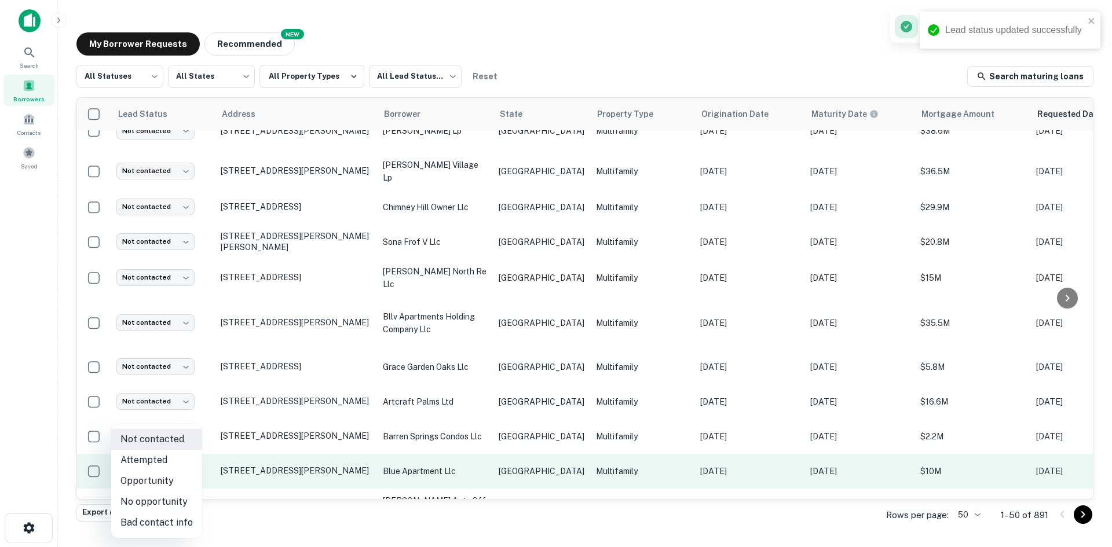
click at [176, 464] on body "Lead status updated successfully Search Borrowers Contacts Saved My Borrower Re…" at bounding box center [556, 273] width 1112 height 547
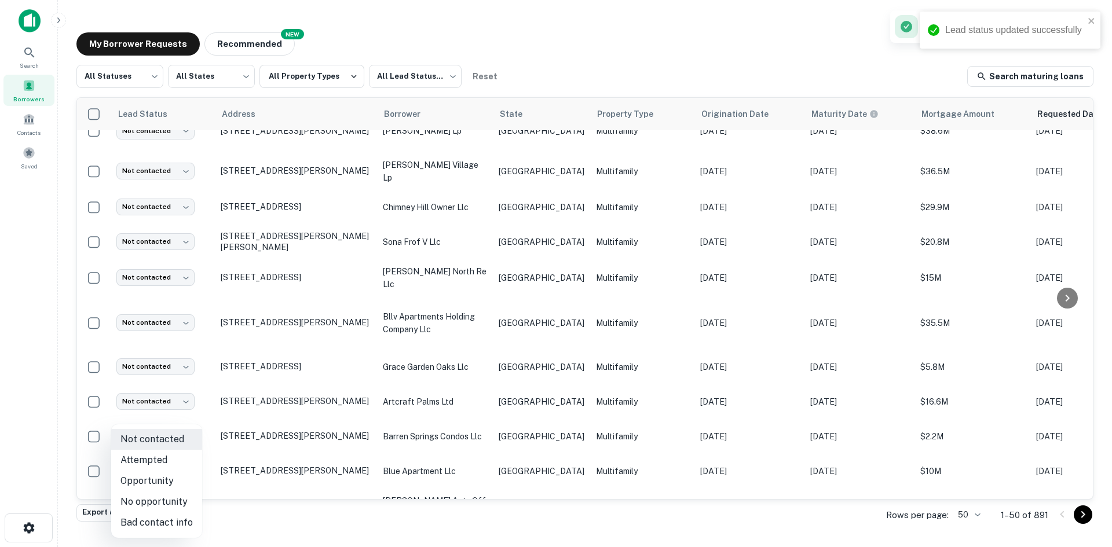
click at [174, 524] on li "Bad contact info" at bounding box center [156, 522] width 91 height 21
type input "**********"
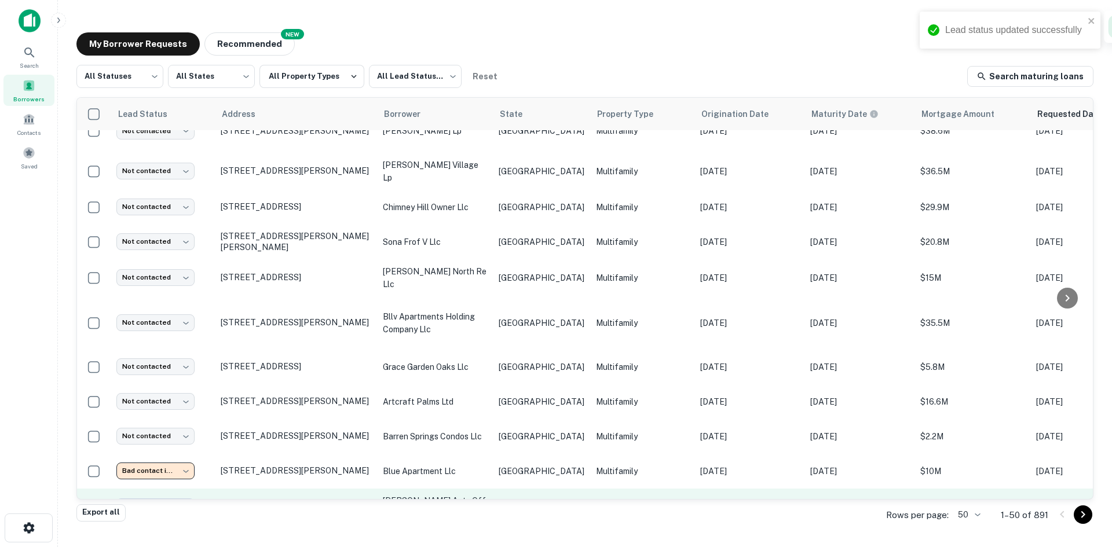
scroll to position [305, 0]
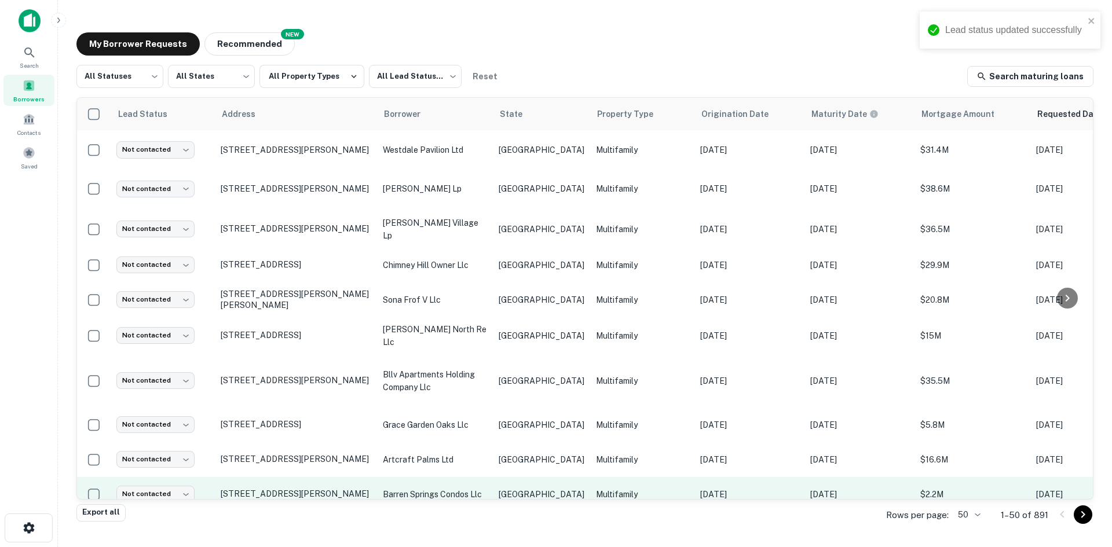
click at [590, 477] on td "Multifamily" at bounding box center [642, 494] width 104 height 35
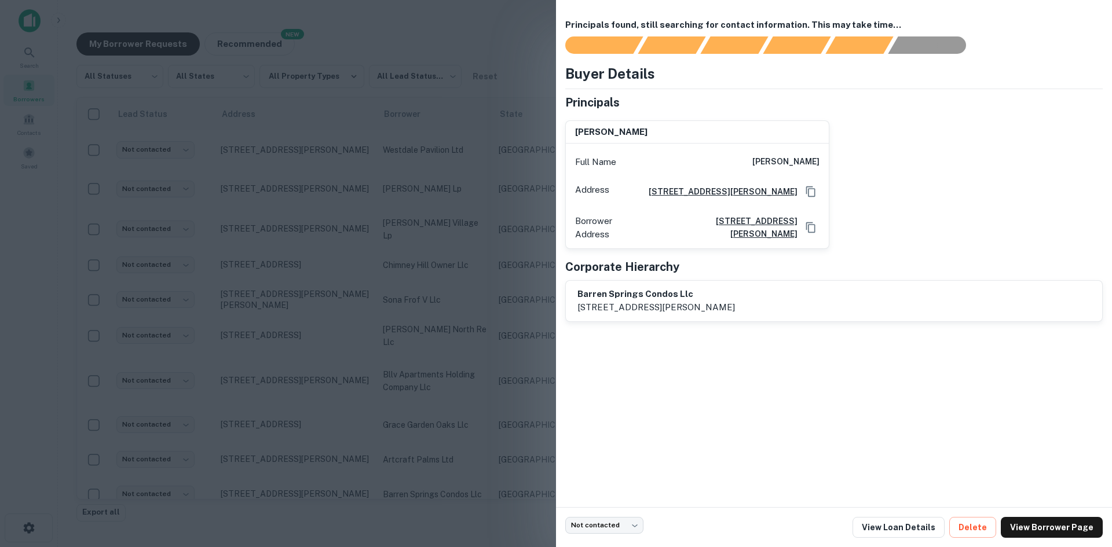
click at [304, 306] on div at bounding box center [556, 273] width 1112 height 547
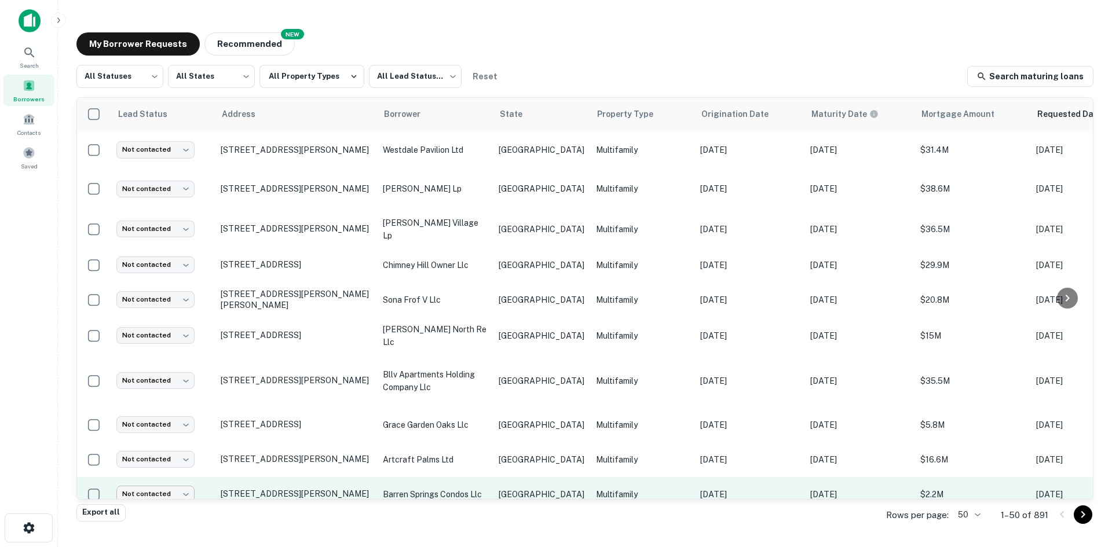
click at [163, 488] on body "Lead status updated successfully Search Borrowers Contacts Saved My Borrower Re…" at bounding box center [556, 273] width 1112 height 547
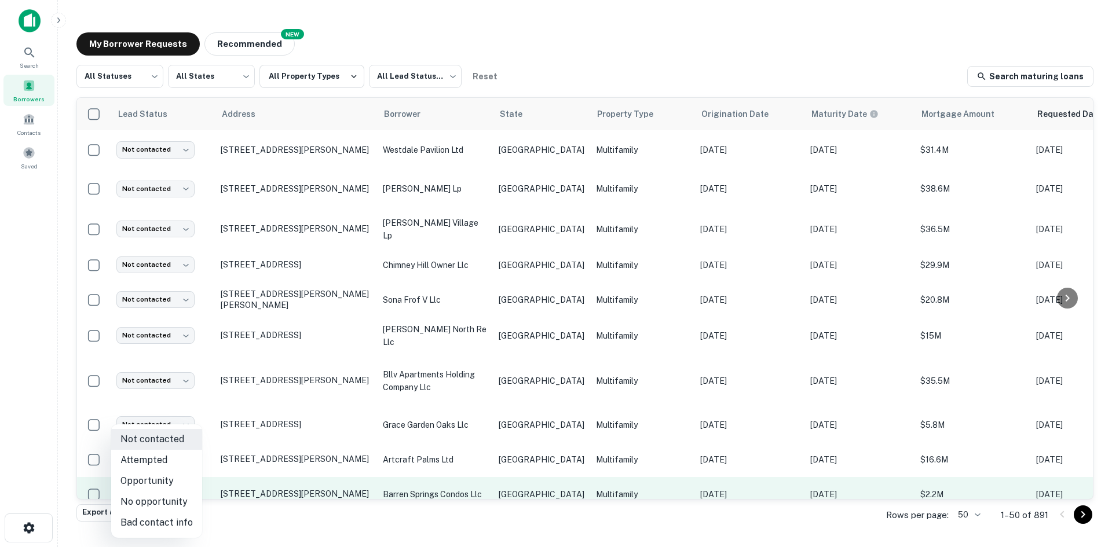
scroll to position [310, 0]
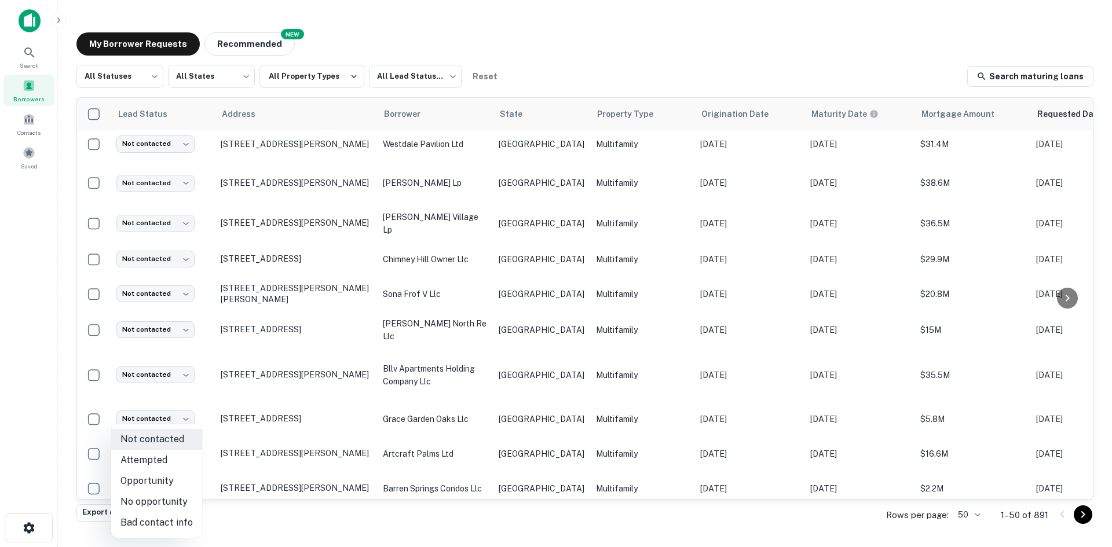
click at [168, 517] on li "Bad contact info" at bounding box center [156, 522] width 91 height 21
type input "**********"
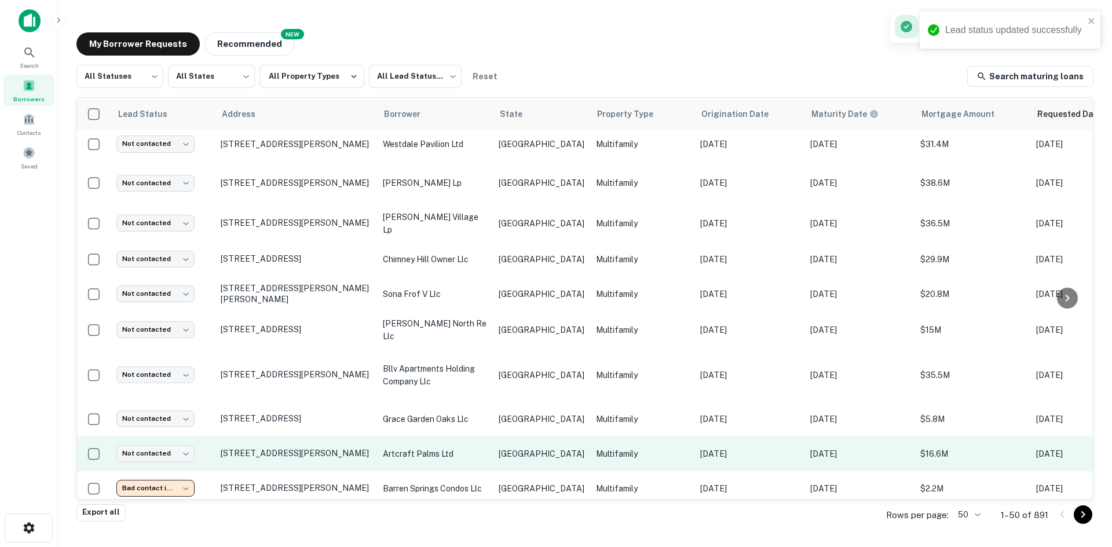
click at [545, 438] on td "[GEOGRAPHIC_DATA]" at bounding box center [541, 454] width 97 height 35
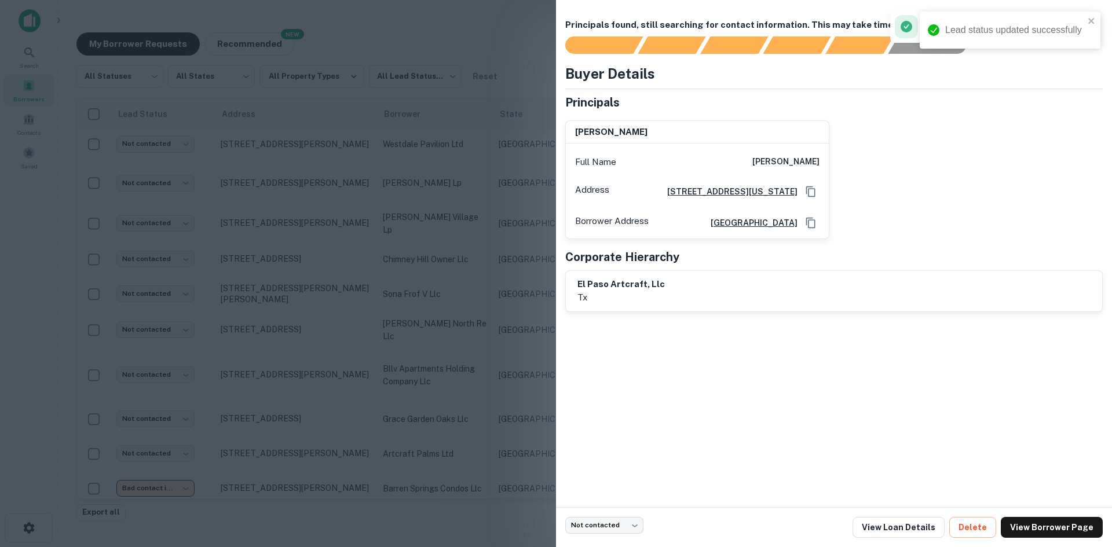
click at [472, 376] on div at bounding box center [556, 273] width 1112 height 547
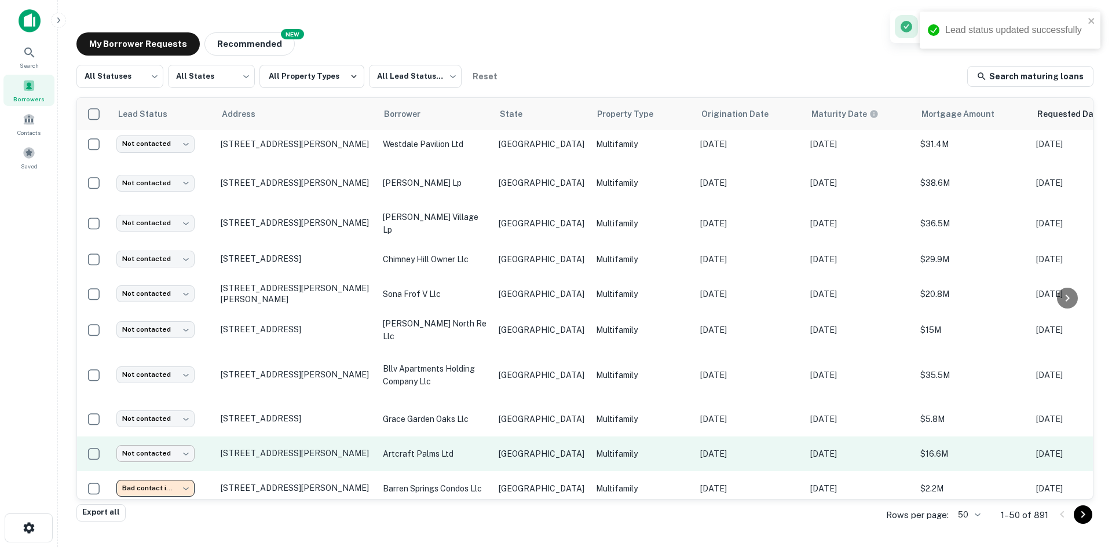
click at [145, 447] on body "Lead status updated successfully Search Borrowers Contacts Saved My Borrower Re…" at bounding box center [556, 273] width 1112 height 547
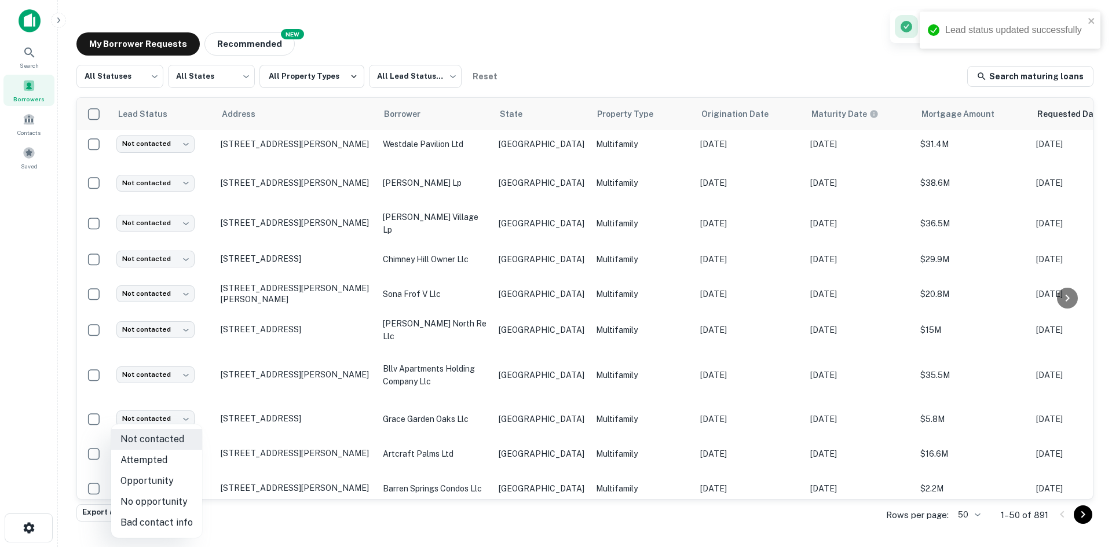
click at [474, 467] on div at bounding box center [556, 273] width 1112 height 547
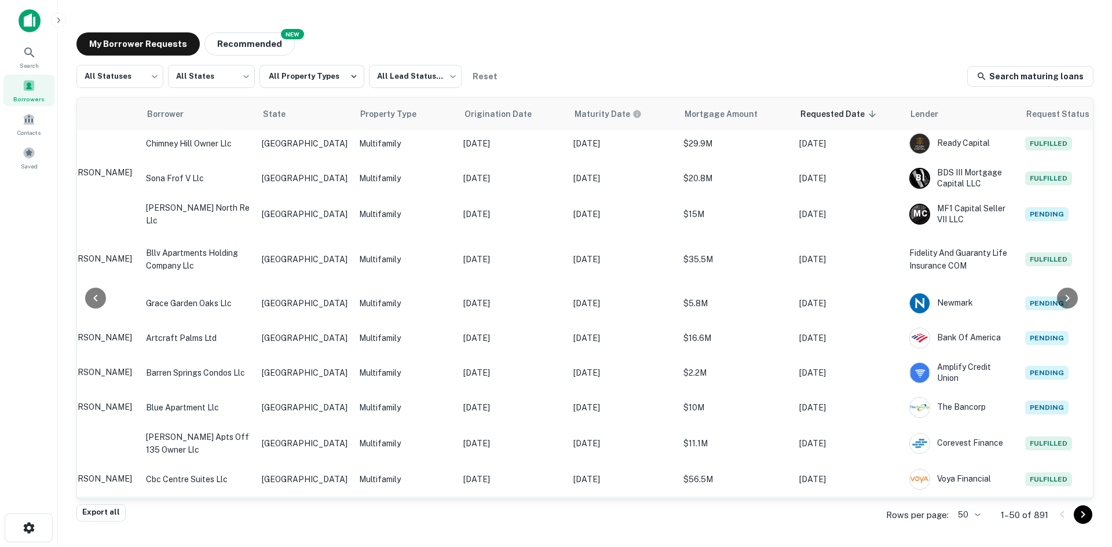
scroll to position [426, 0]
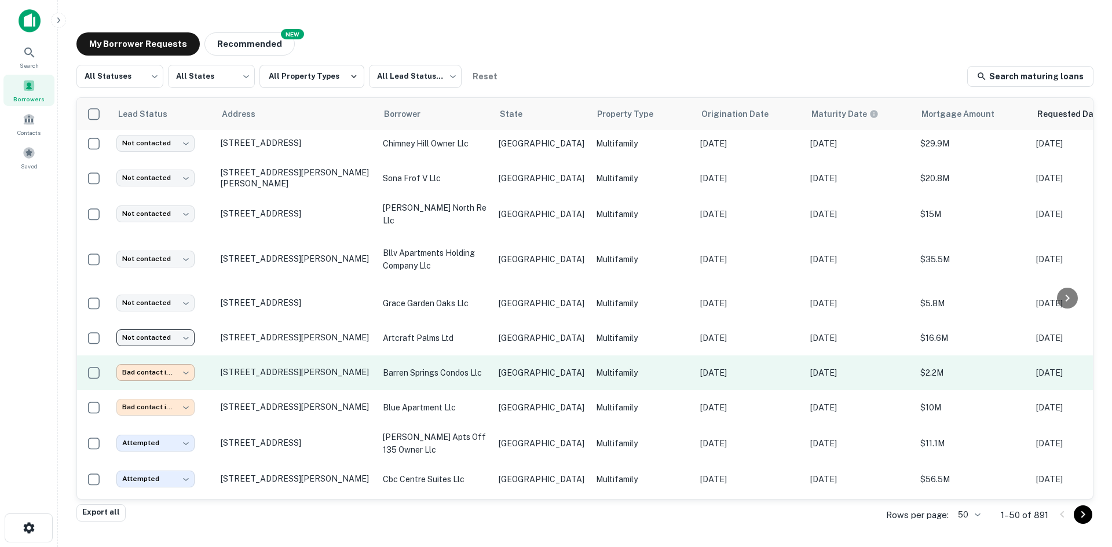
click at [176, 358] on body "Search Borrowers Contacts Saved My Borrower Requests NEW Recommended All Status…" at bounding box center [556, 273] width 1112 height 547
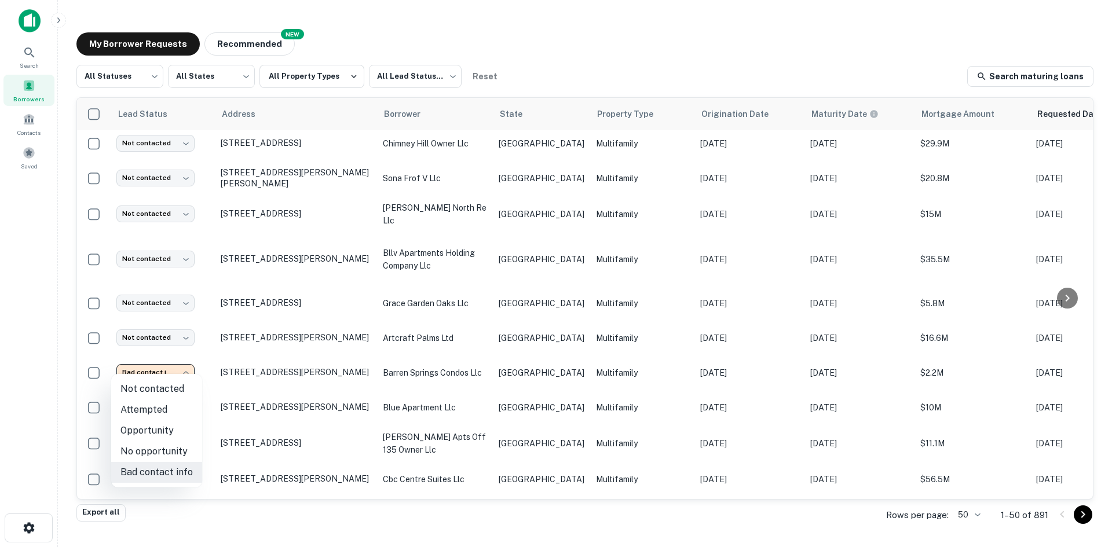
click at [170, 392] on li "Not contacted" at bounding box center [156, 389] width 91 height 21
type input "****"
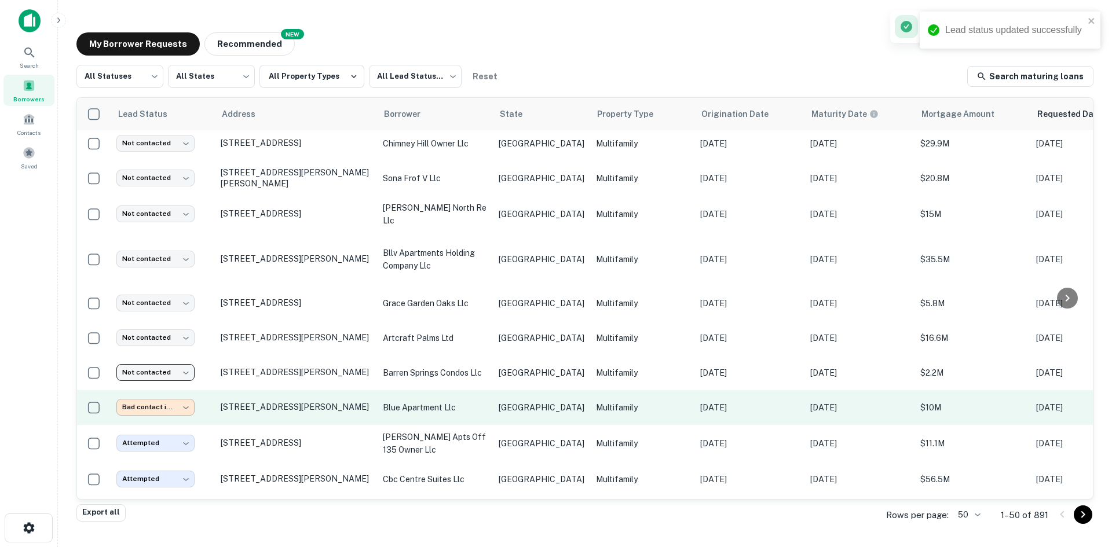
click at [181, 396] on body "Lead status updated successfully Search Borrowers Contacts Saved My Borrower Re…" at bounding box center [556, 273] width 1112 height 547
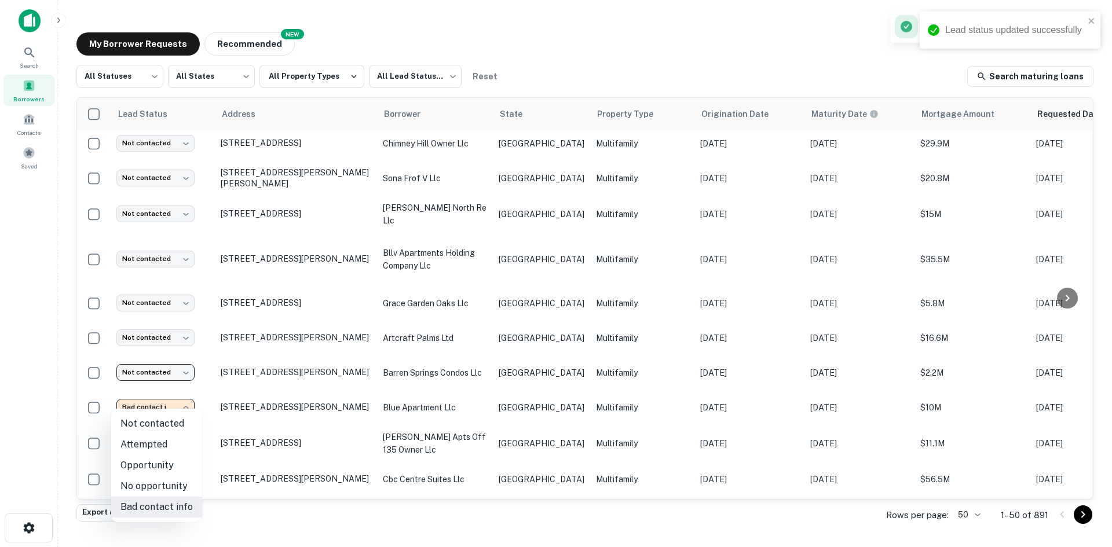
click at [177, 419] on li "Not contacted" at bounding box center [156, 423] width 91 height 21
type input "****"
